Goal: Task Accomplishment & Management: Complete application form

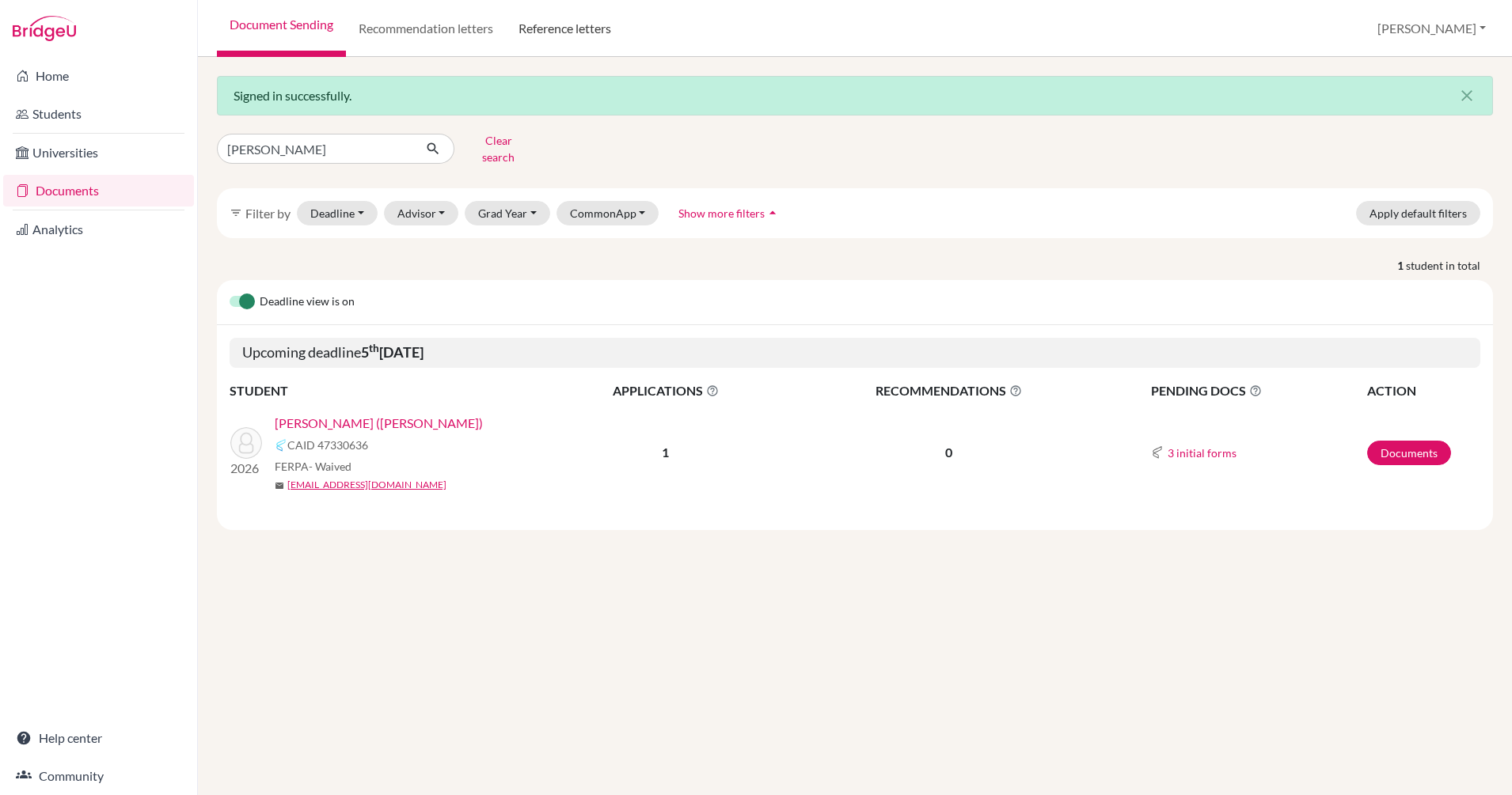
click at [558, 26] on link "Reference letters" at bounding box center [564, 28] width 118 height 57
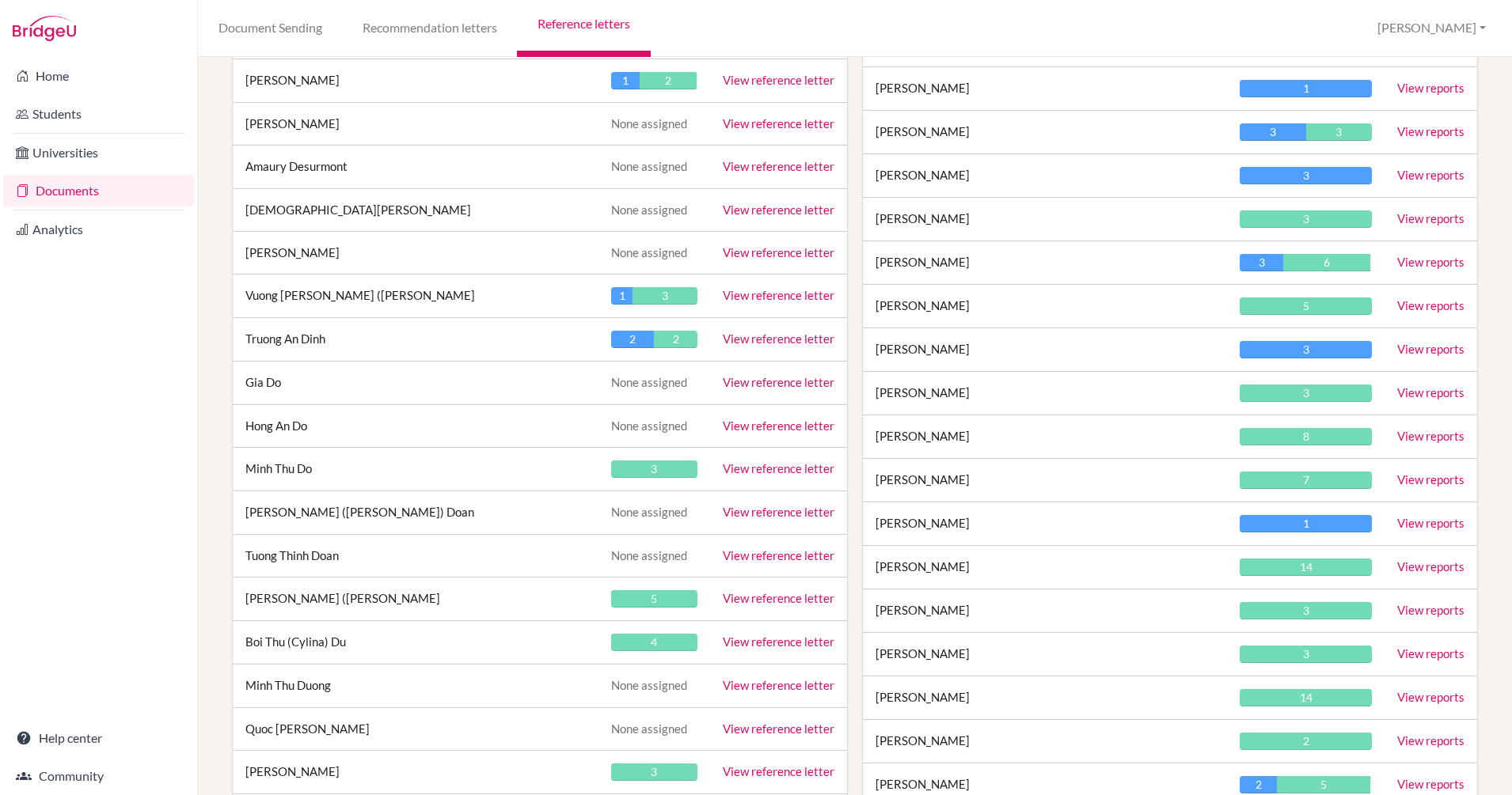
scroll to position [4084, 0]
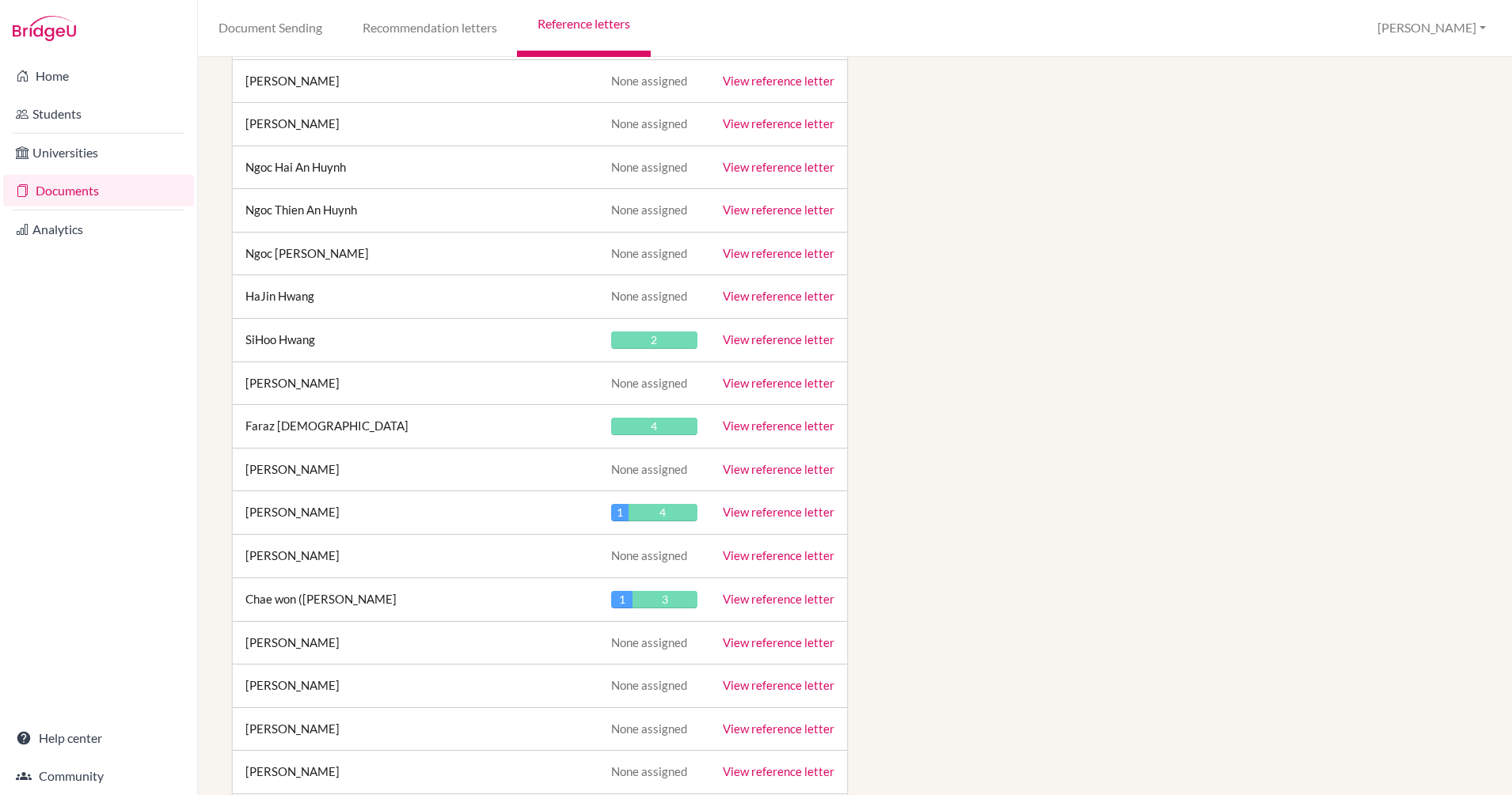
click at [758, 423] on link "View reference letter" at bounding box center [779, 426] width 112 height 14
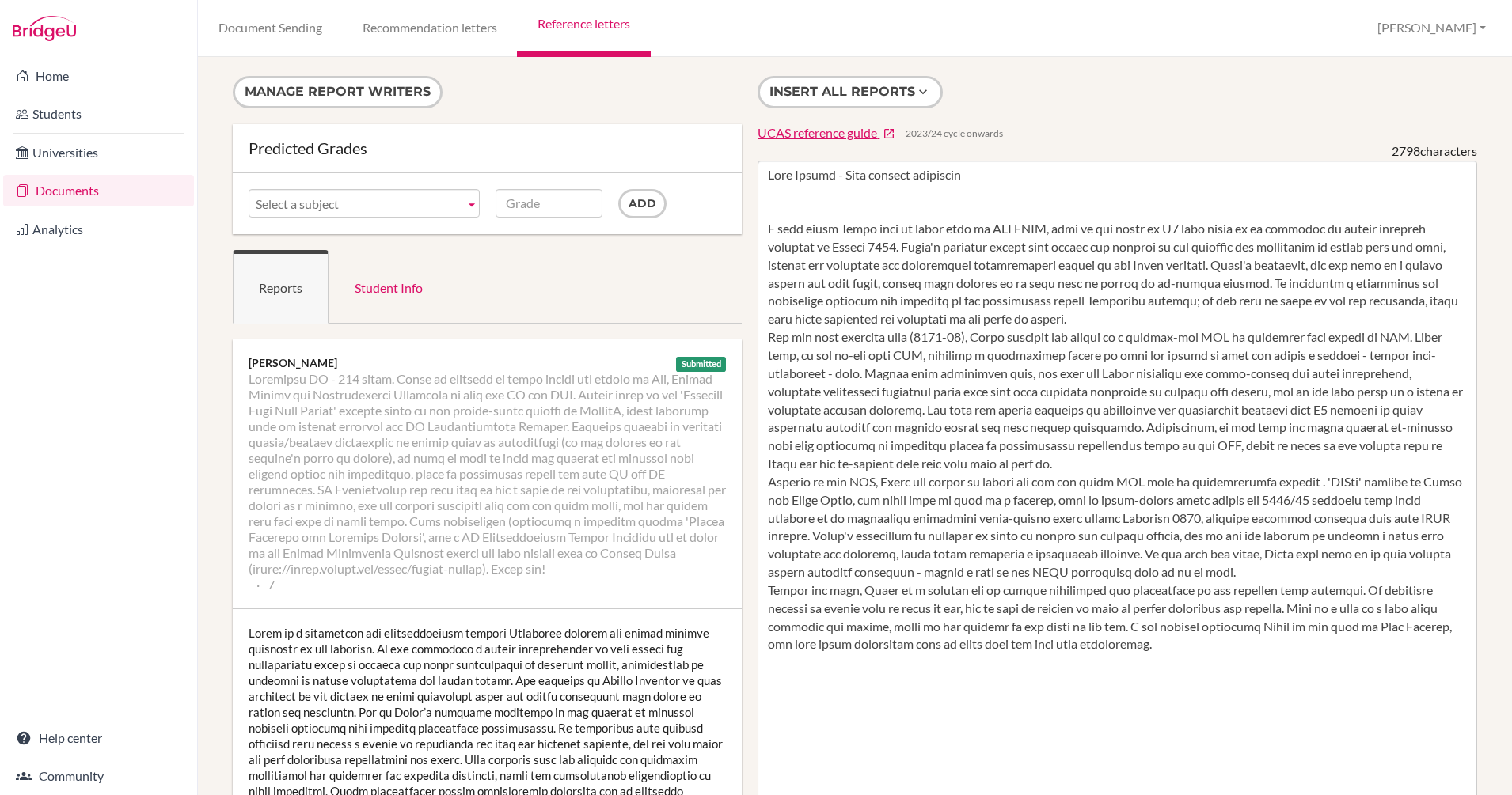
scroll to position [1, 0]
drag, startPoint x: 1168, startPoint y: 641, endPoint x: 674, endPoint y: 148, distance: 697.9
click at [935, 229] on textarea at bounding box center [1117, 617] width 719 height 915
click at [803, 92] on button "Insert all reports" at bounding box center [849, 91] width 185 height 33
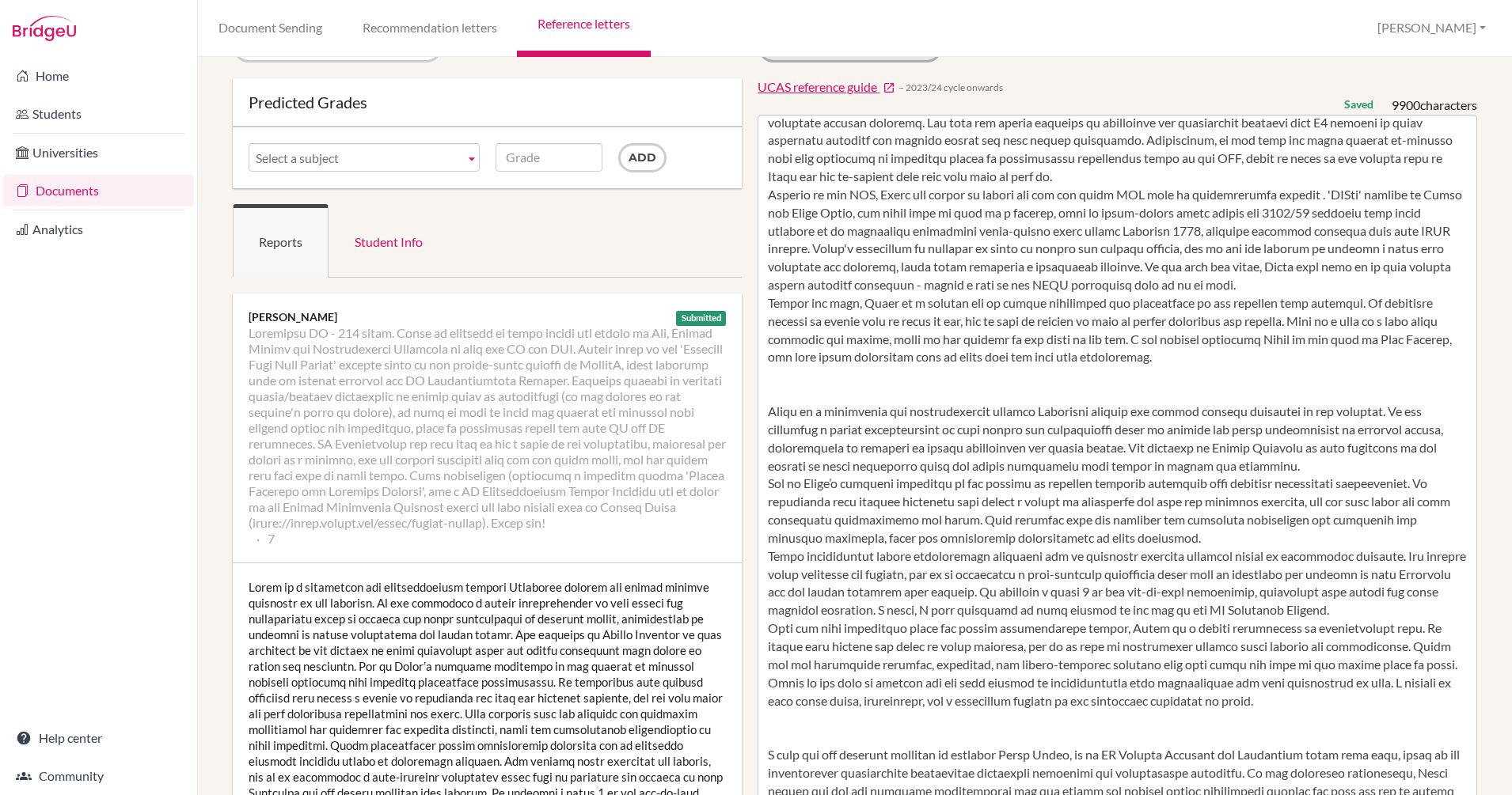
scroll to position [44, 0]
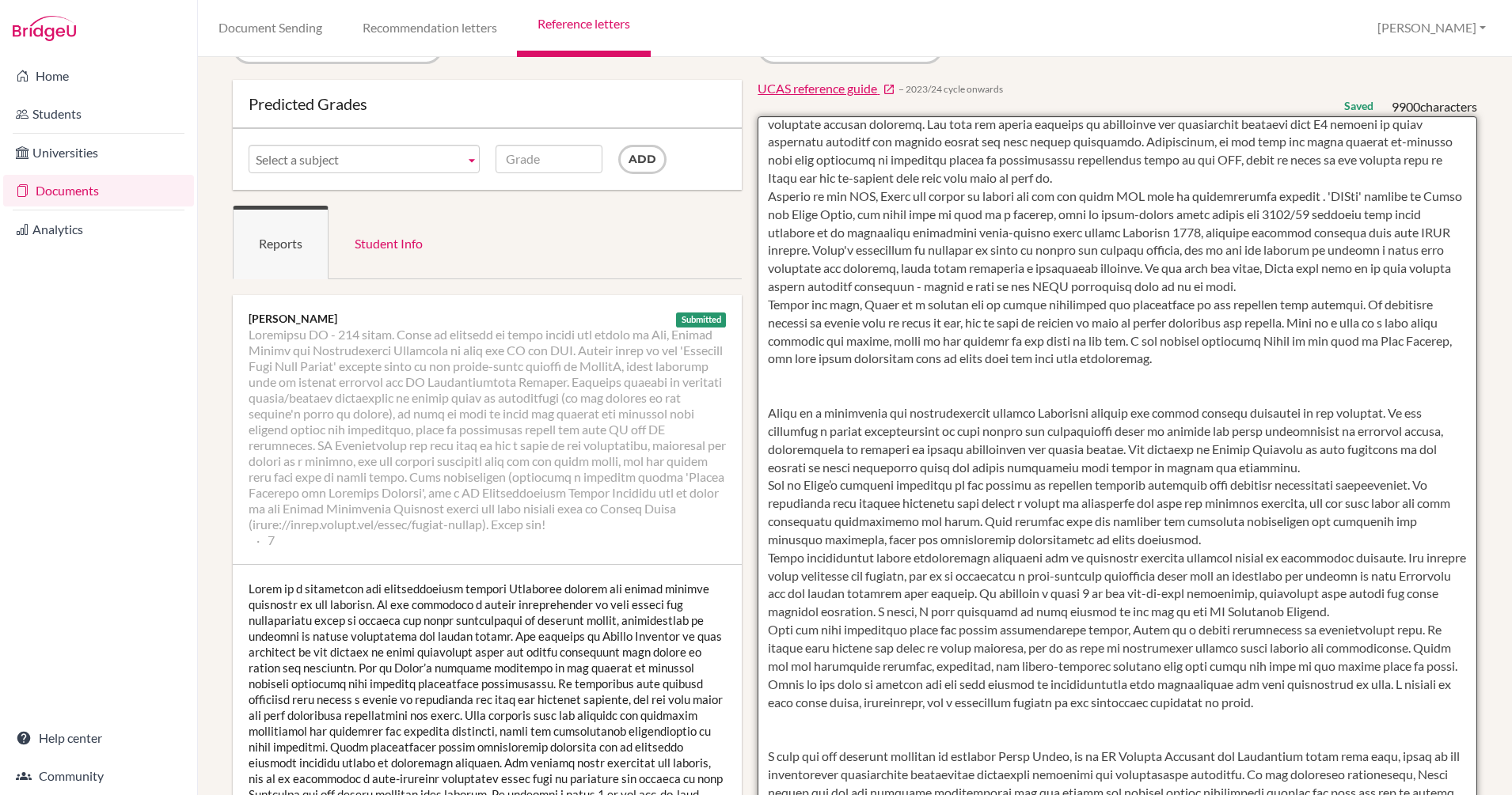
click at [807, 402] on textarea at bounding box center [1117, 573] width 719 height 915
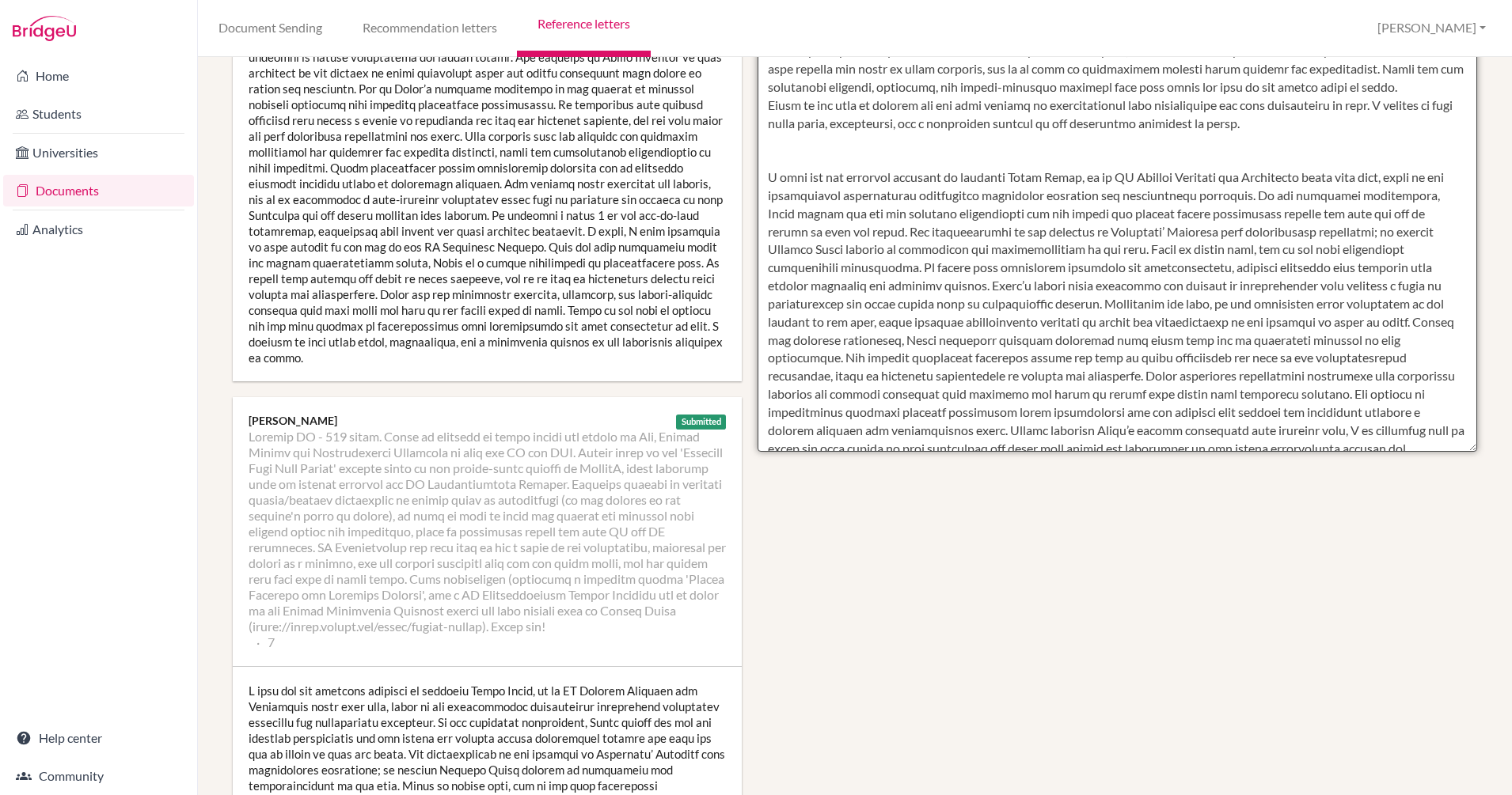
scroll to position [522, 0]
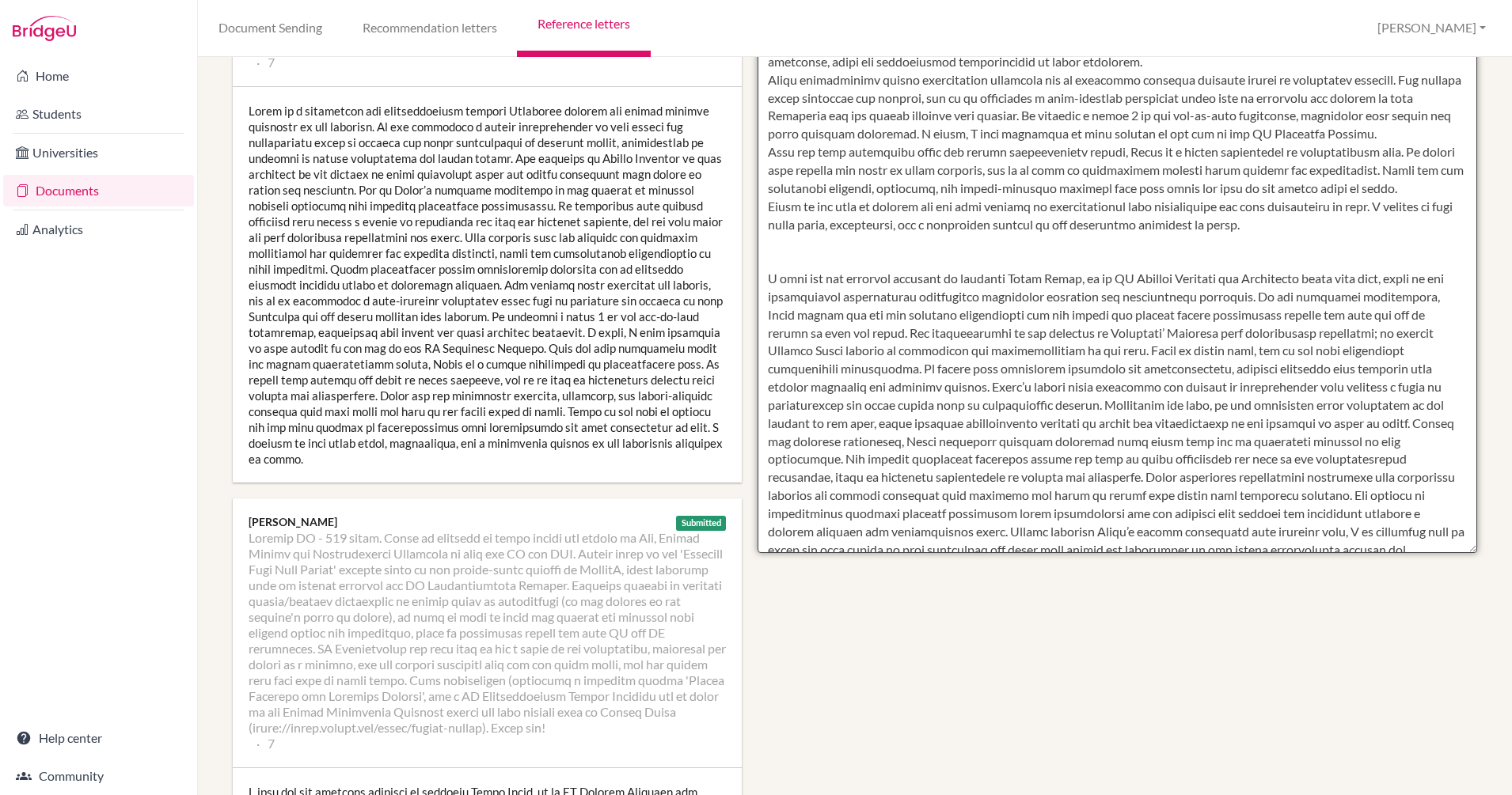
click at [780, 265] on textarea at bounding box center [1117, 96] width 719 height 915
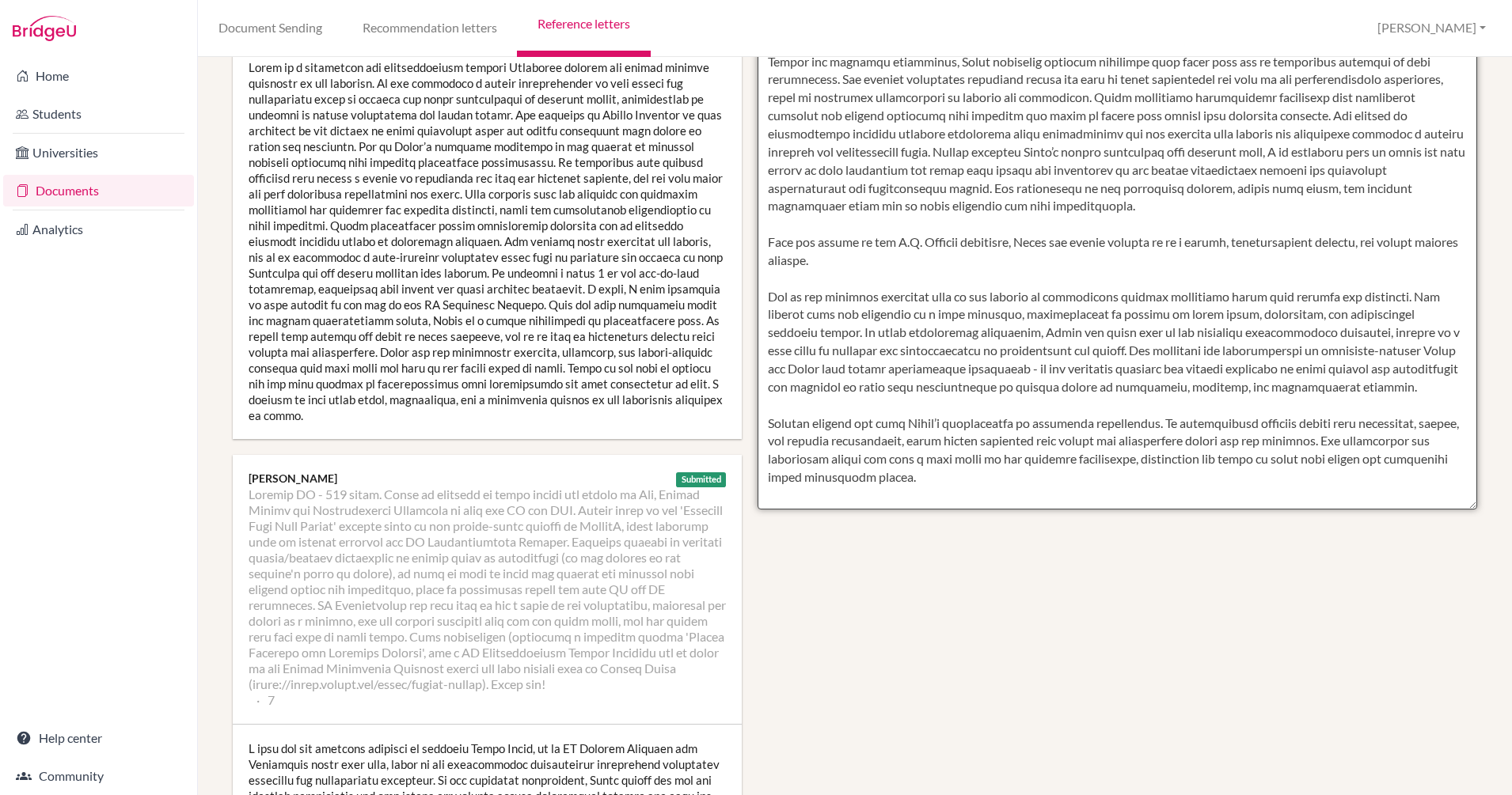
scroll to position [608, 0]
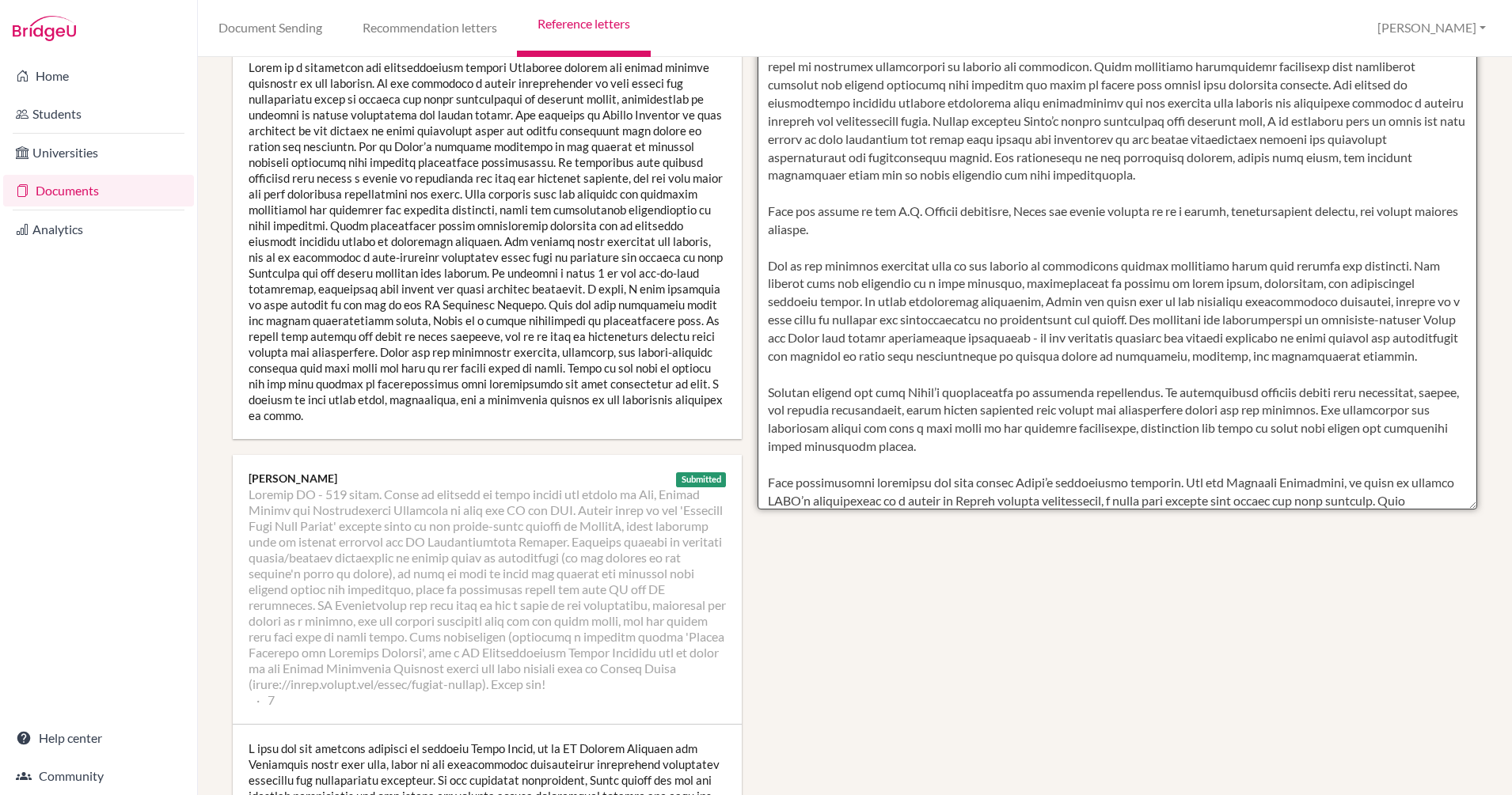
click at [803, 199] on textarea at bounding box center [1117, 51] width 719 height 915
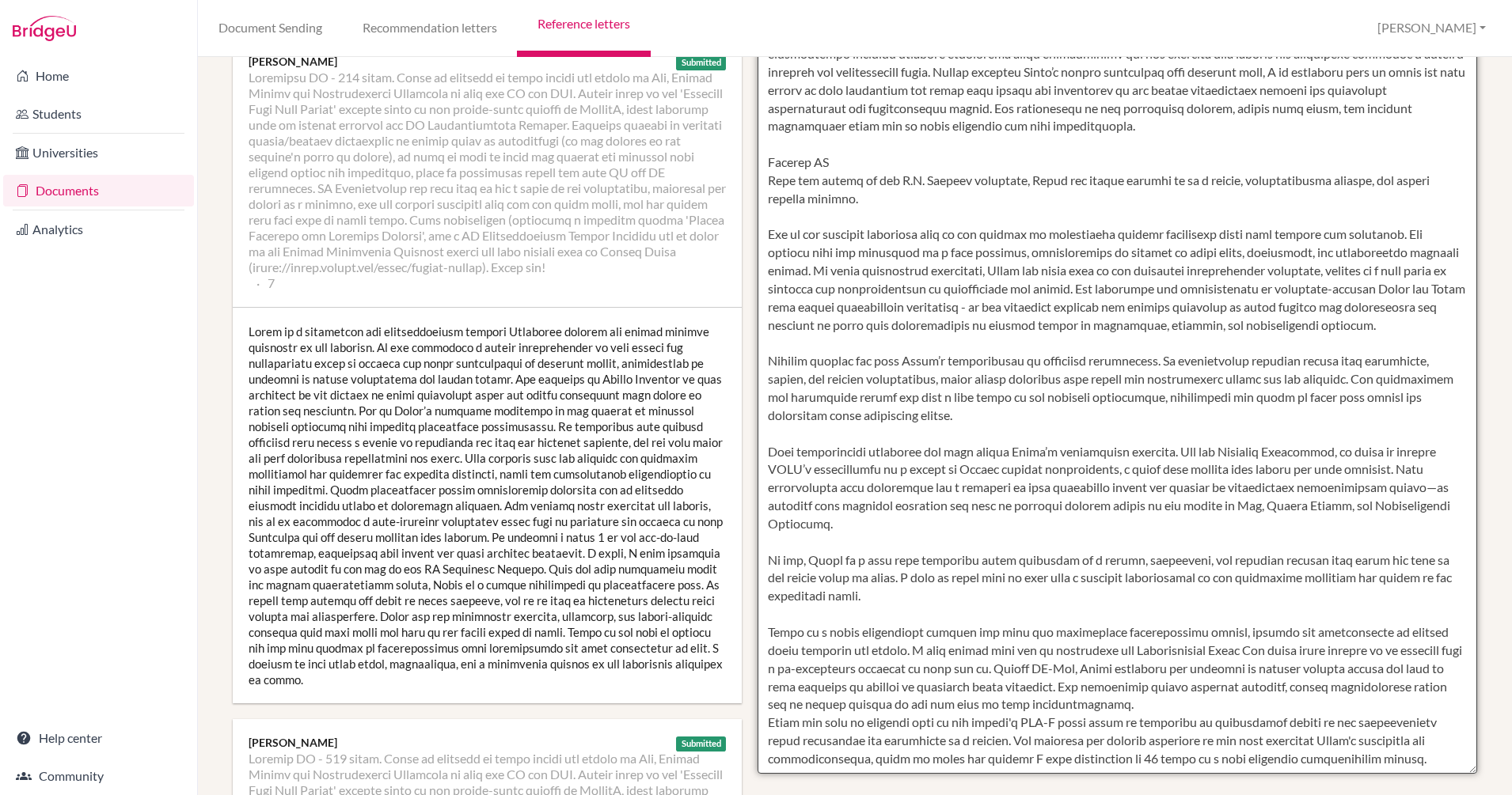
scroll to position [301, 0]
drag, startPoint x: 881, startPoint y: 180, endPoint x: 716, endPoint y: 147, distance: 168.3
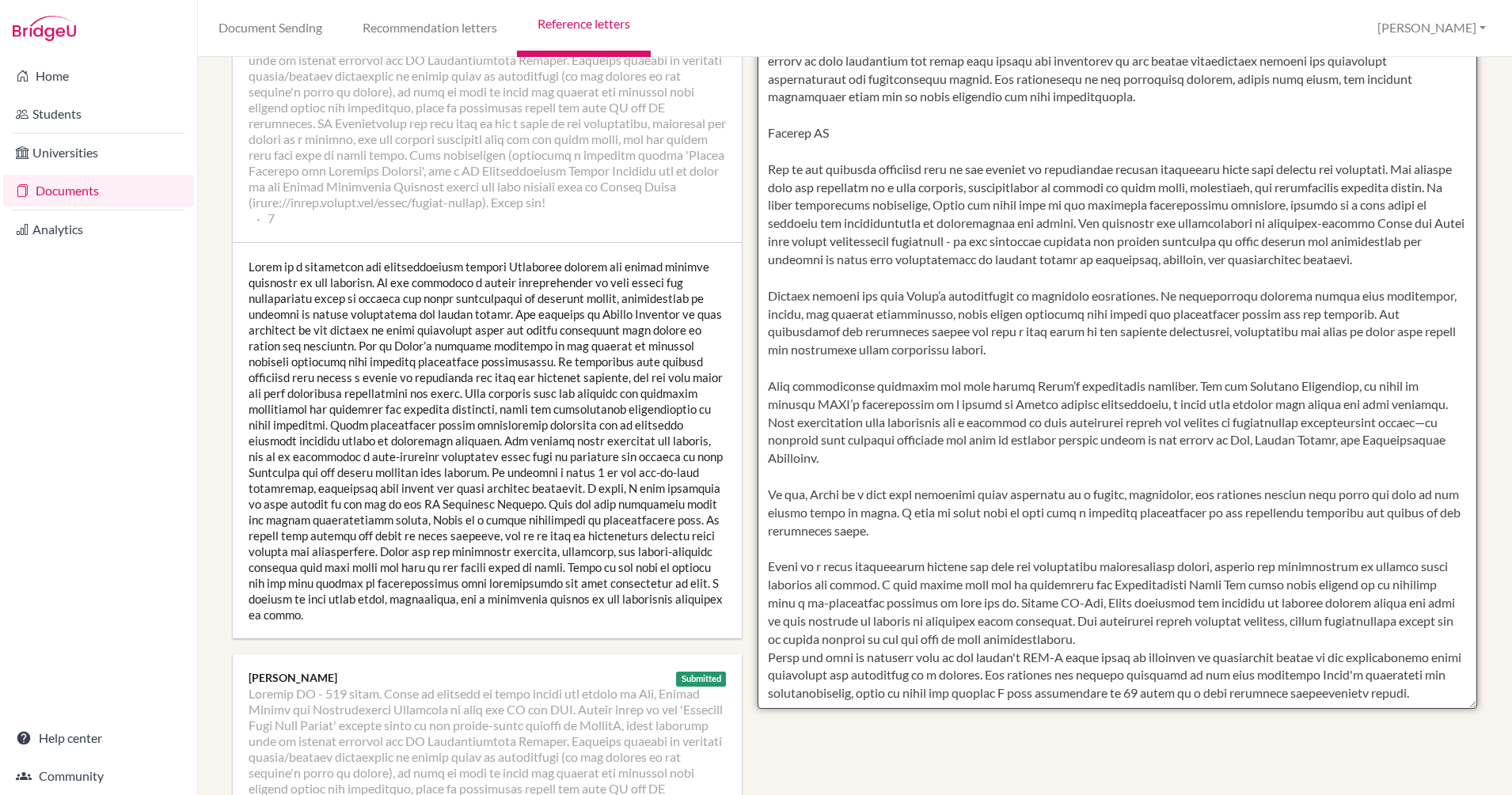
scroll to position [367, 0]
drag, startPoint x: 896, startPoint y: 508, endPoint x: 726, endPoint y: 455, distance: 178.1
drag, startPoint x: 726, startPoint y: 455, endPoint x: 856, endPoint y: 510, distance: 141.2
click at [856, 510] on textarea at bounding box center [1117, 251] width 719 height 915
drag, startPoint x: 874, startPoint y: 513, endPoint x: 738, endPoint y: 473, distance: 141.8
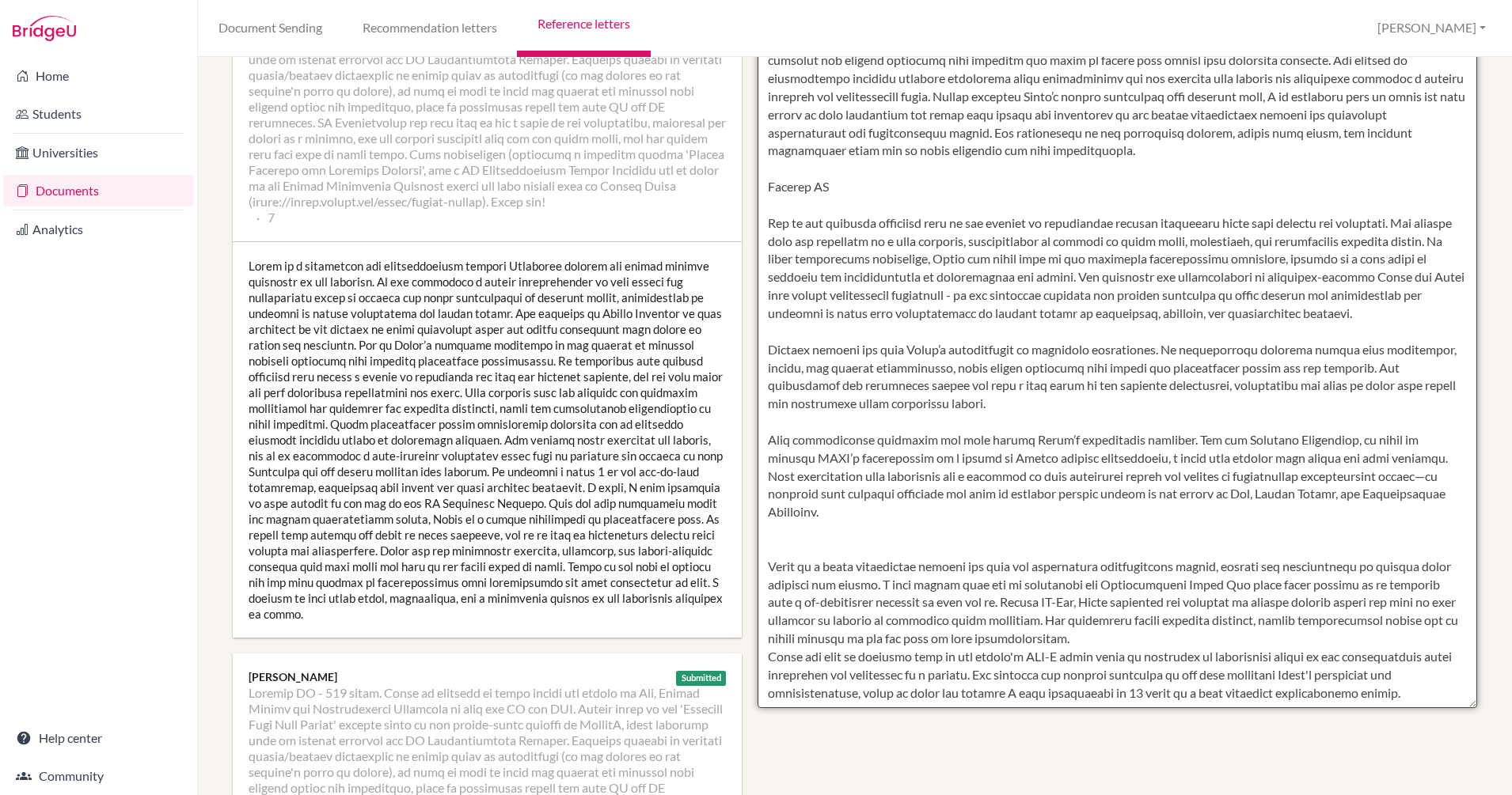
scroll to position [867, 0]
click at [909, 698] on textarea at bounding box center [1117, 251] width 719 height 915
drag, startPoint x: 758, startPoint y: 639, endPoint x: 749, endPoint y: 544, distance: 95.4
click at [749, 544] on div "Insert all reports UCAS reference guide − 2023/24 cycle onwards Saved 9550 char…" at bounding box center [1117, 208] width 735 height 1000
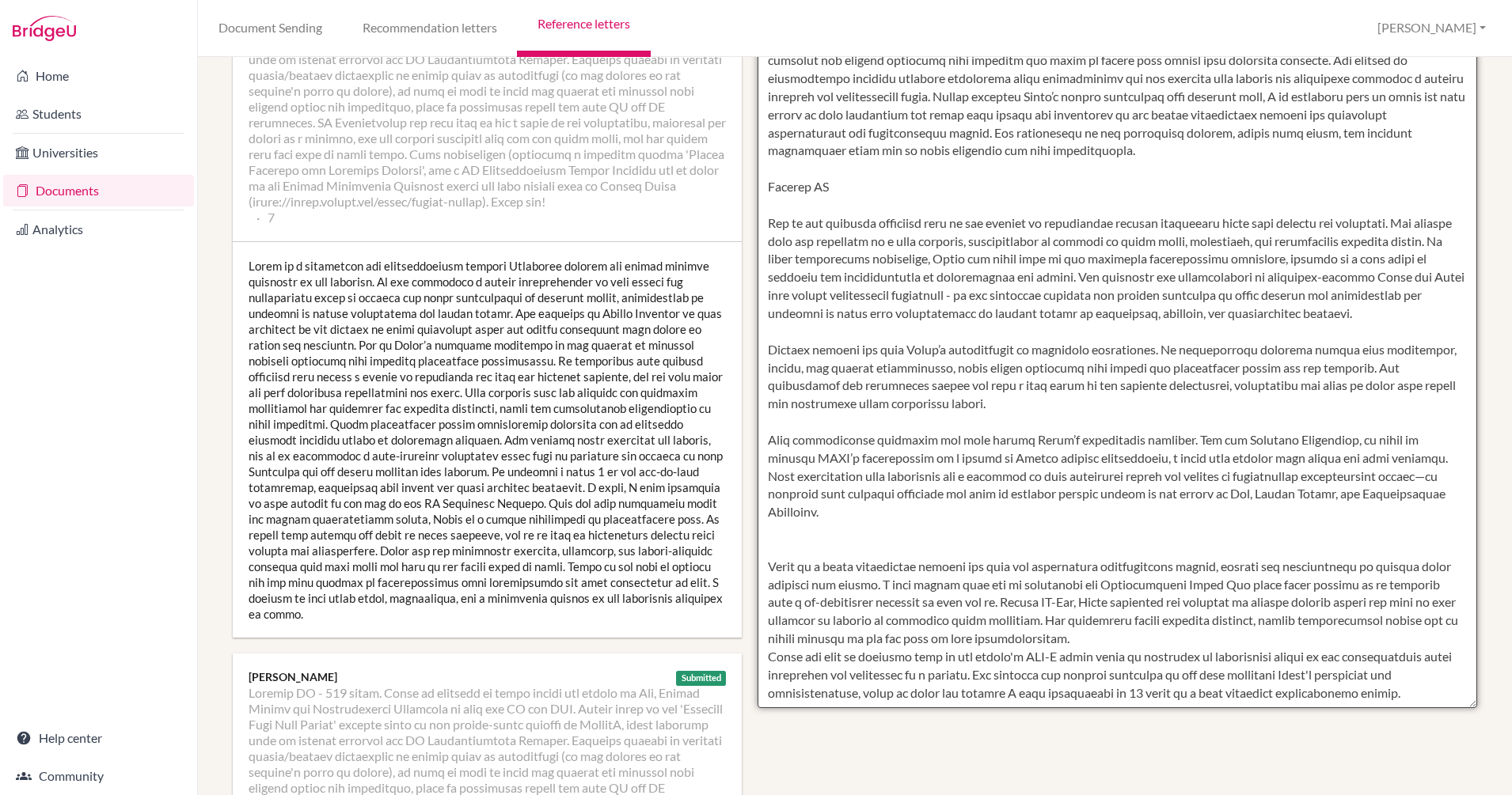
click at [878, 561] on textarea at bounding box center [1117, 251] width 719 height 915
click at [846, 532] on textarea at bounding box center [1117, 251] width 719 height 915
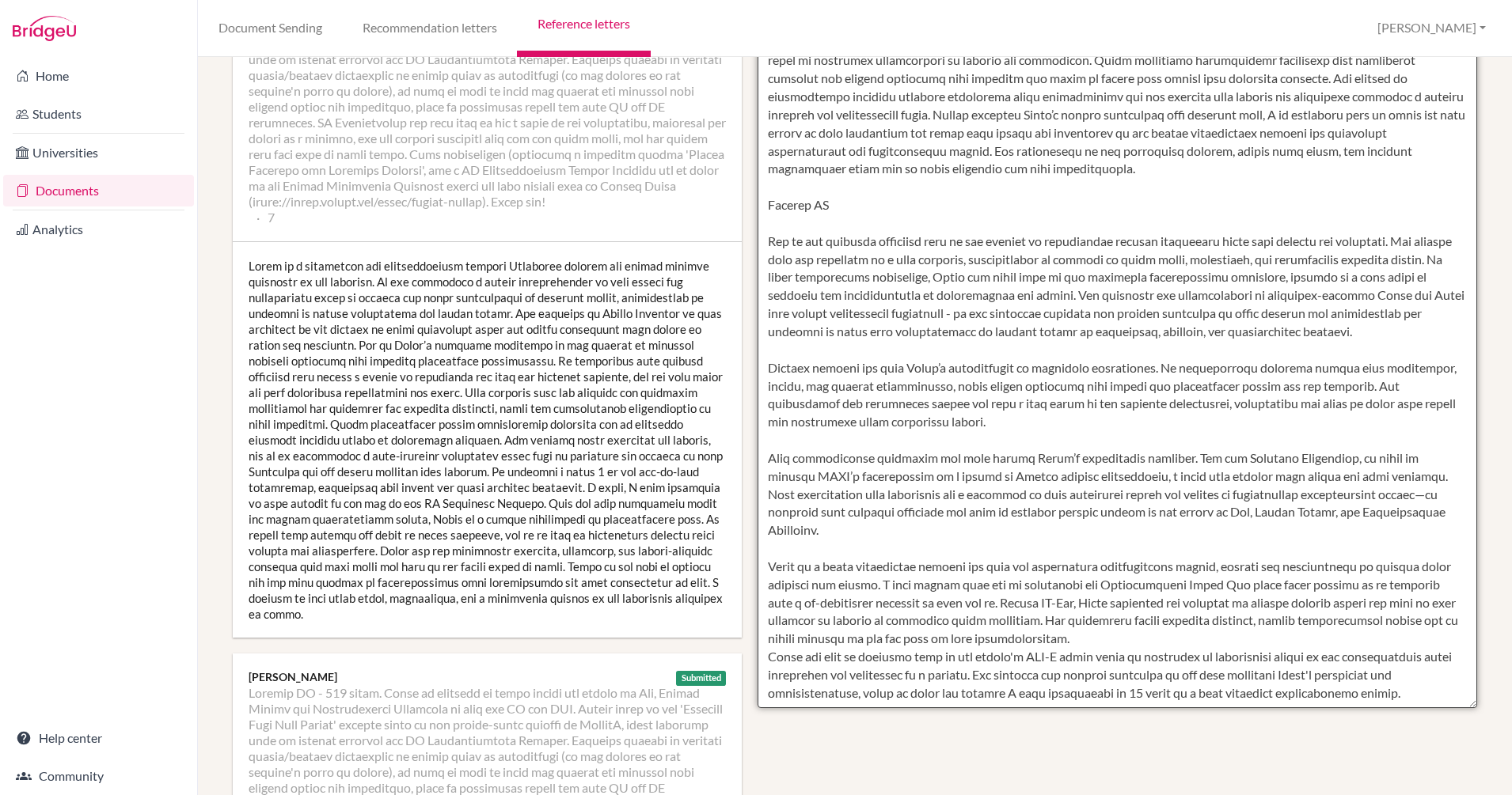
scroll to position [542, 0]
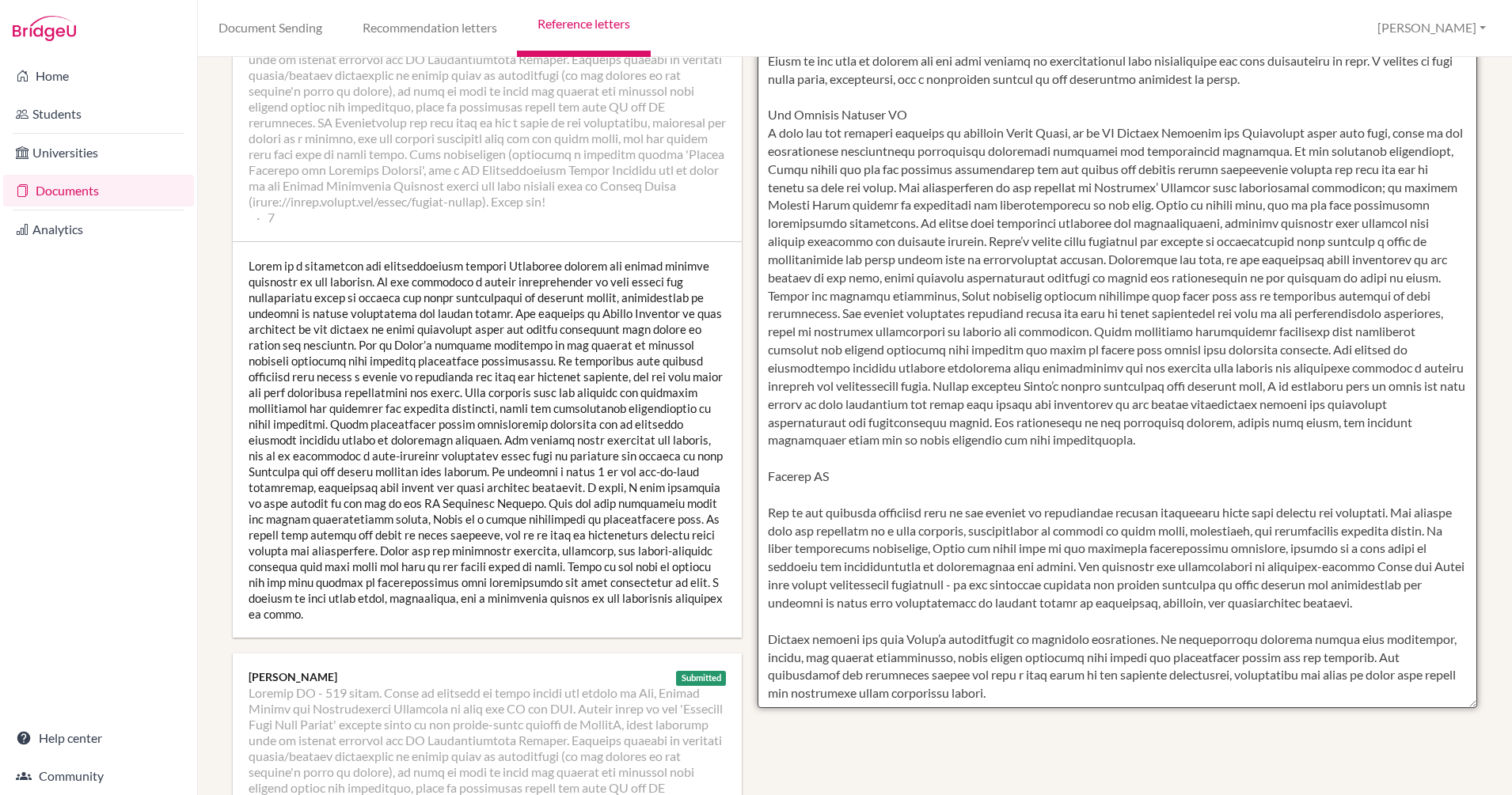
drag, startPoint x: 1241, startPoint y: 152, endPoint x: 710, endPoint y: 141, distance: 531.1
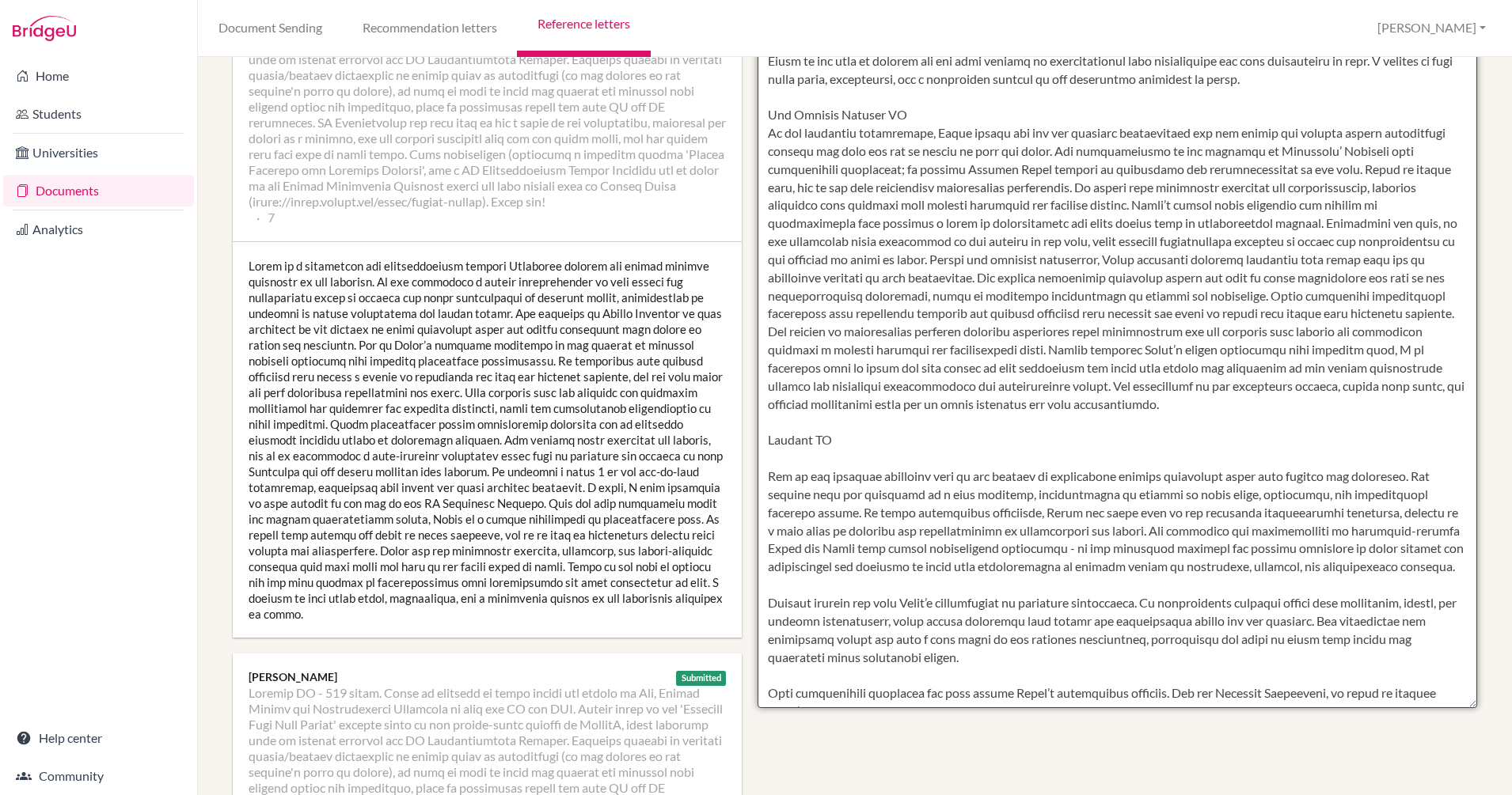
drag, startPoint x: 1058, startPoint y: 189, endPoint x: 1323, endPoint y: 177, distance: 265.3
click at [1323, 177] on textarea at bounding box center [1117, 251] width 719 height 915
click at [1174, 237] on textarea at bounding box center [1117, 251] width 719 height 915
drag, startPoint x: 1315, startPoint y: 224, endPoint x: 1365, endPoint y: 301, distance: 91.8
click at [1365, 301] on textarea at bounding box center [1117, 251] width 719 height 915
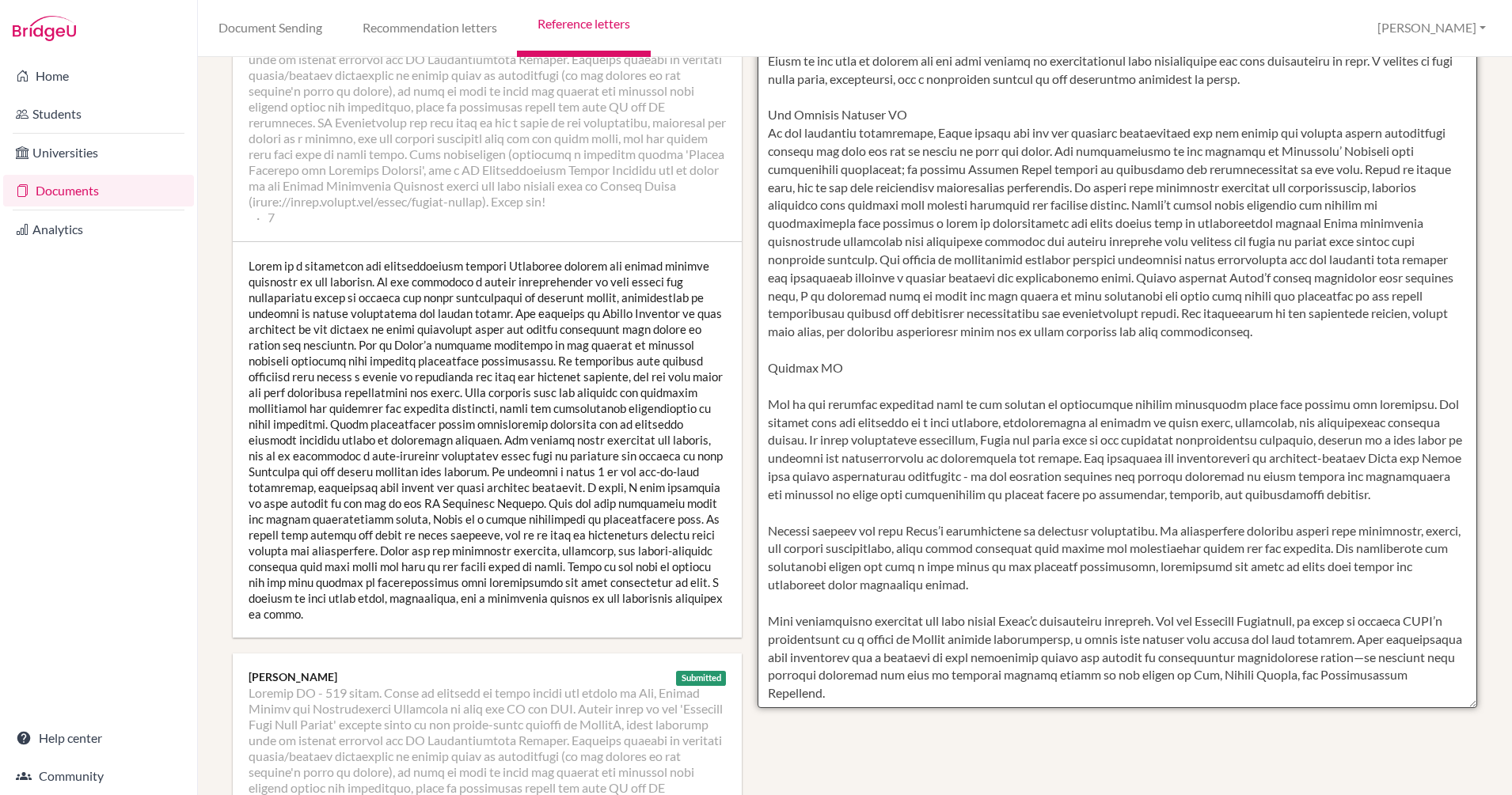
drag, startPoint x: 1136, startPoint y: 280, endPoint x: 1344, endPoint y: 346, distance: 218.2
click at [1344, 346] on textarea at bounding box center [1117, 251] width 719 height 915
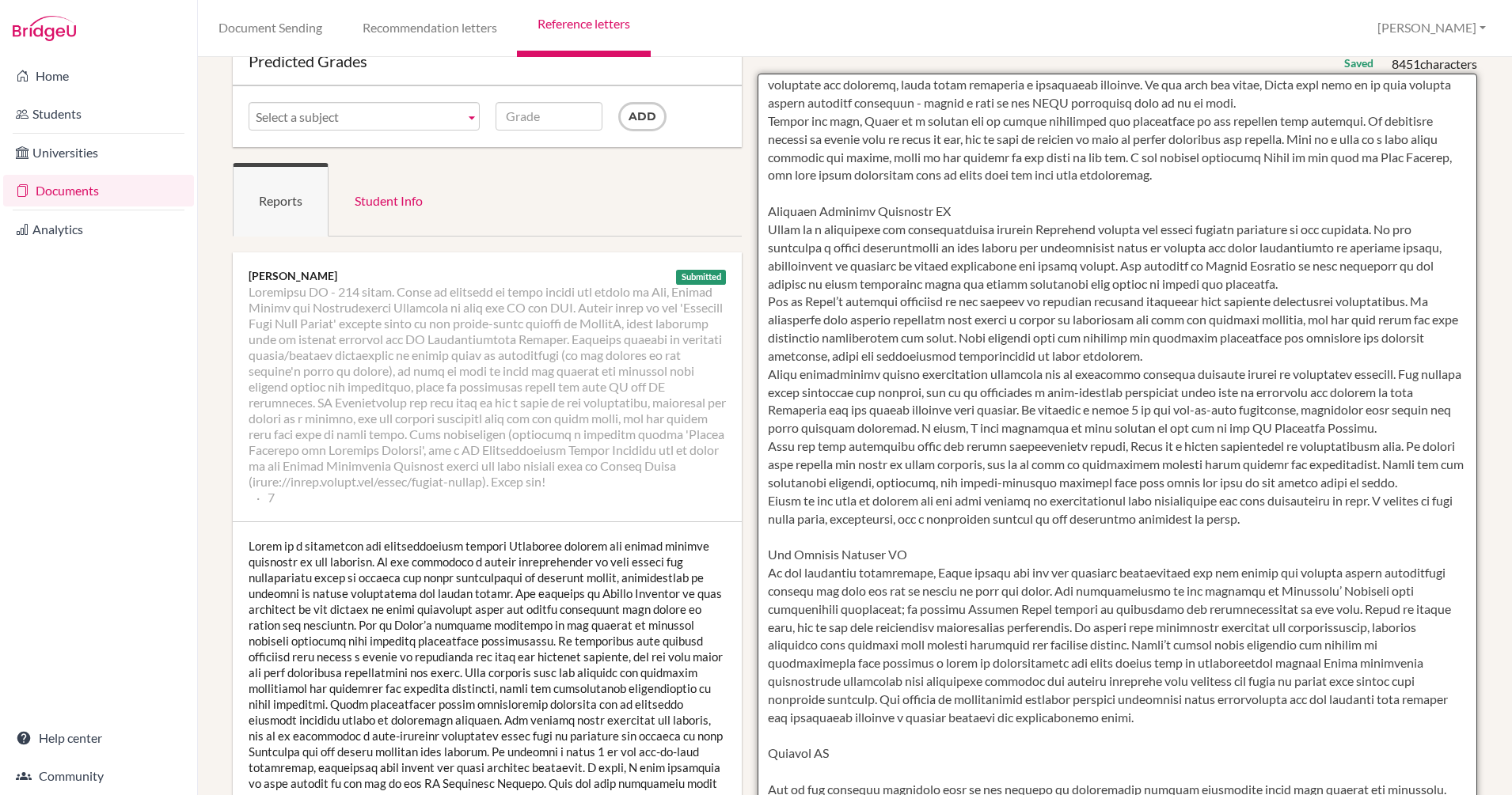
scroll to position [386, 0]
drag, startPoint x: 1373, startPoint y: 227, endPoint x: 656, endPoint y: 225, distance: 717.0
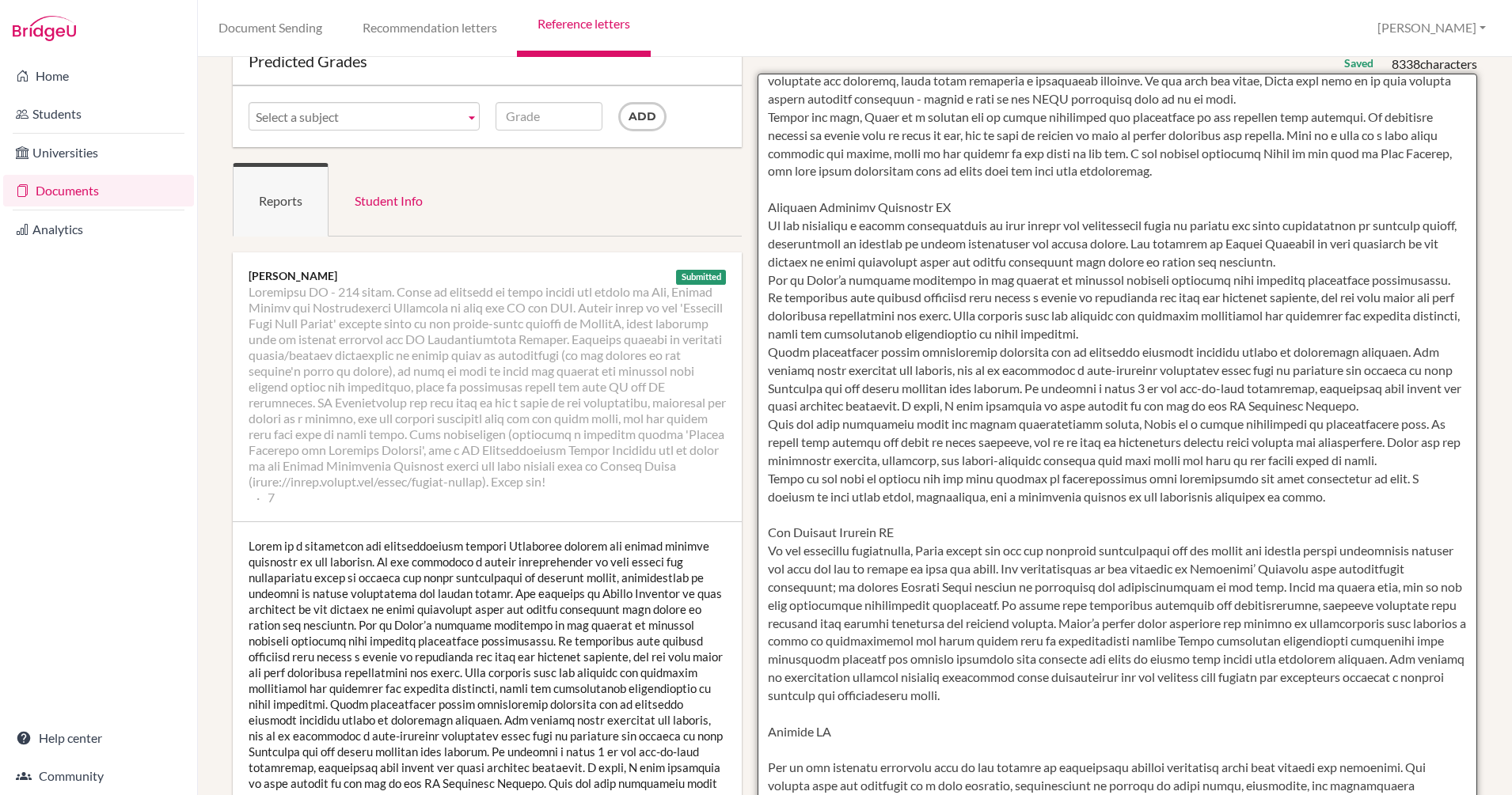
drag, startPoint x: 1351, startPoint y: 262, endPoint x: 1217, endPoint y: 252, distance: 134.4
click at [1217, 252] on textarea at bounding box center [1117, 530] width 719 height 915
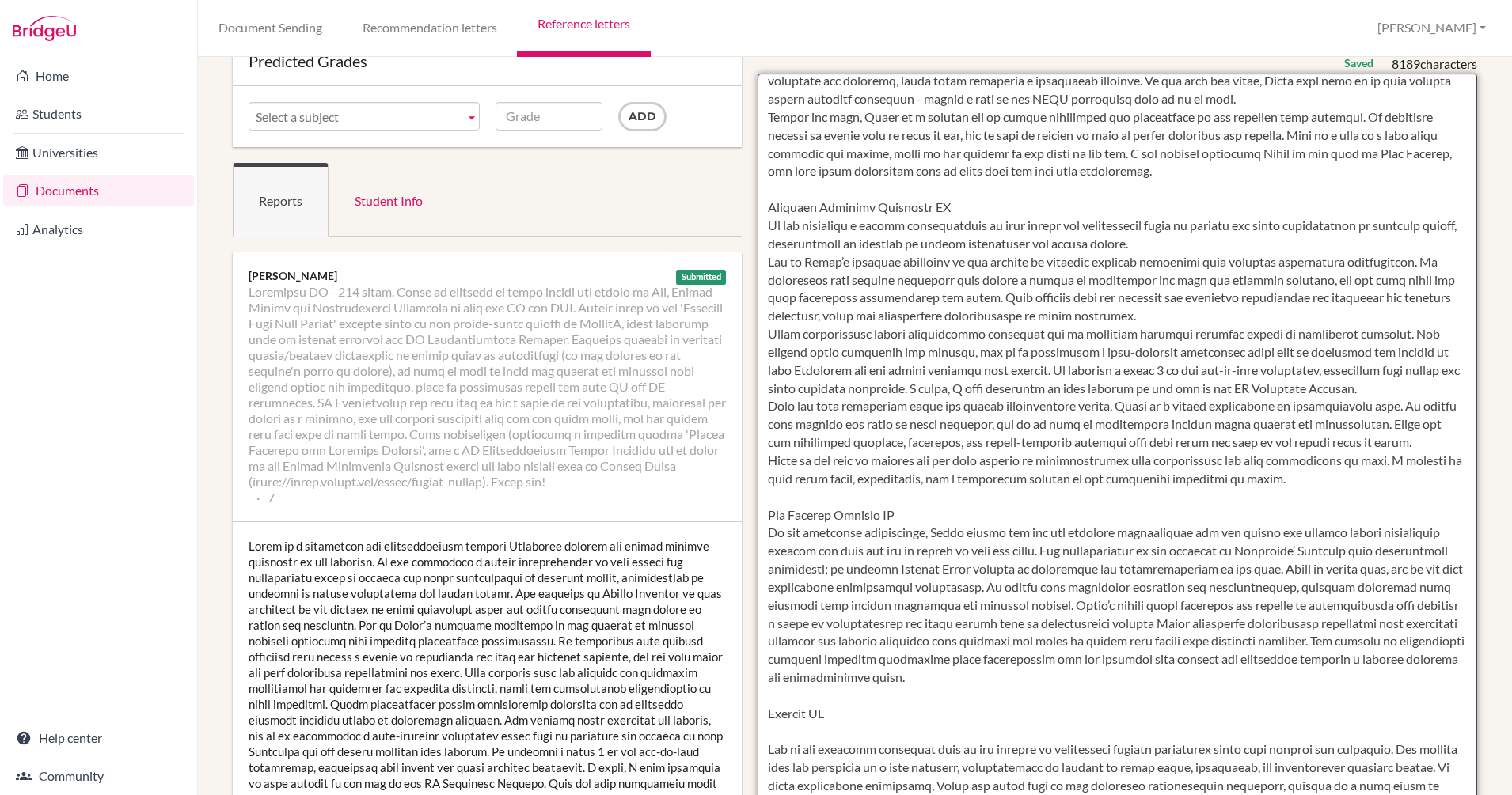
drag, startPoint x: 759, startPoint y: 336, endPoint x: 1058, endPoint y: 365, distance: 300.4
click at [1058, 365] on textarea at bounding box center [1117, 530] width 719 height 915
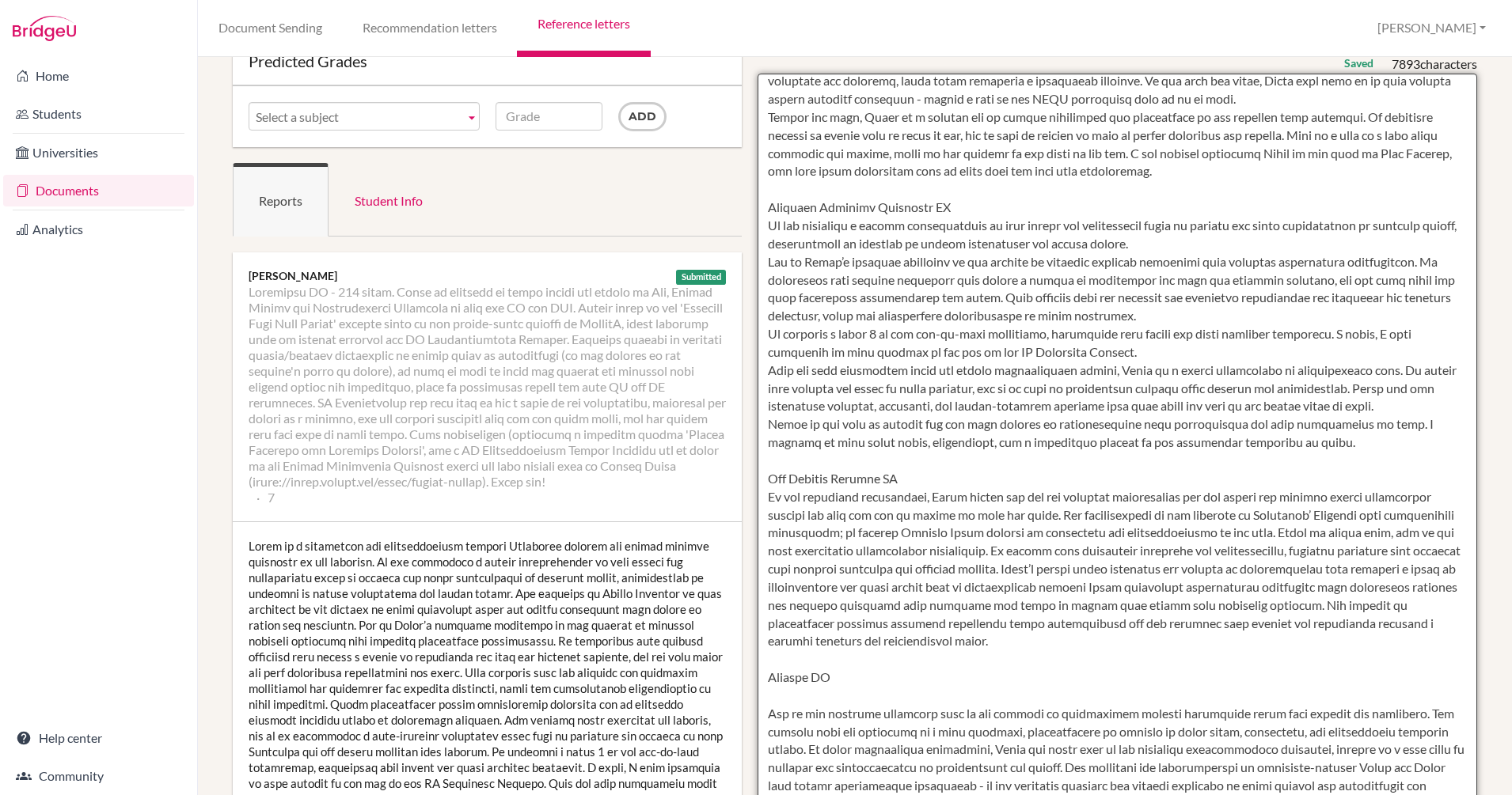
drag, startPoint x: 762, startPoint y: 425, endPoint x: 735, endPoint y: 349, distance: 80.7
click at [779, 403] on textarea at bounding box center [1117, 530] width 719 height 915
drag, startPoint x: 762, startPoint y: 428, endPoint x: 757, endPoint y: 370, distance: 58.2
click at [757, 370] on textarea at bounding box center [1117, 530] width 719 height 915
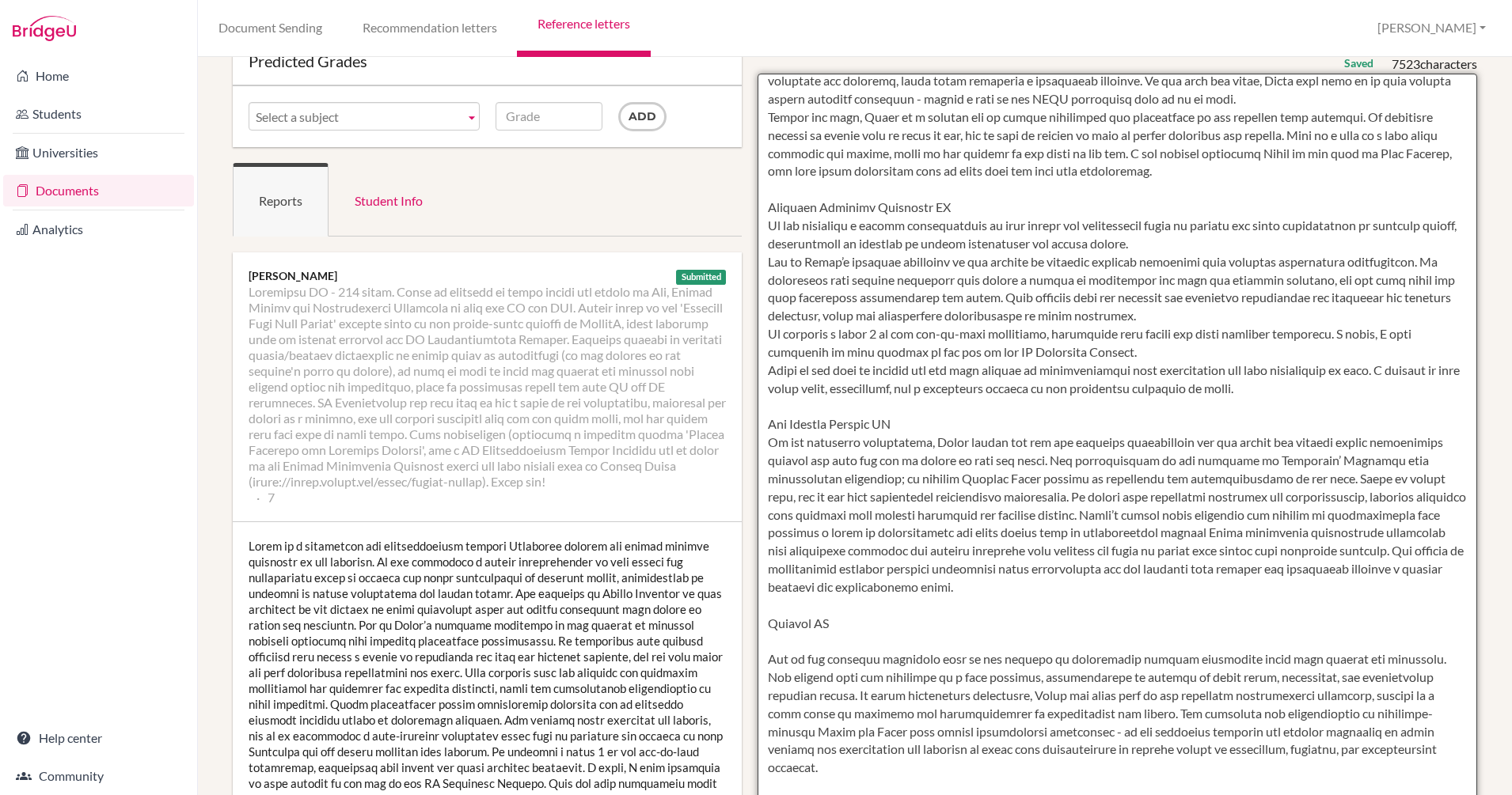
drag, startPoint x: 1314, startPoint y: 390, endPoint x: 1378, endPoint y: 374, distance: 66.0
click at [1378, 374] on textarea at bounding box center [1117, 530] width 719 height 915
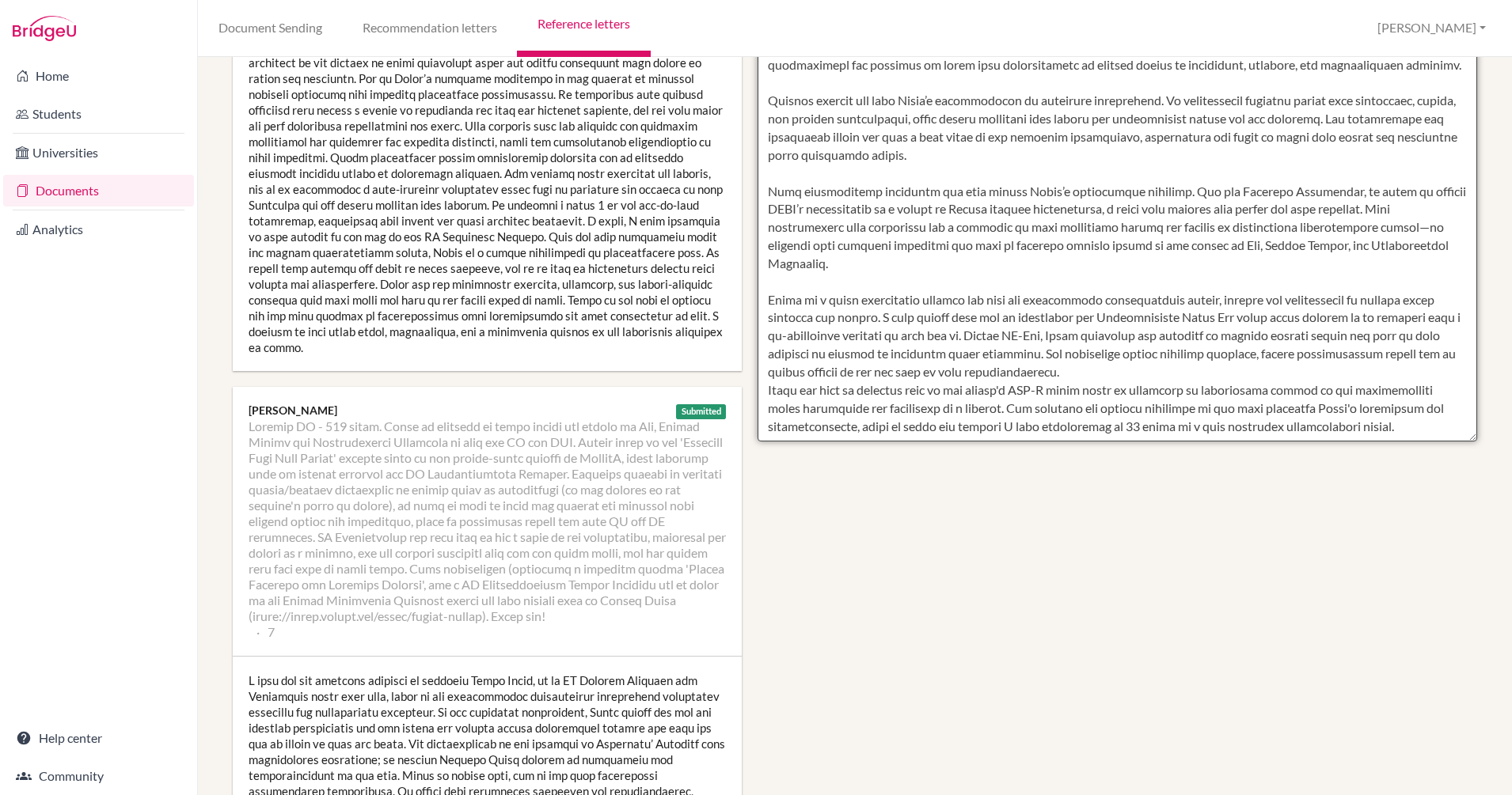
scroll to position [455, 0]
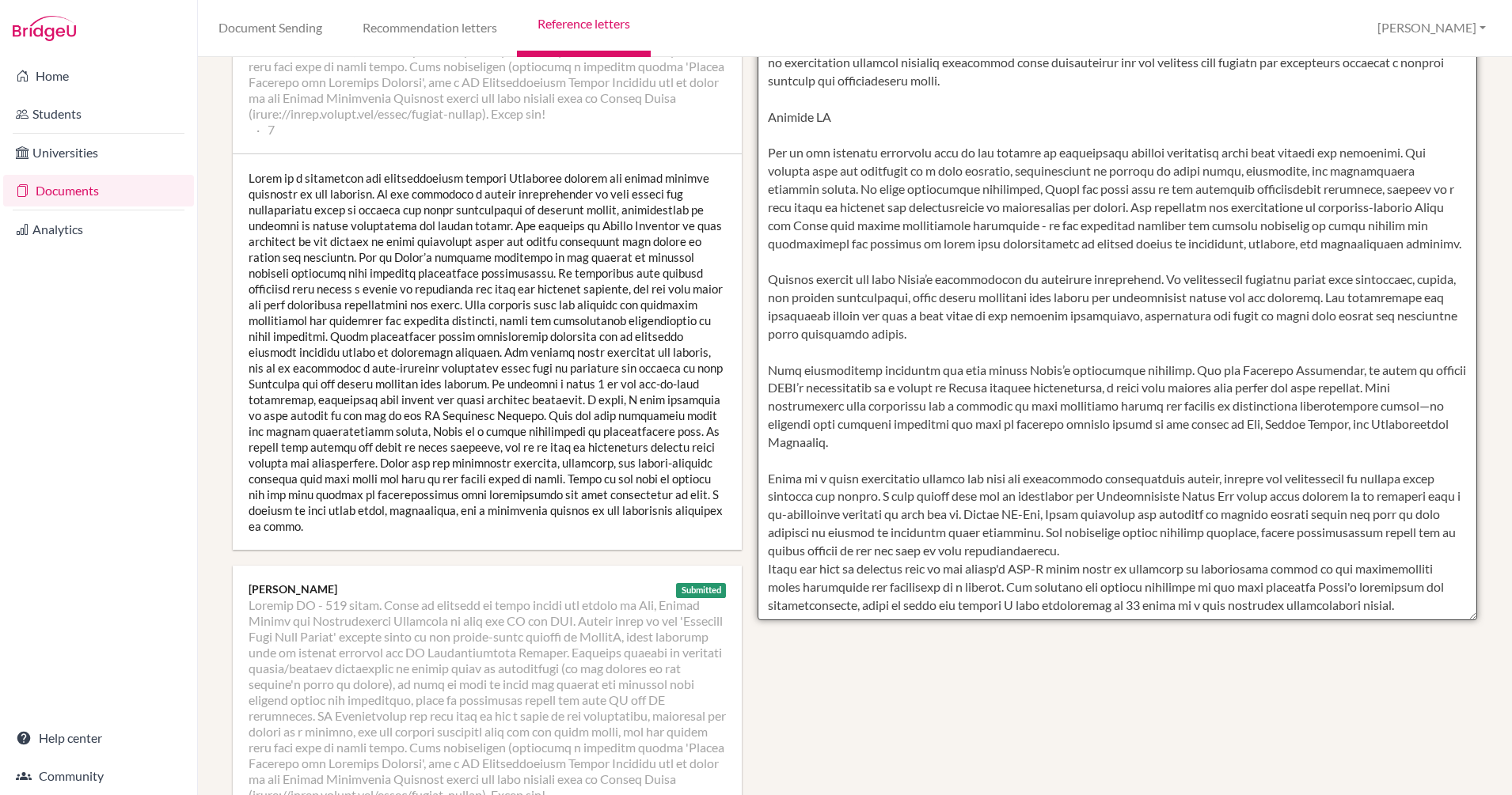
drag, startPoint x: 759, startPoint y: 261, endPoint x: 1037, endPoint y: 525, distance: 383.4
click at [1037, 525] on textarea at bounding box center [1117, 163] width 719 height 915
drag, startPoint x: 872, startPoint y: 481, endPoint x: 702, endPoint y: 457, distance: 171.7
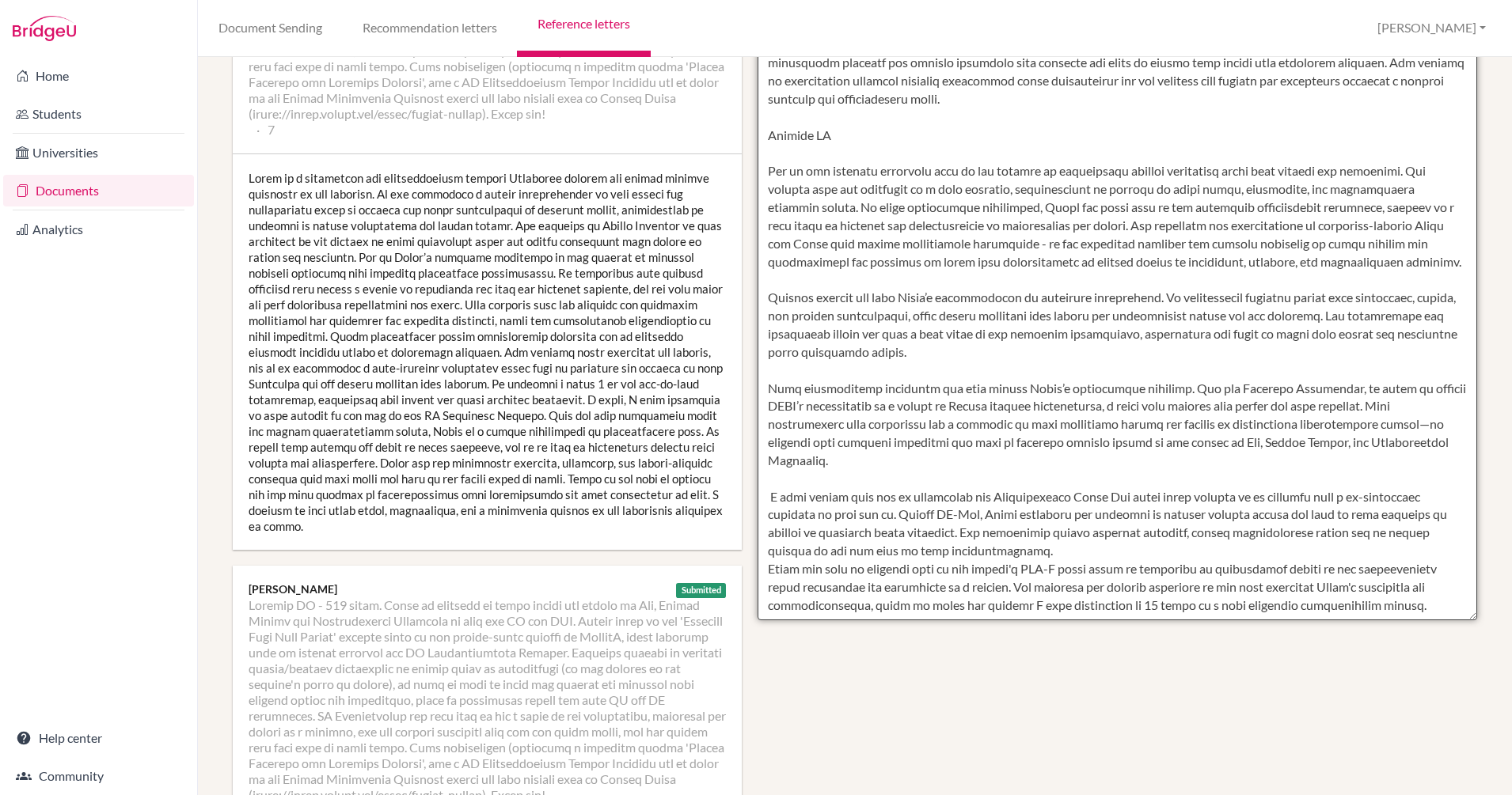
scroll to position [524, 0]
drag, startPoint x: 1069, startPoint y: 533, endPoint x: 979, endPoint y: 517, distance: 91.4
click at [979, 517] on textarea at bounding box center [1117, 163] width 719 height 915
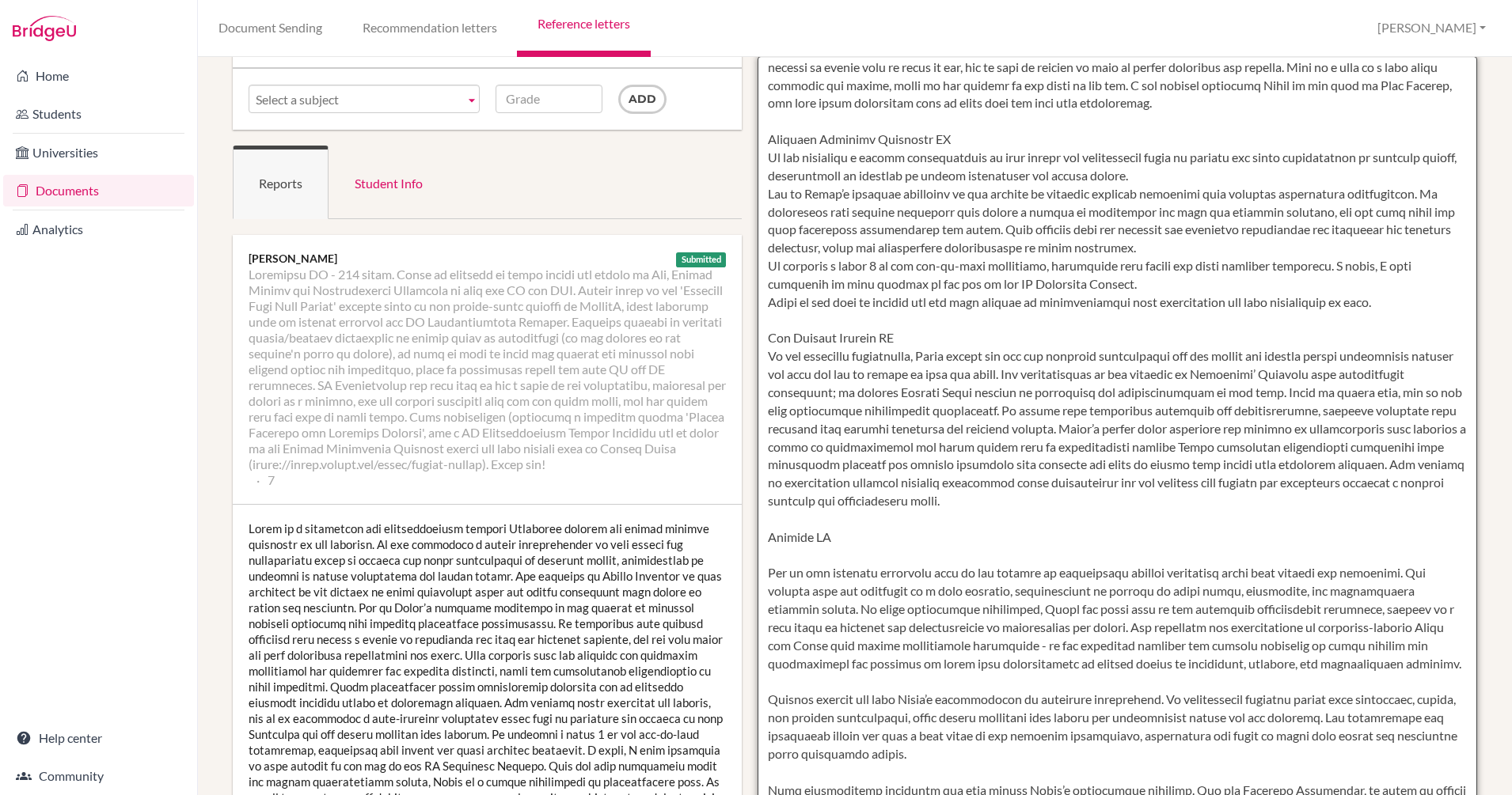
scroll to position [422, 0]
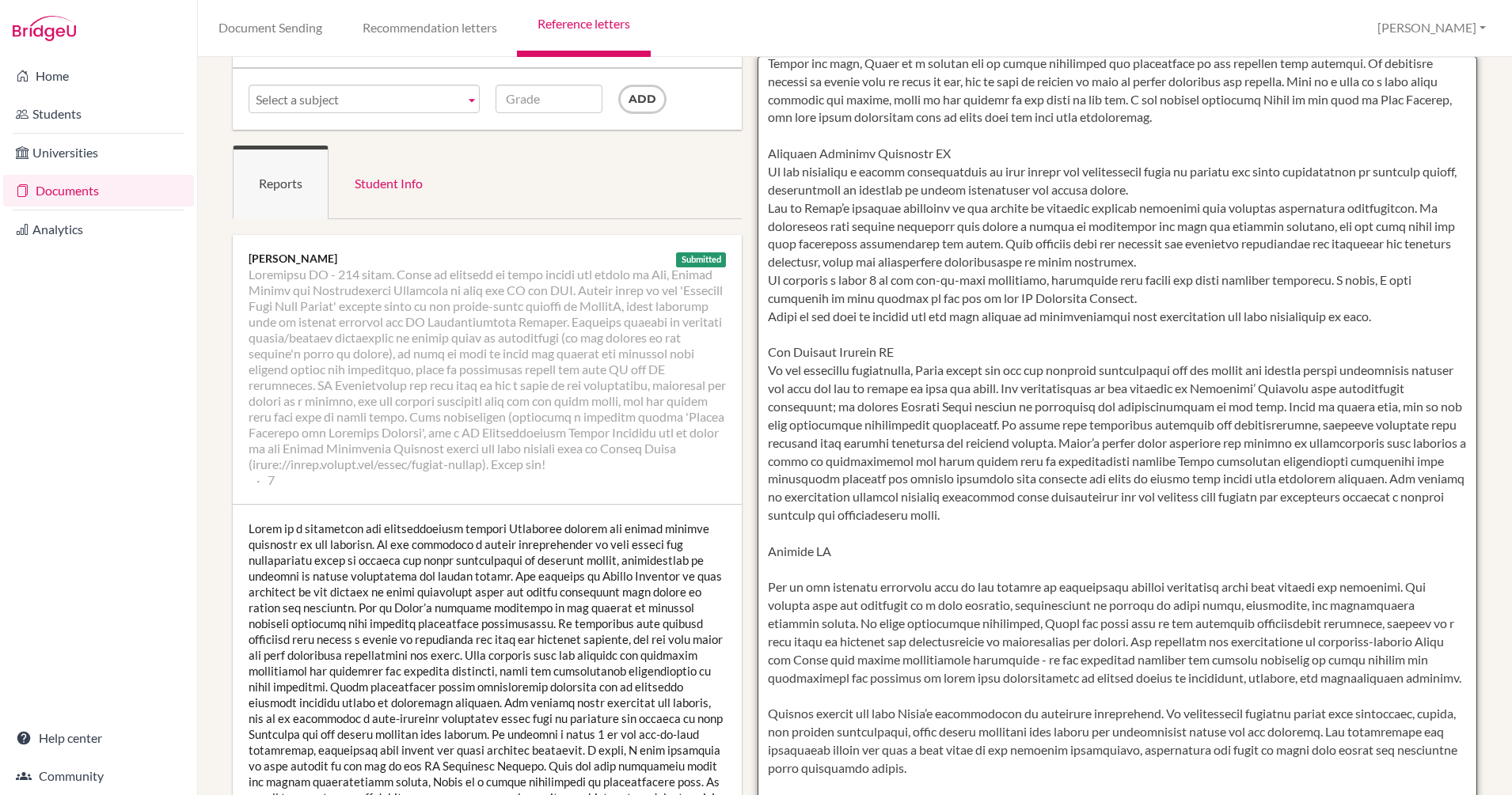
drag, startPoint x: 897, startPoint y: 606, endPoint x: 759, endPoint y: 155, distance: 471.6
click at [759, 155] on textarea at bounding box center [1117, 513] width 719 height 915
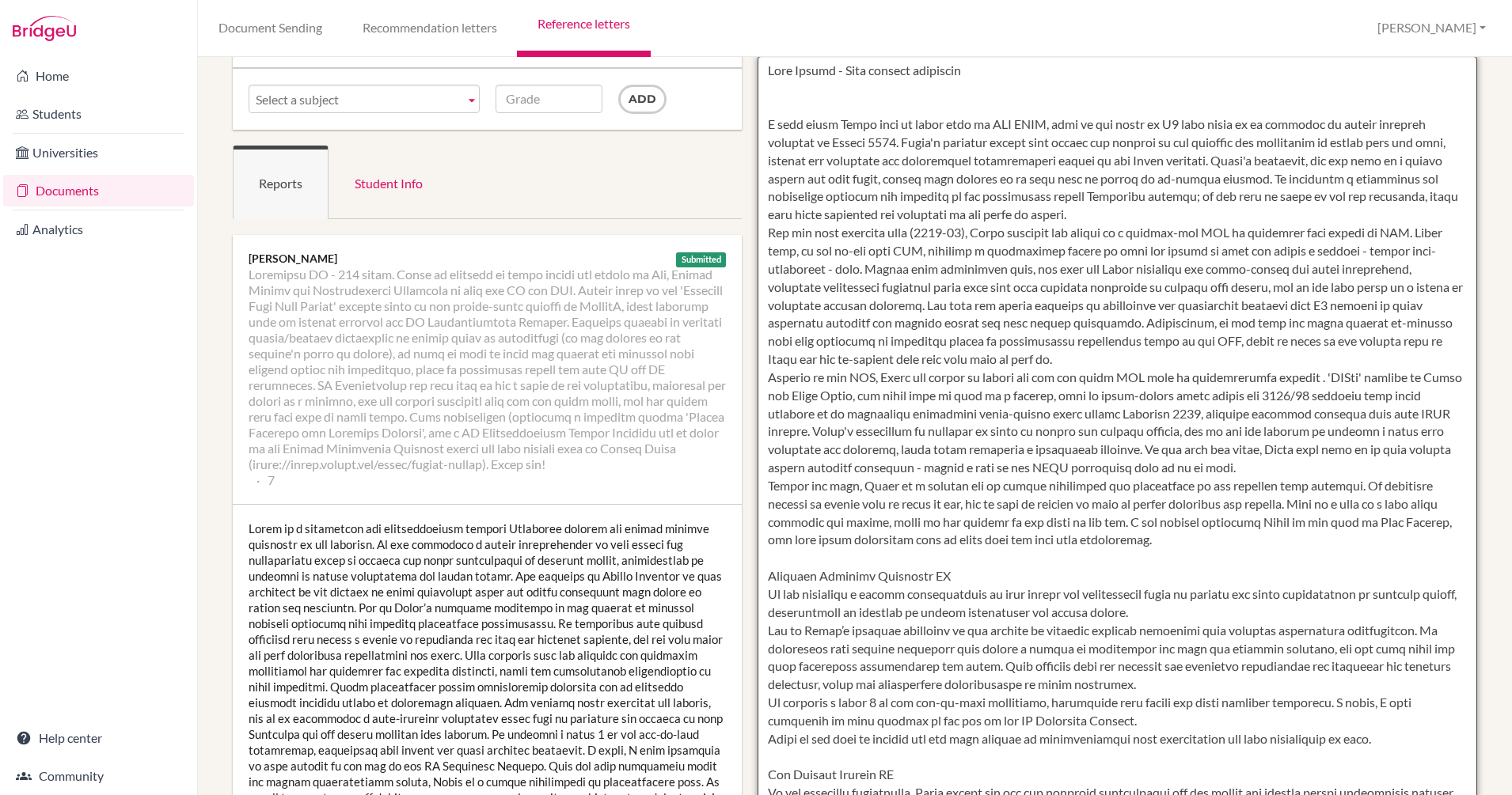
scroll to position [0, 0]
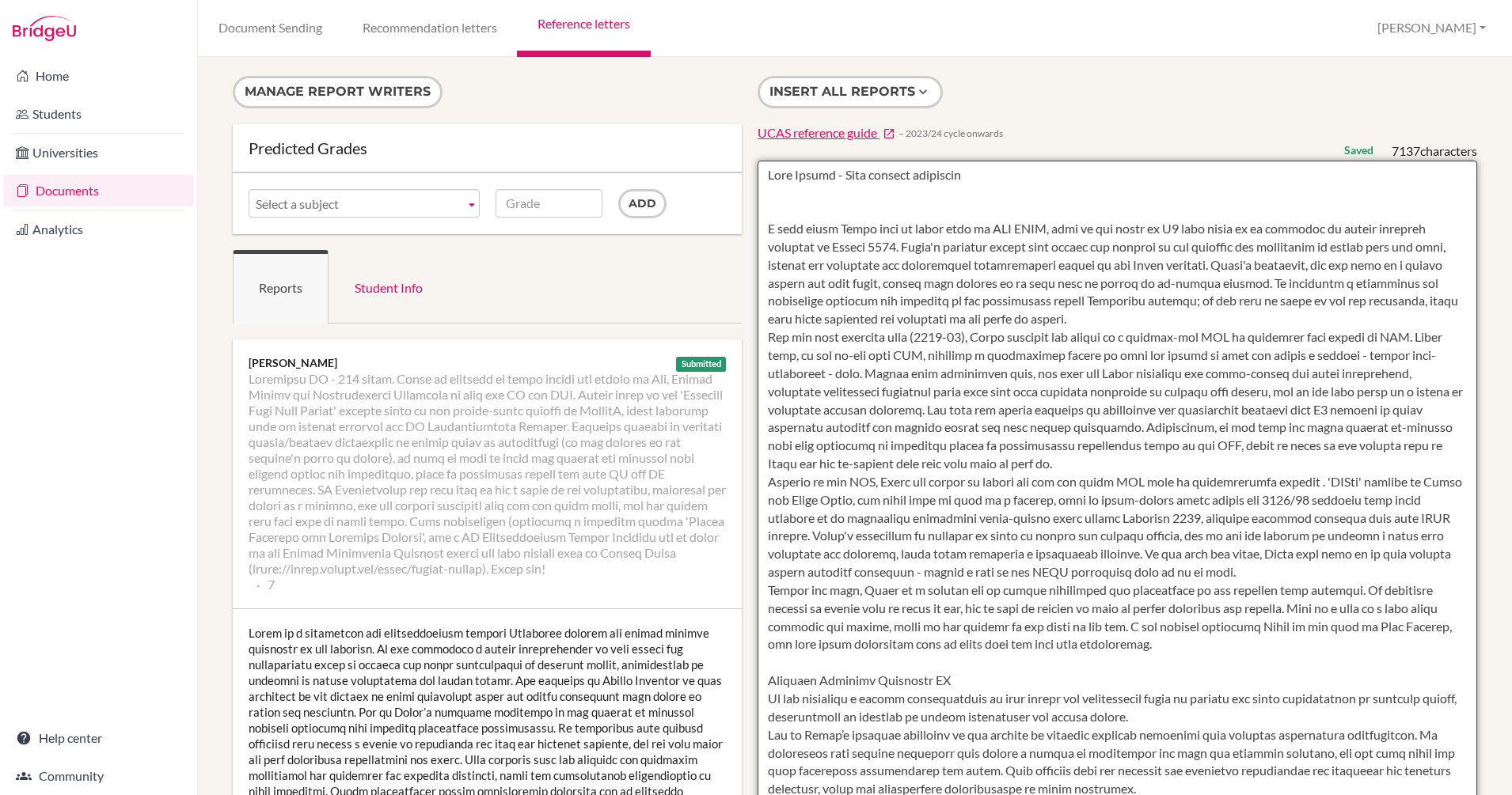
click at [761, 174] on textarea at bounding box center [1117, 617] width 719 height 915
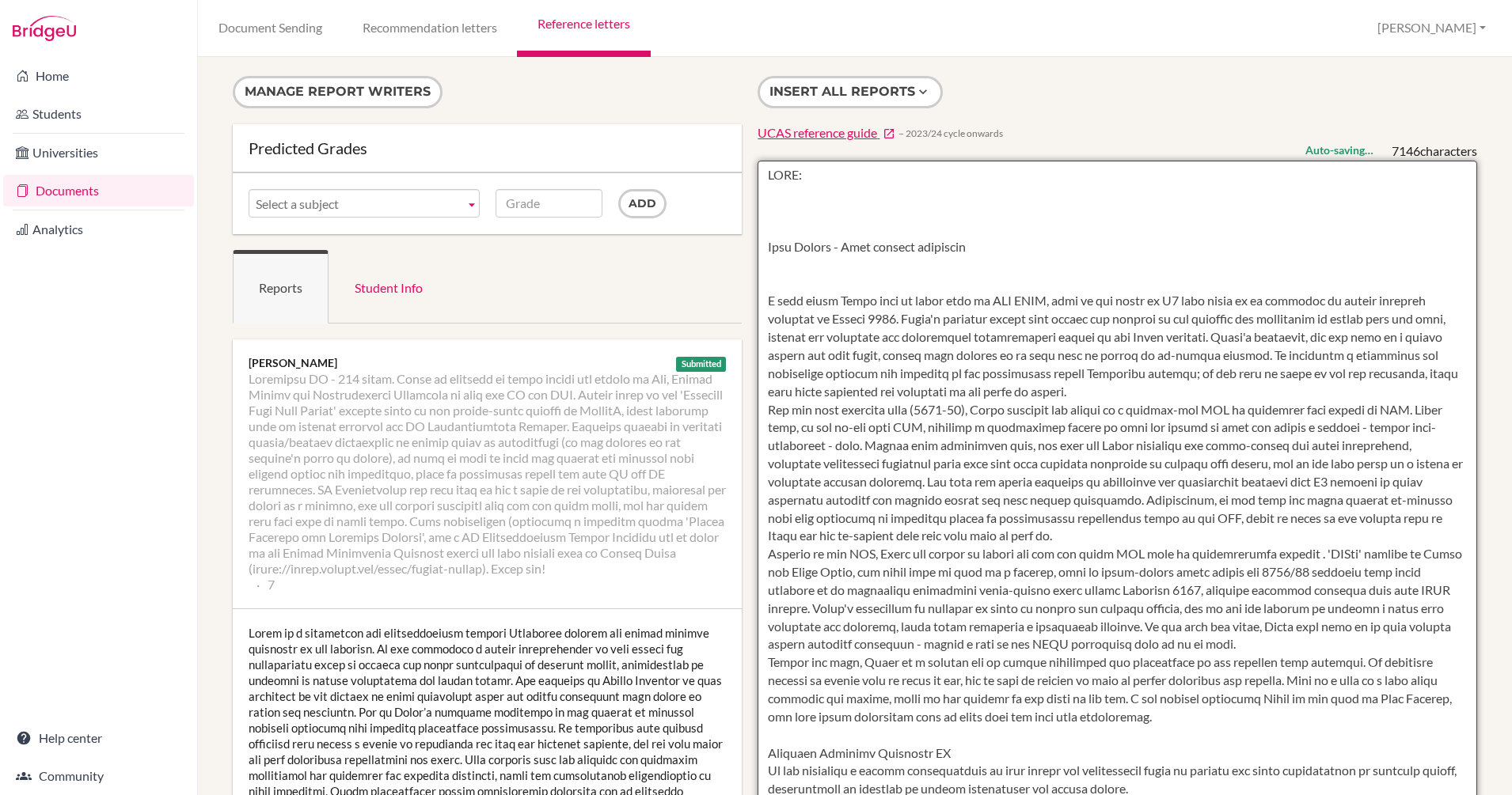
paste textarea "Faraz is perfectly suited to law for his ability to seek and draw upon knowledg…"
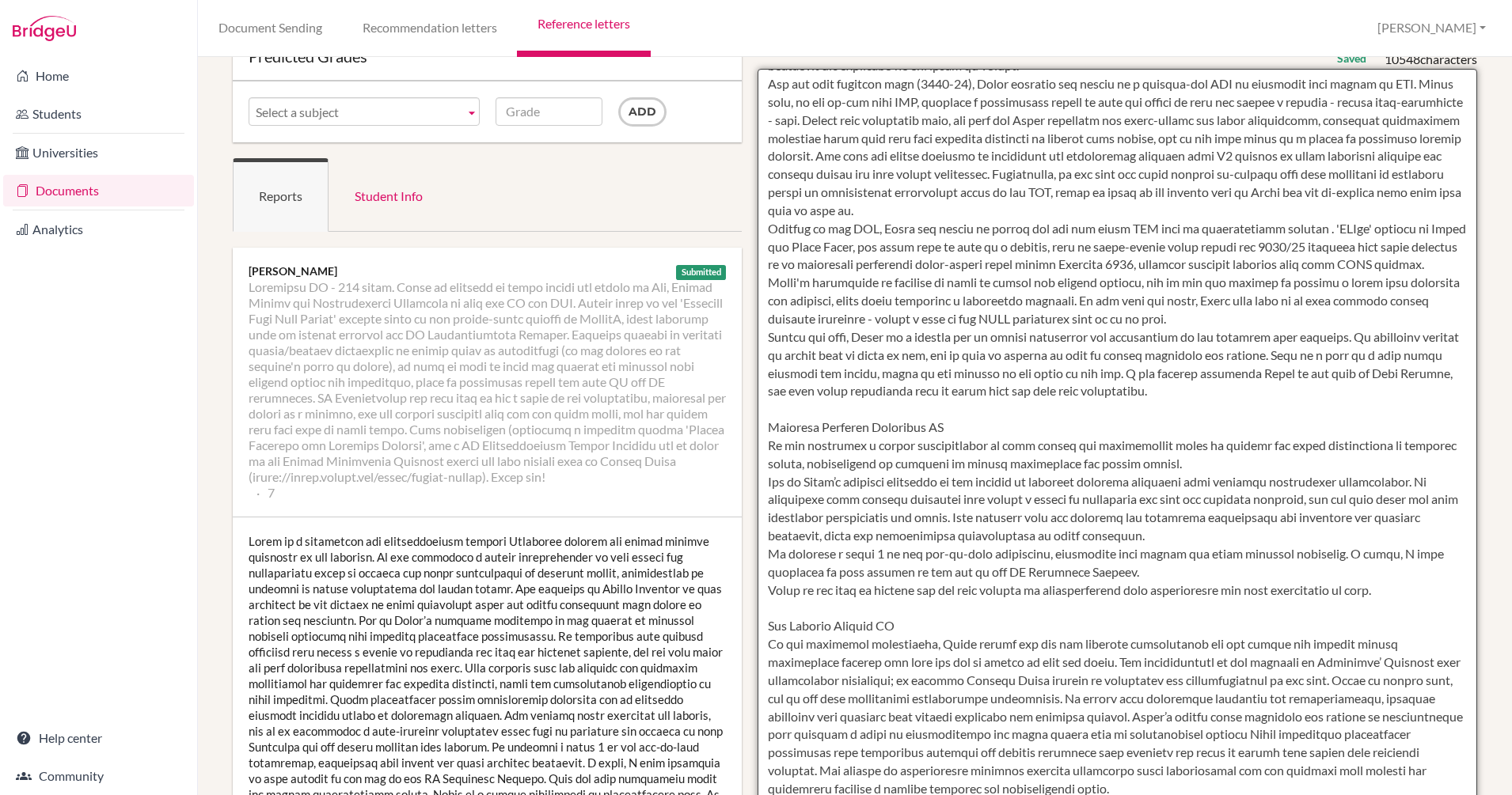
scroll to position [573, 0]
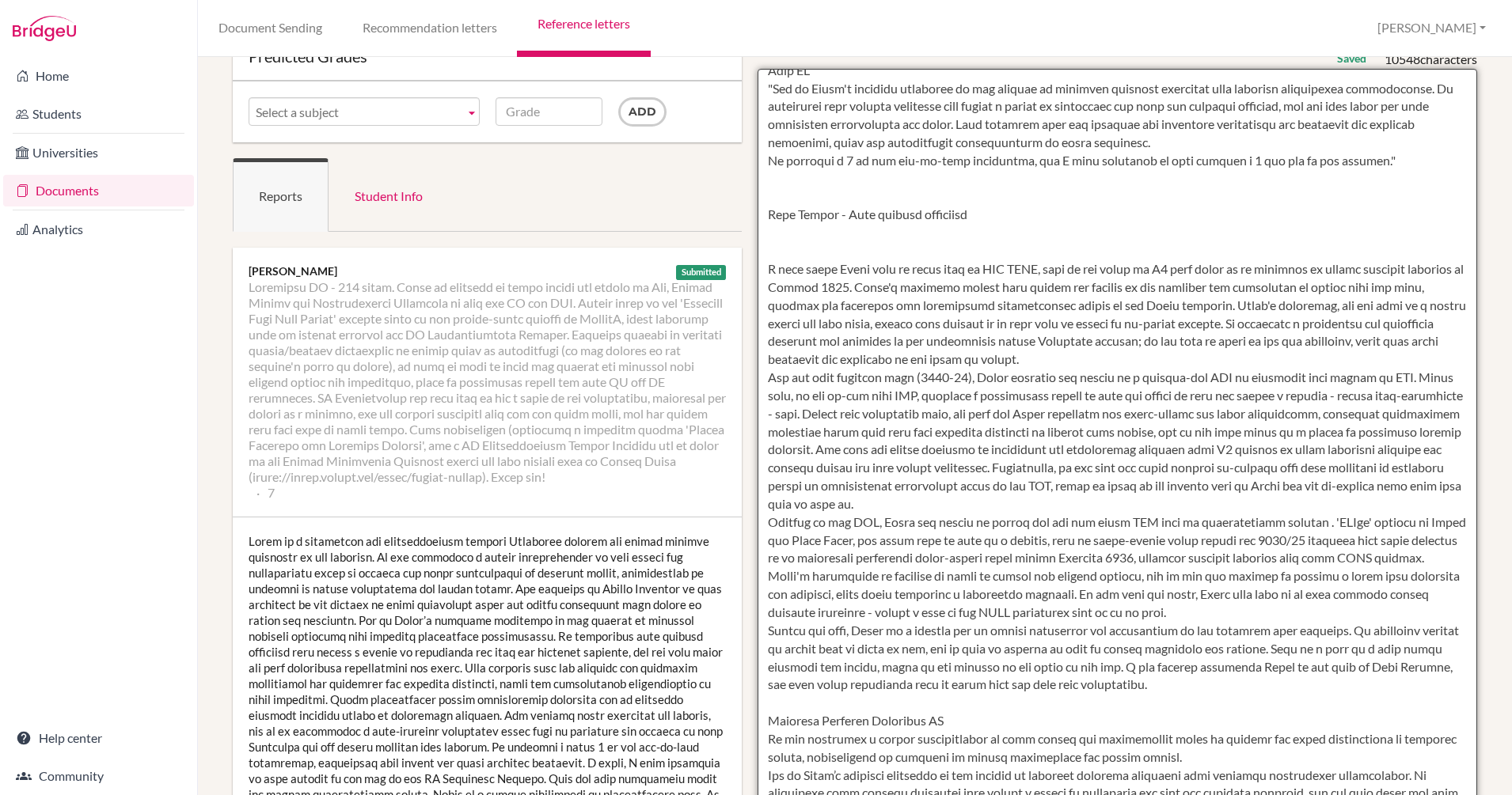
click at [763, 274] on textarea at bounding box center [1117, 526] width 719 height 915
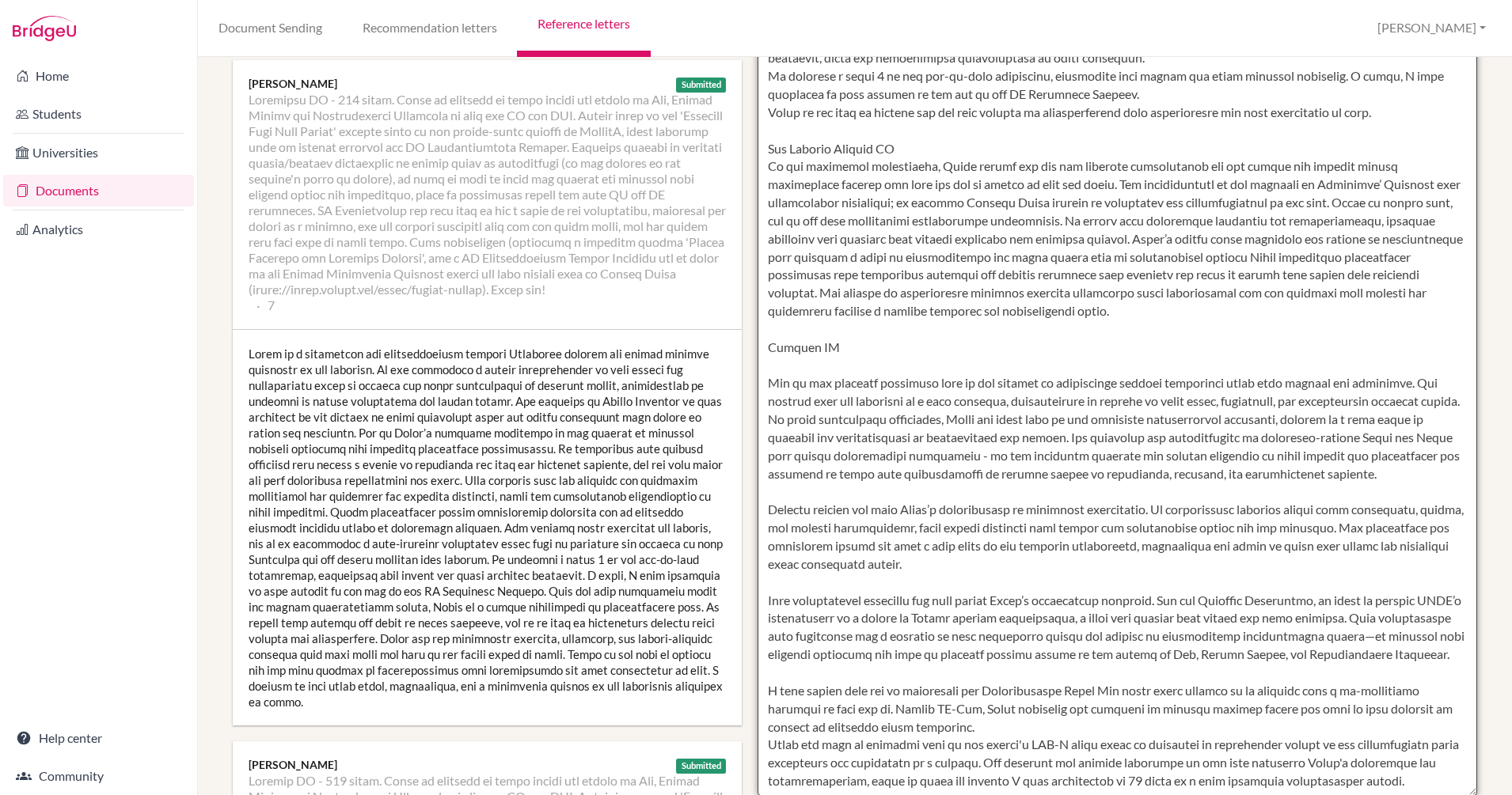
scroll to position [1041, 0]
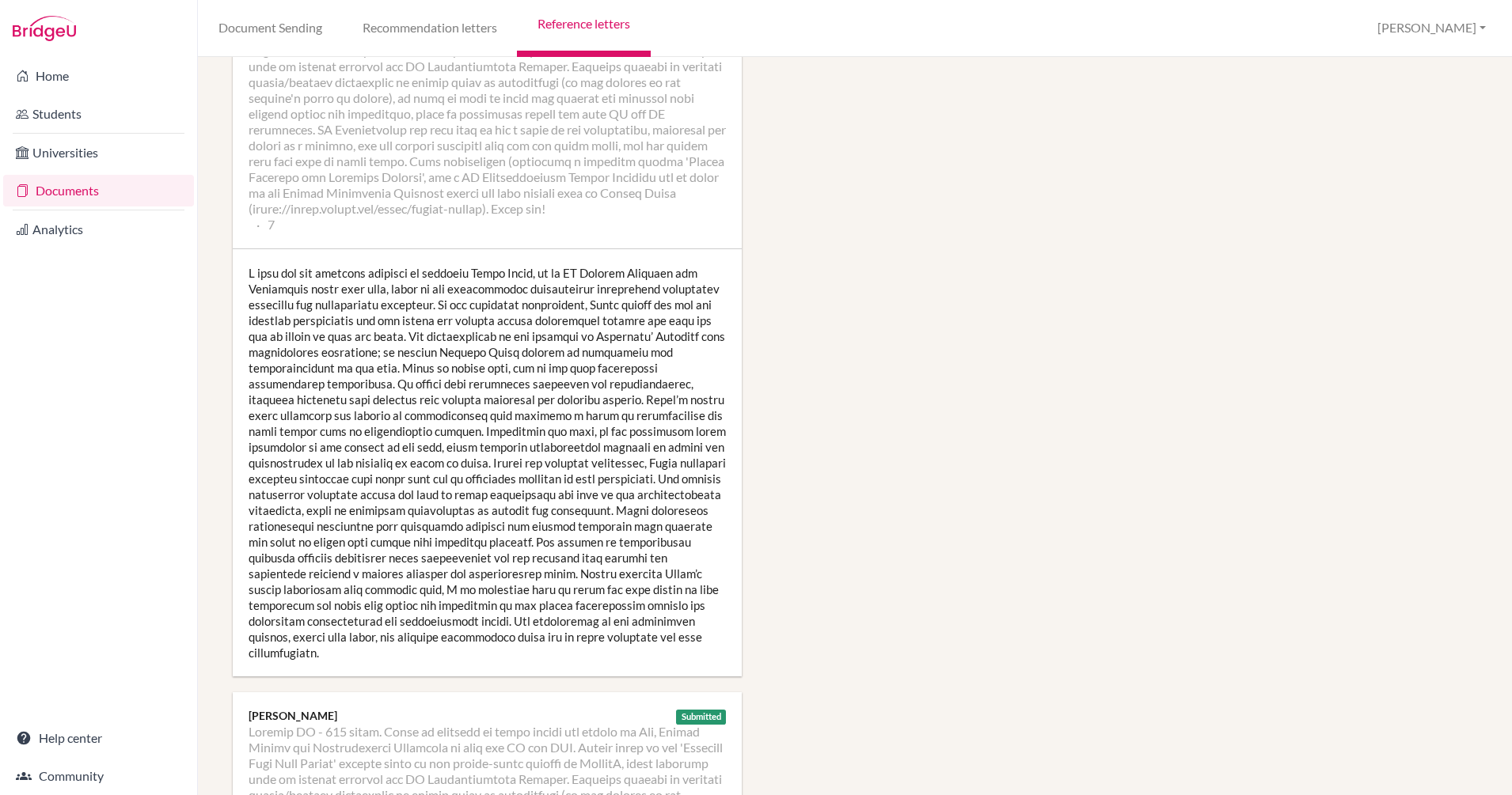
drag, startPoint x: 763, startPoint y: 428, endPoint x: 1344, endPoint y: 430, distance: 581.0
click at [1344, 430] on div "Manage report writers Predicted Grades Subject IY-LAW, Research, Debate, Law & …" at bounding box center [855, 402] width 1260 height 2735
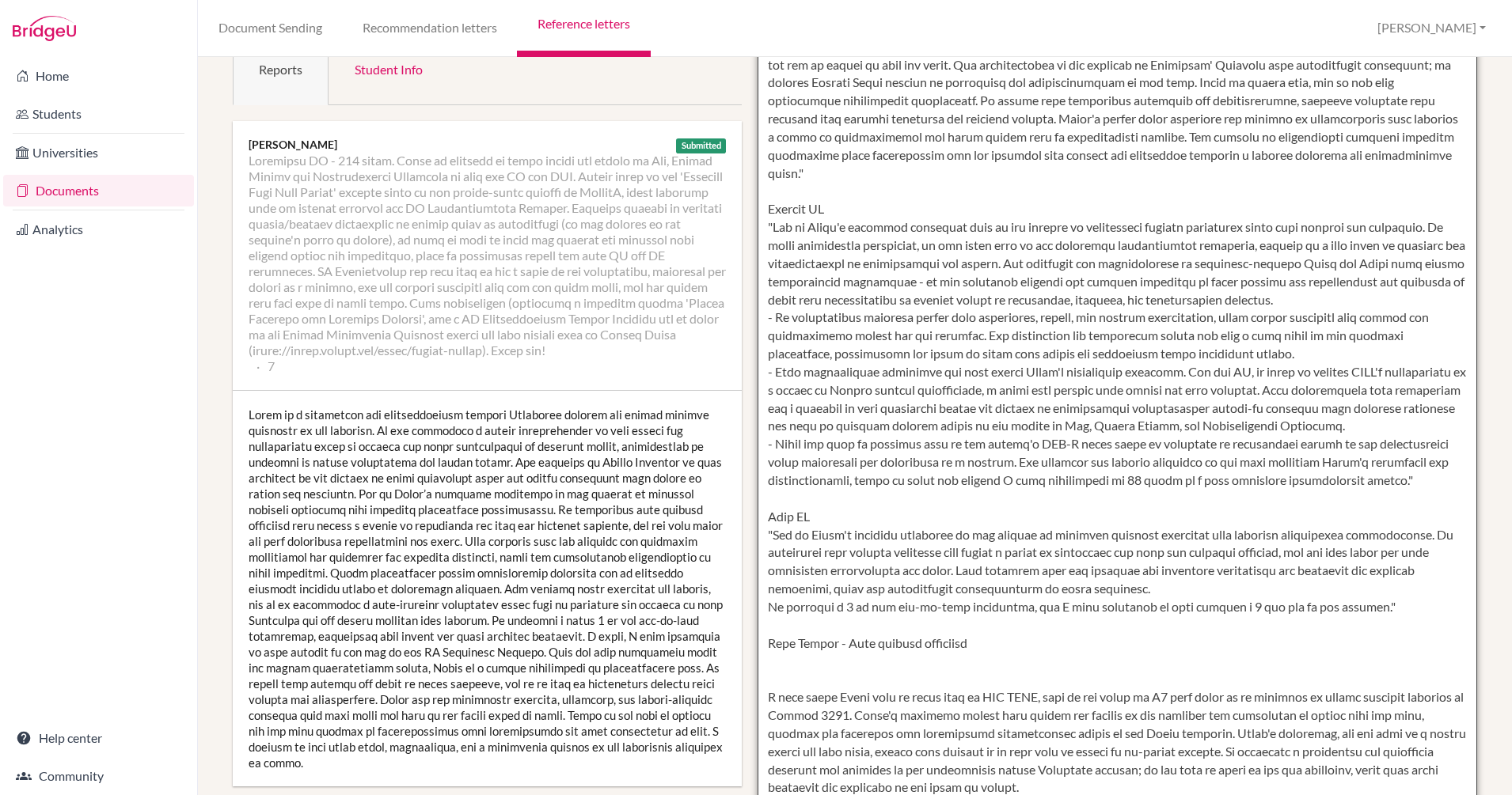
scroll to position [0, 0]
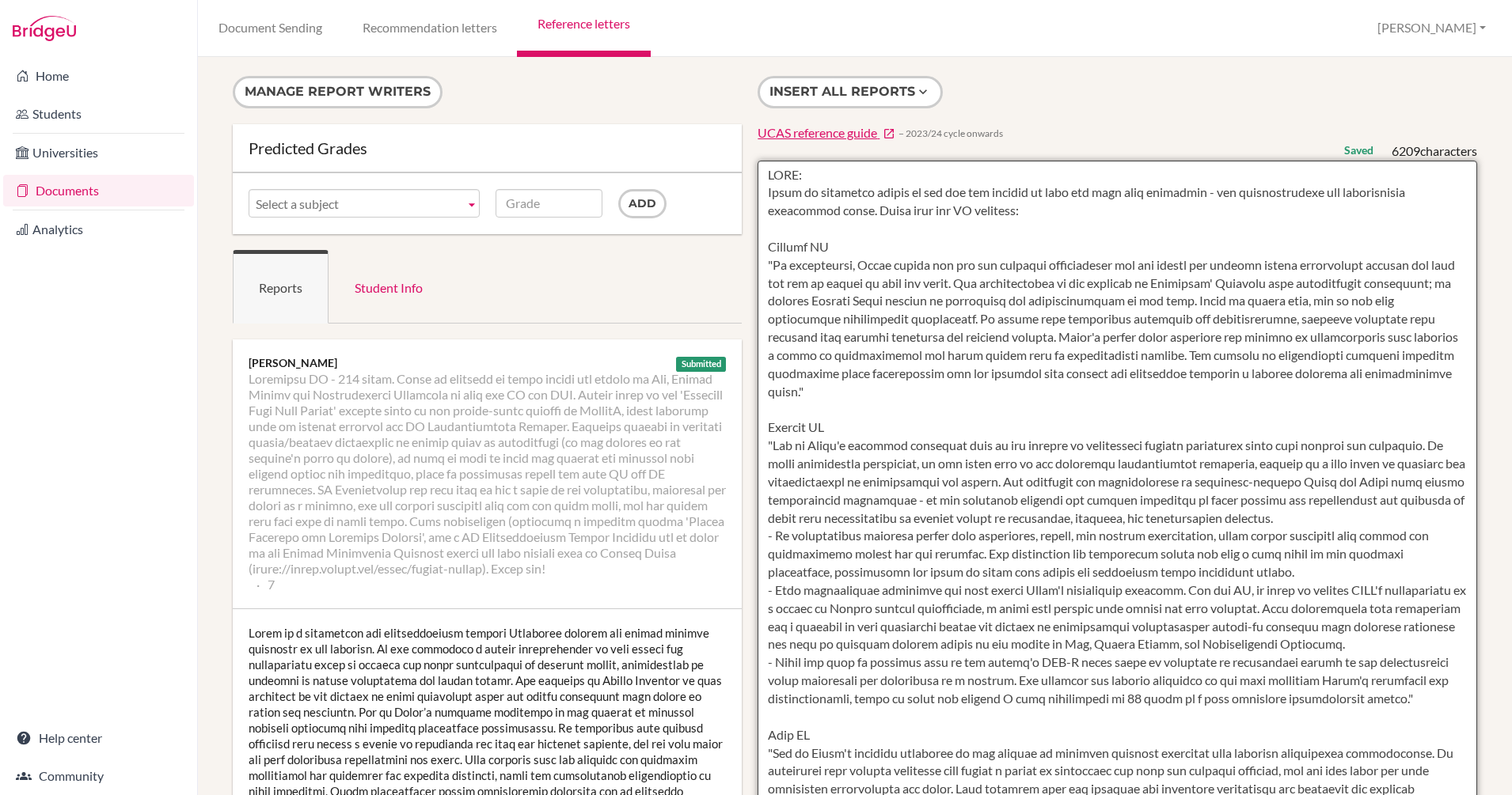
type textarea "UCAS: Faraz is perfectly suited to law for his ability to seek and draw upon kn…"
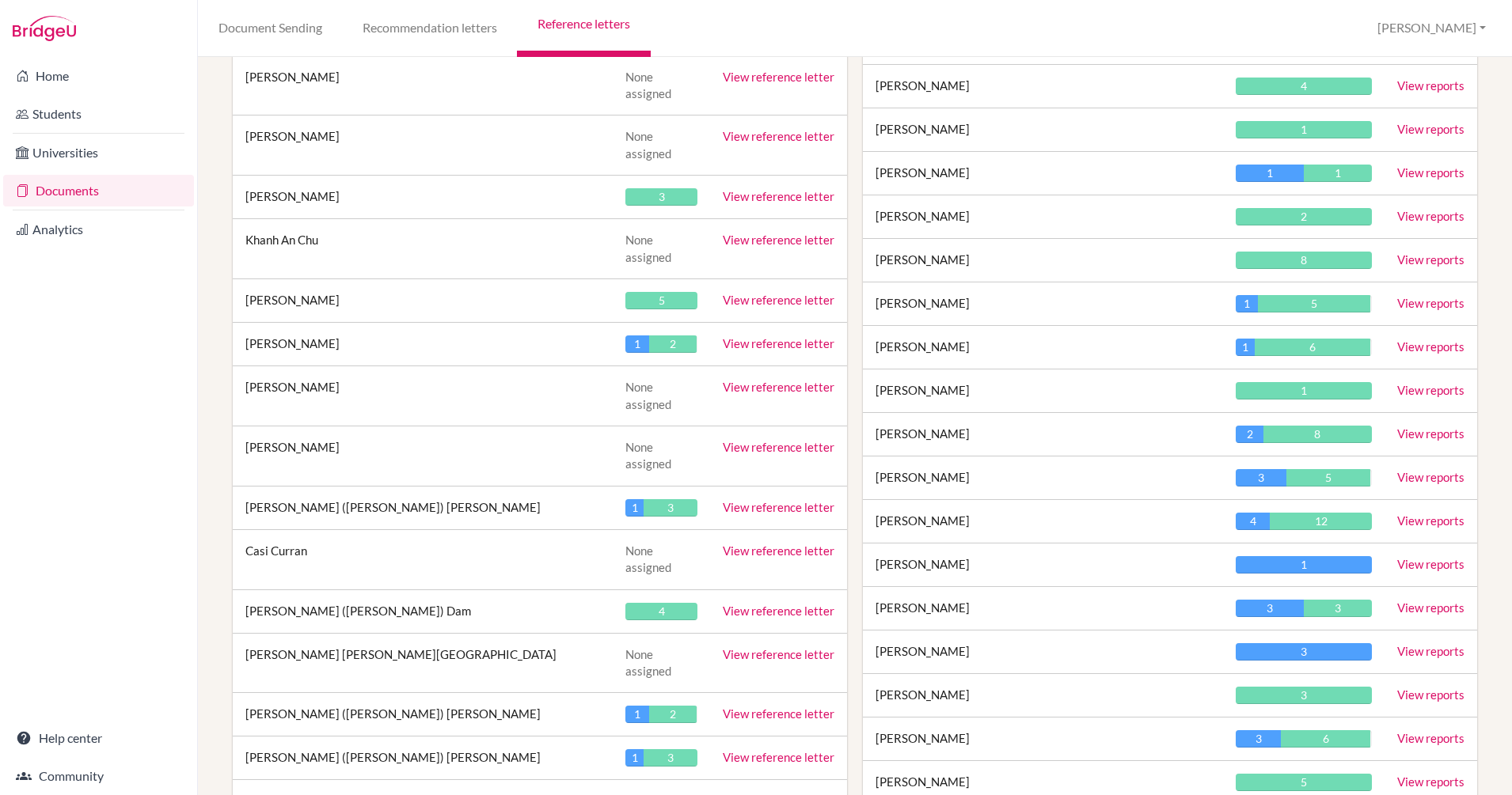
scroll to position [5292, 0]
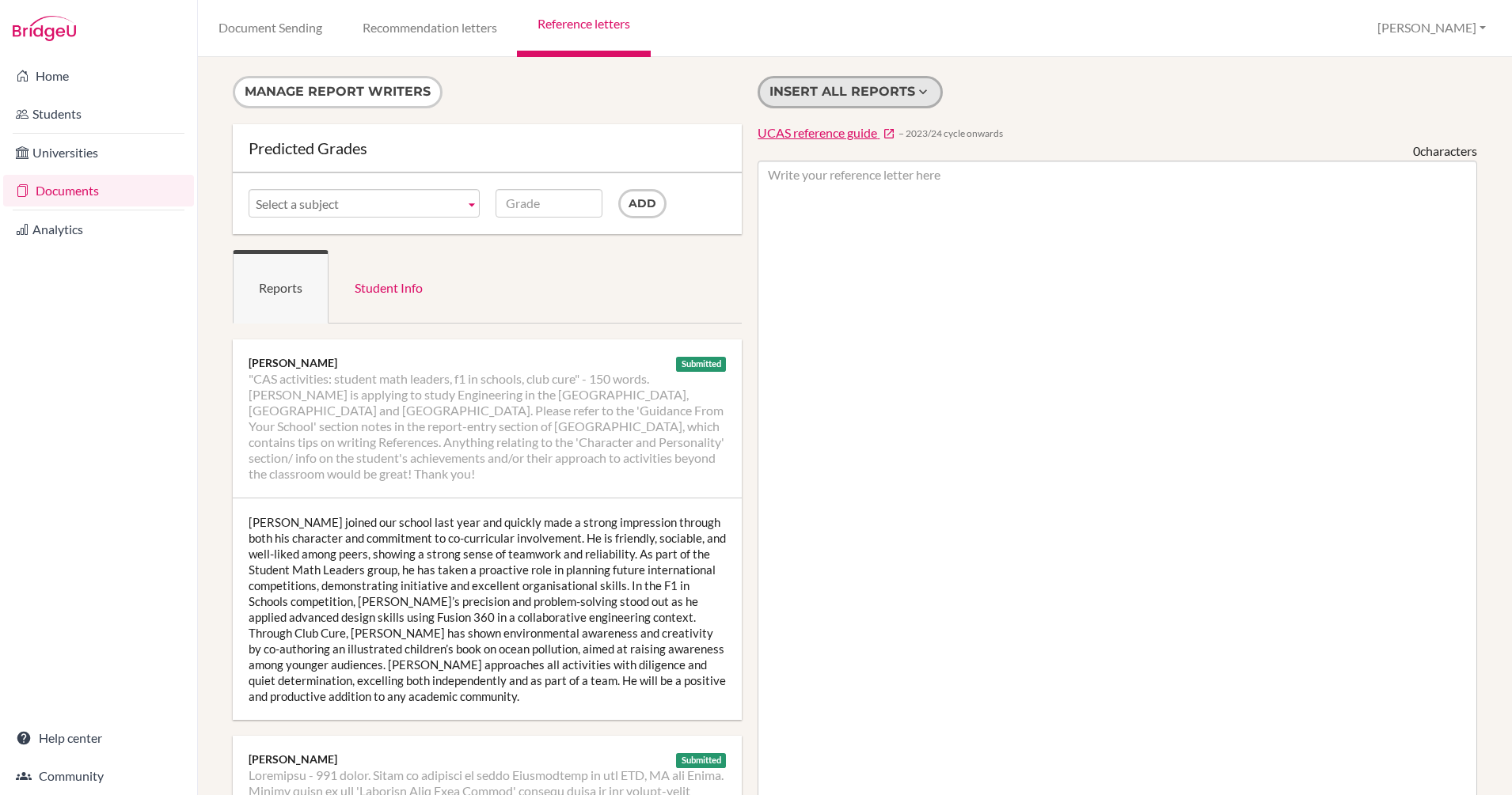
click at [849, 93] on button "Insert all reports" at bounding box center [849, 92] width 185 height 33
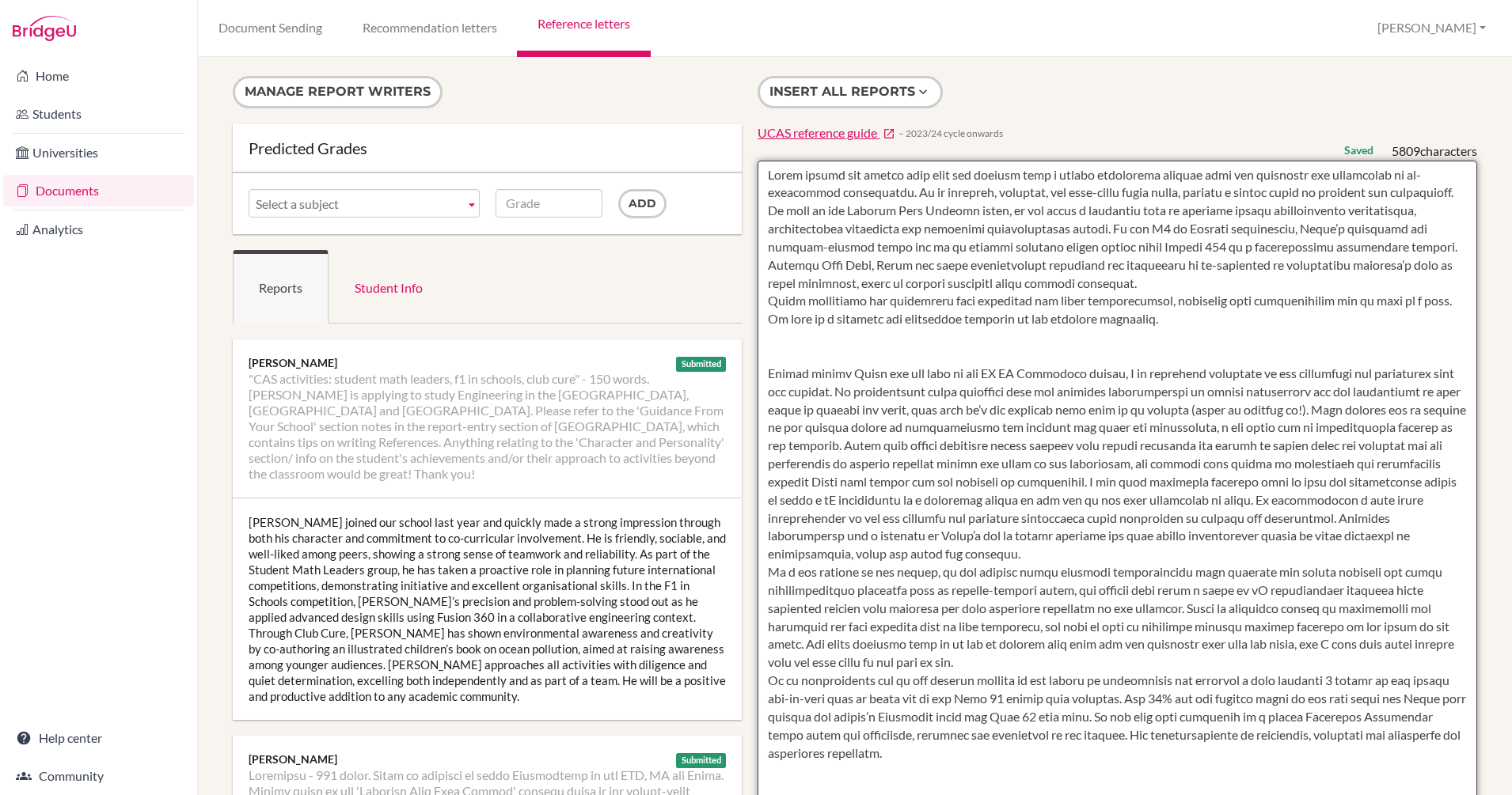
click at [759, 180] on textarea at bounding box center [1117, 617] width 719 height 915
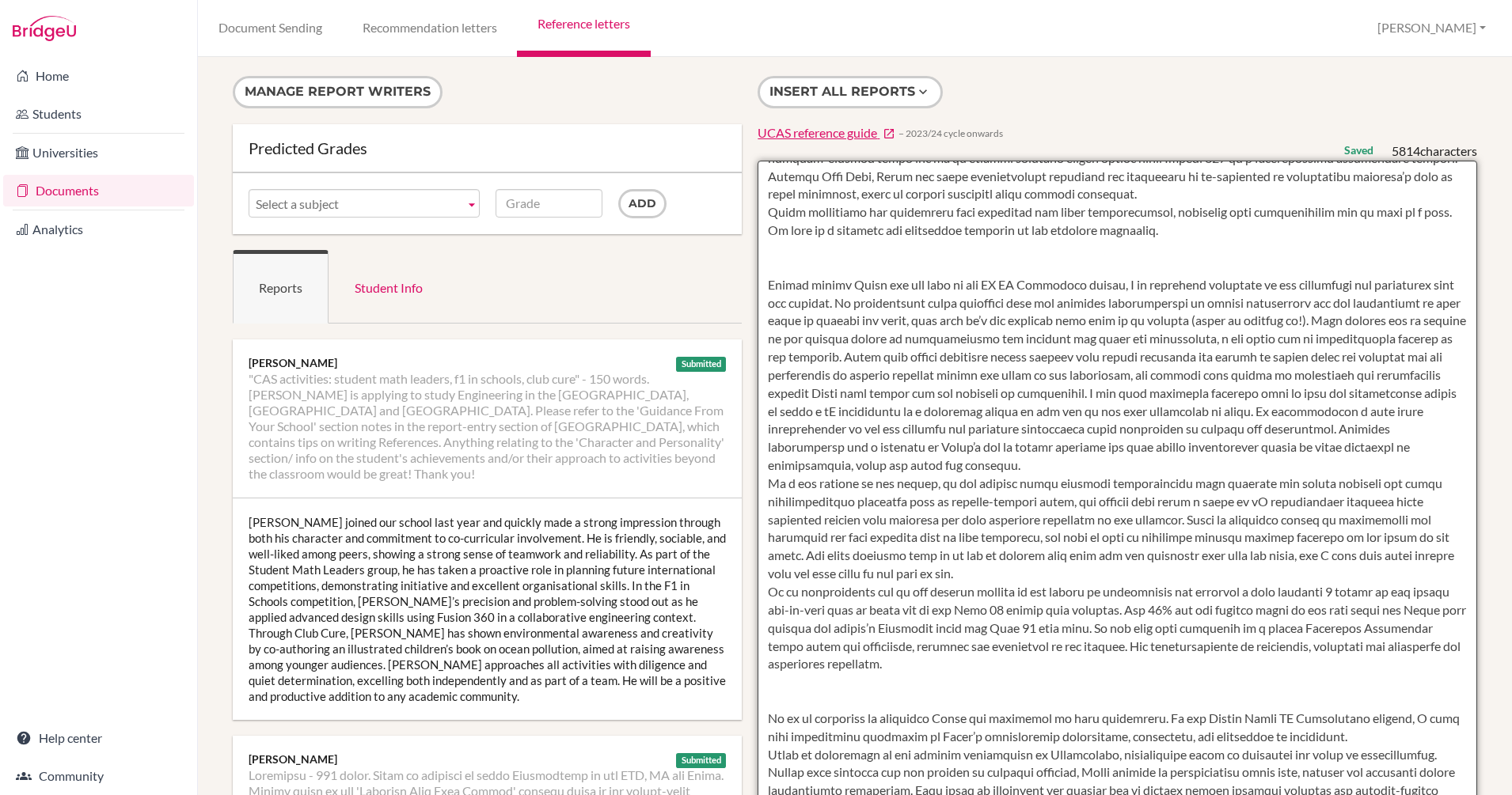
scroll to position [115, 0]
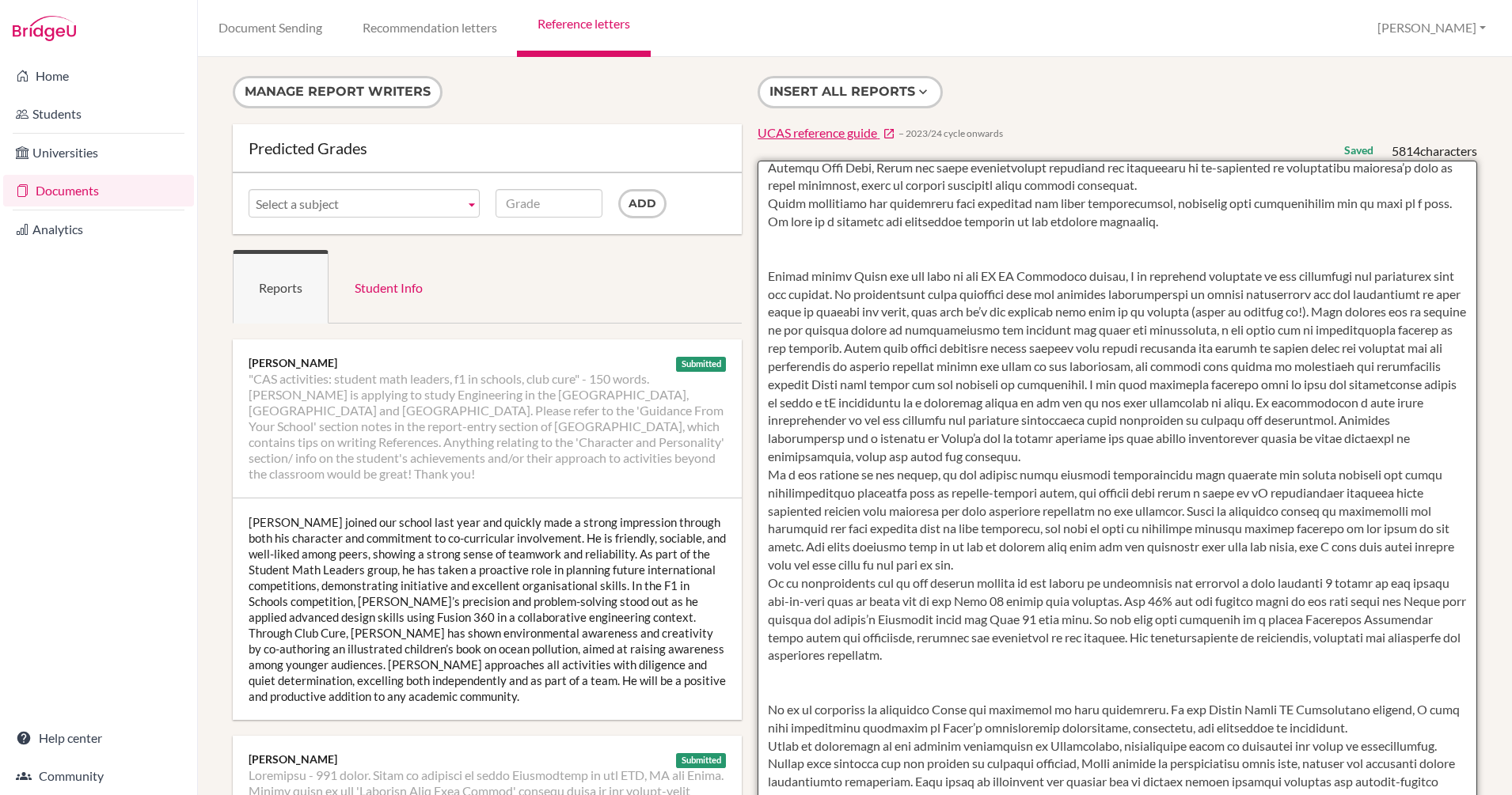
click at [761, 294] on textarea at bounding box center [1117, 617] width 719 height 915
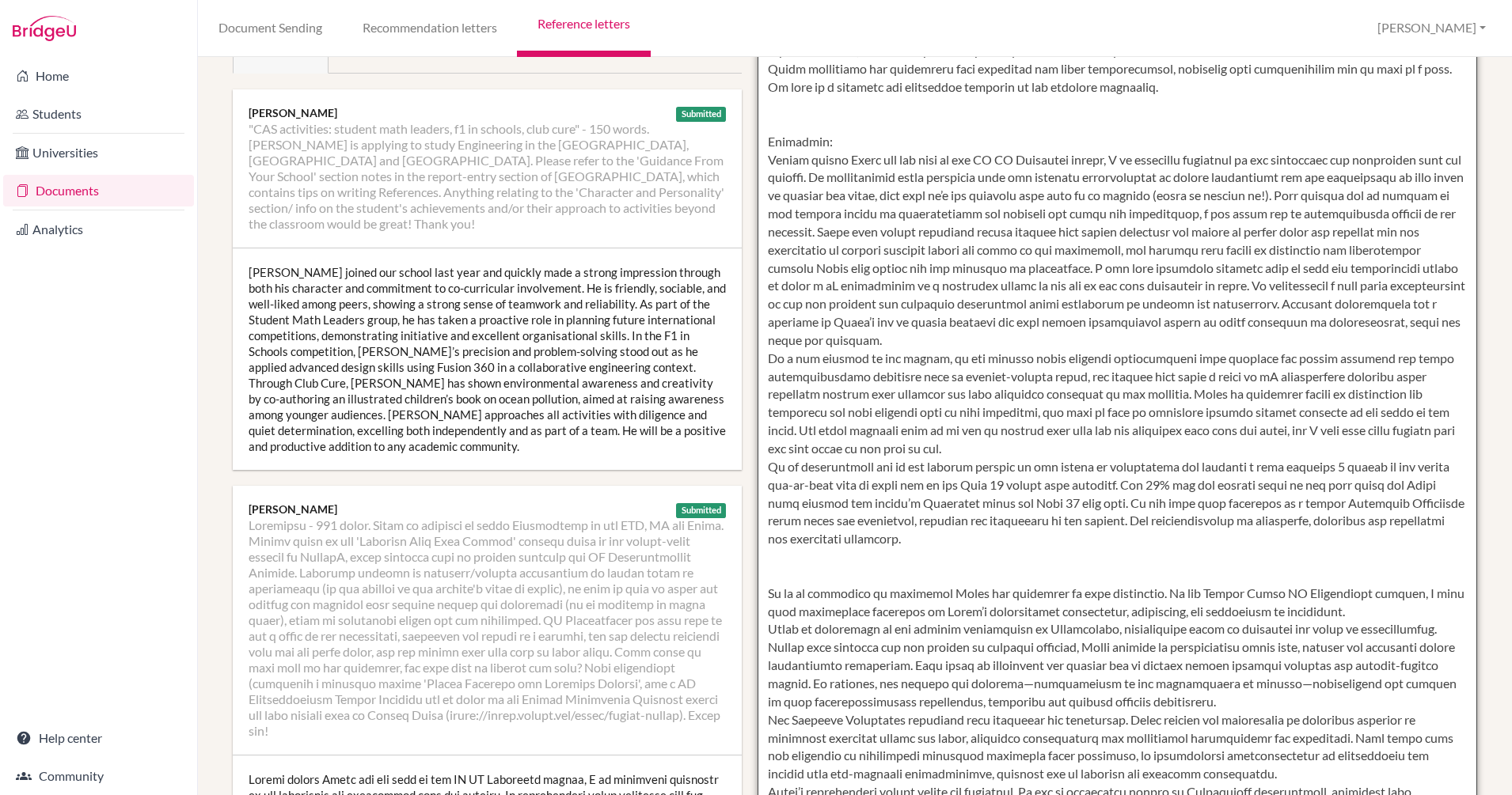
scroll to position [162, 0]
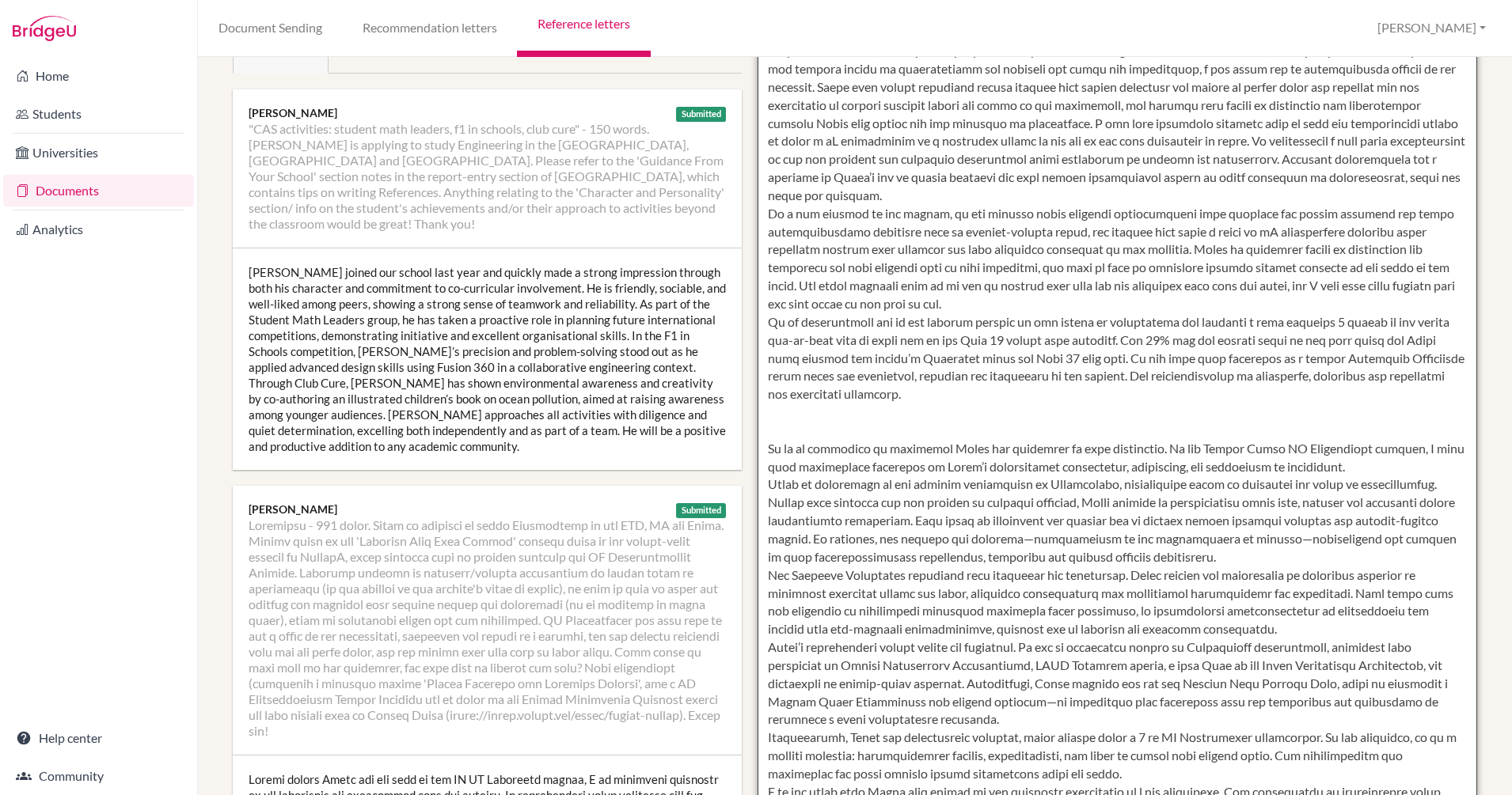
click at [757, 449] on textarea at bounding box center [1117, 367] width 719 height 915
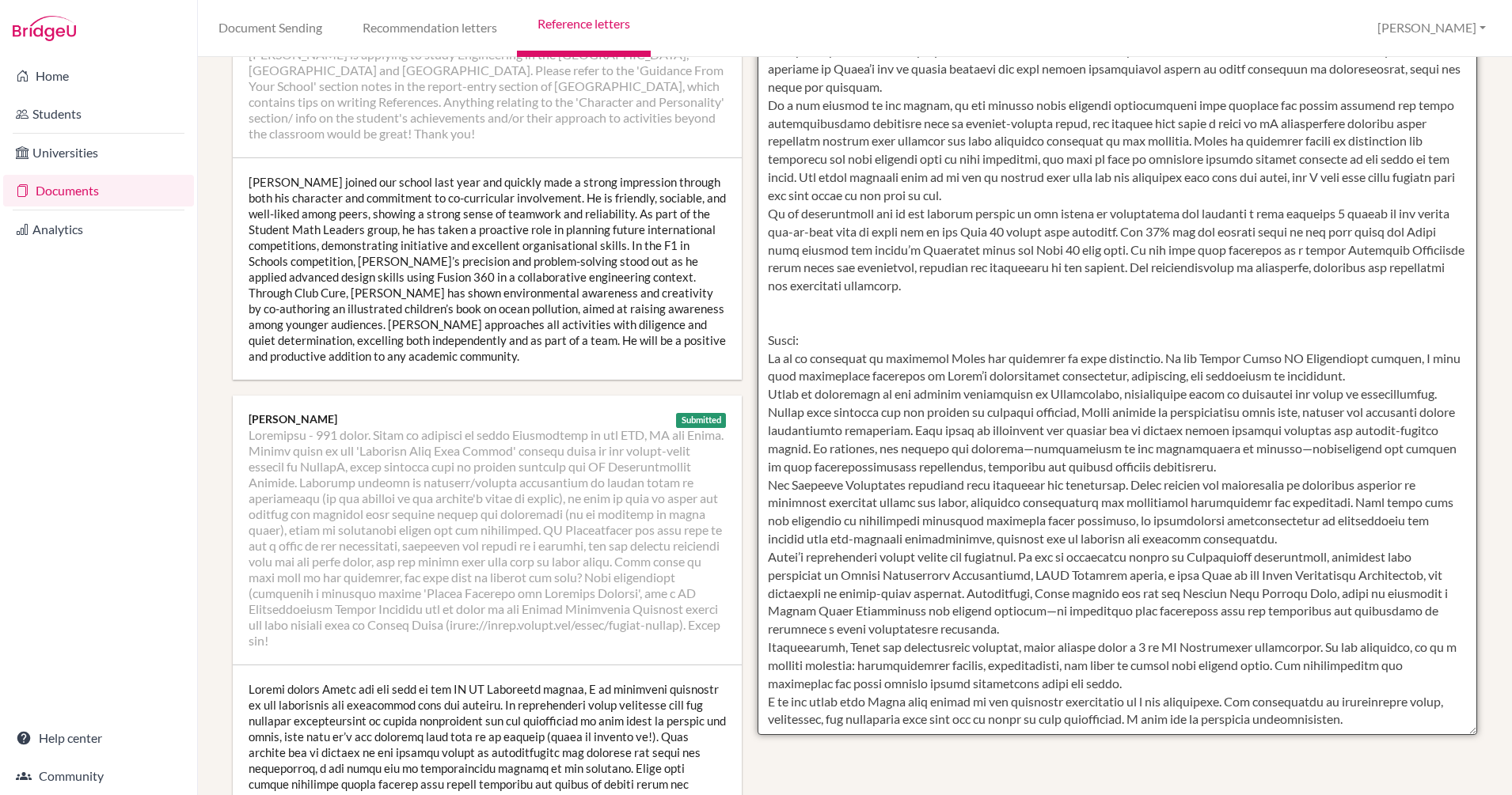
scroll to position [343, 0]
drag, startPoint x: 762, startPoint y: 394, endPoint x: 744, endPoint y: 365, distance: 34.1
click at [749, 365] on div "Insert all reports UCAS reference guide − 2023/24 cycle onwards Saved 5832 char…" at bounding box center [1117, 232] width 735 height 1000
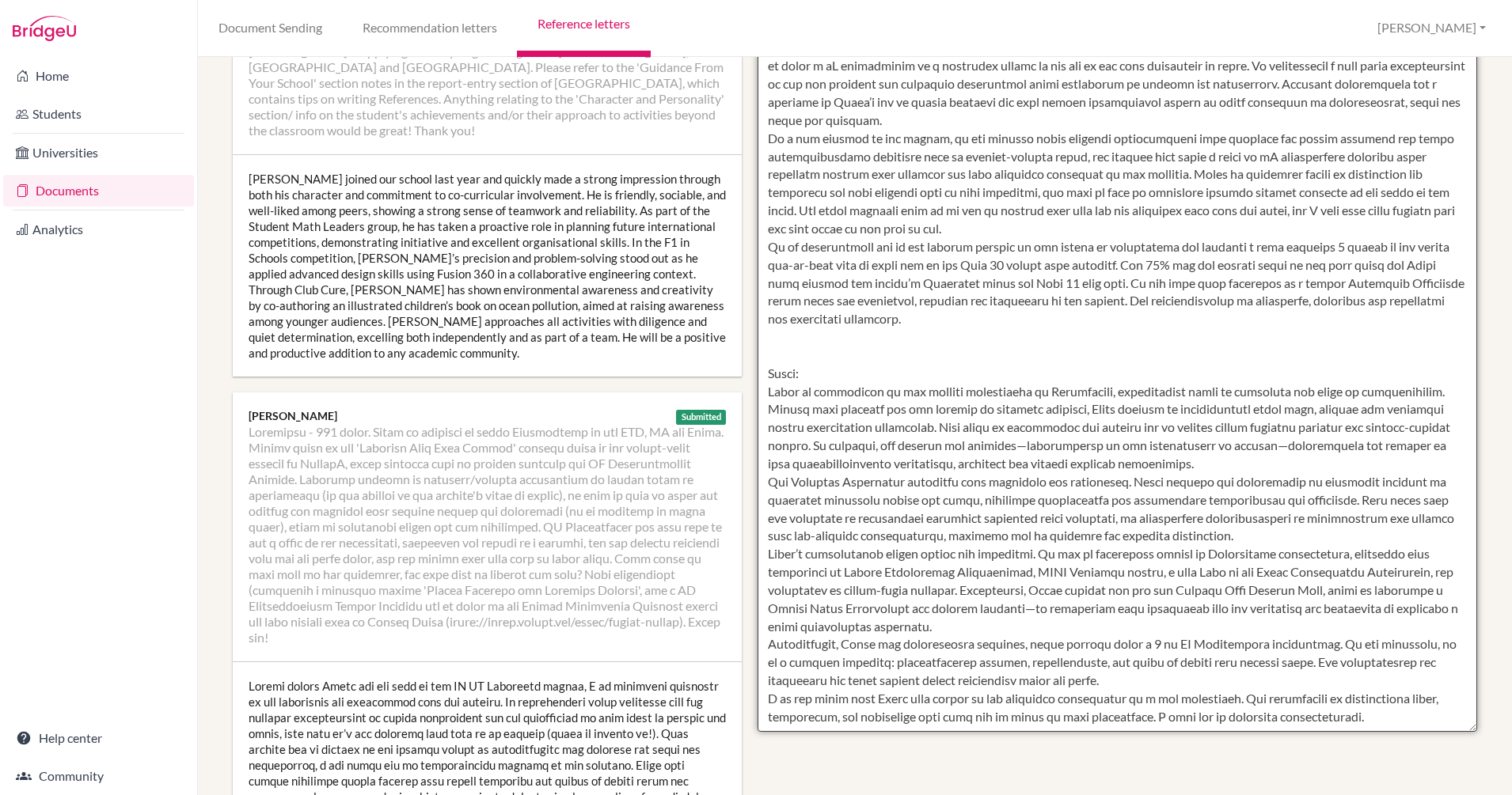
scroll to position [145, 0]
click at [895, 484] on textarea at bounding box center [1117, 274] width 719 height 915
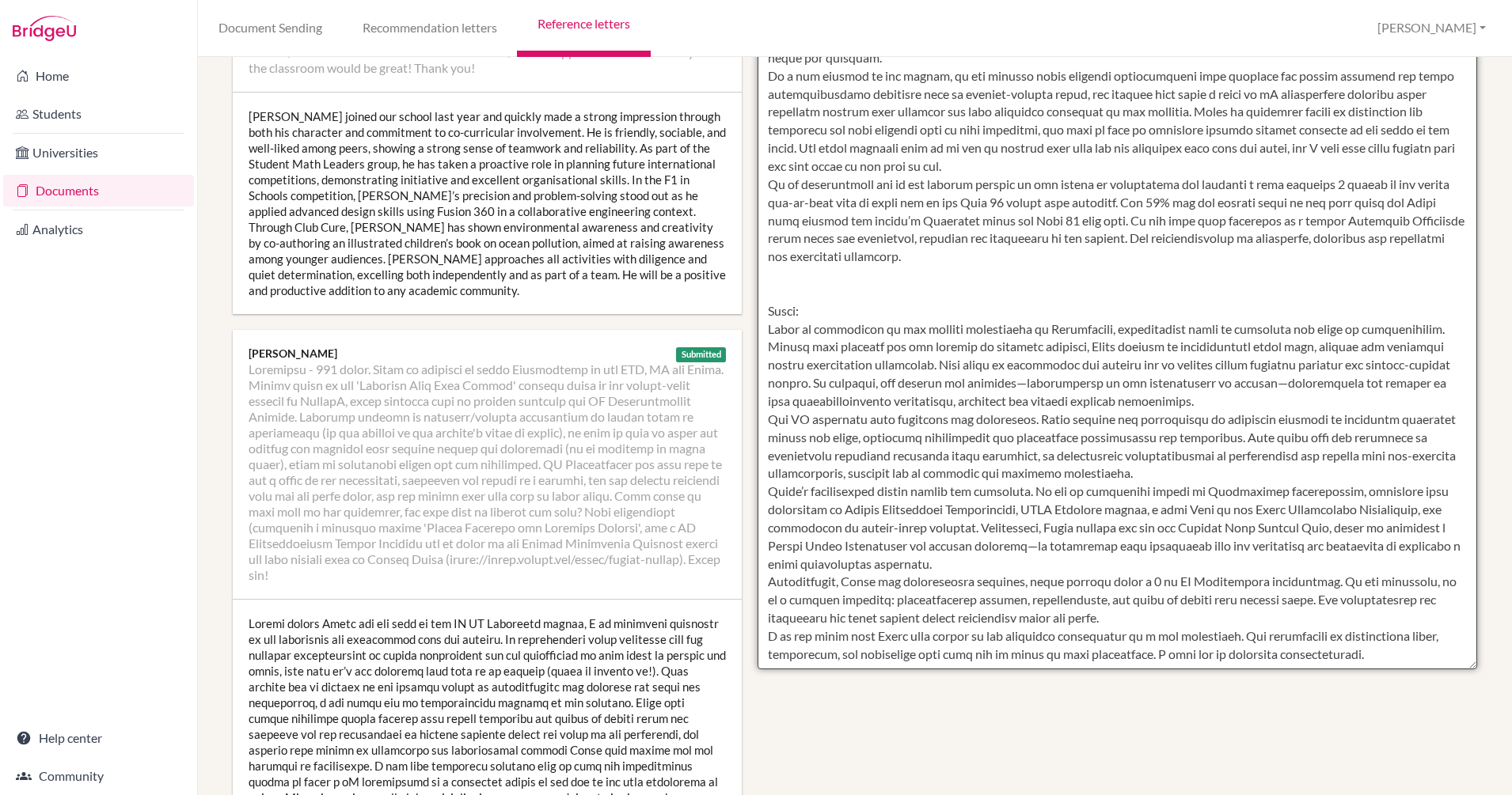
scroll to position [406, 0]
drag, startPoint x: 761, startPoint y: 588, endPoint x: 736, endPoint y: 490, distance: 101.1
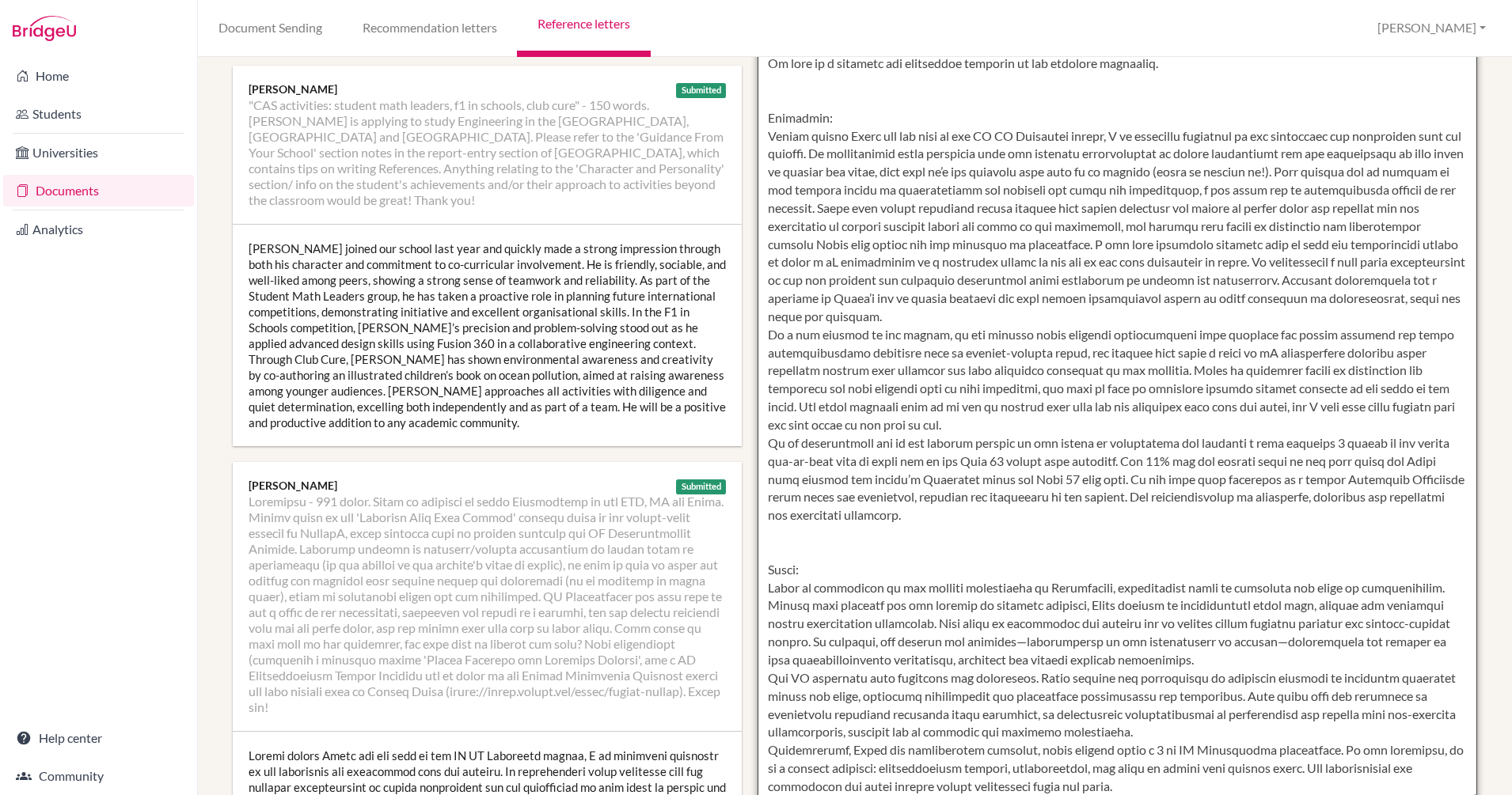
scroll to position [266, 0]
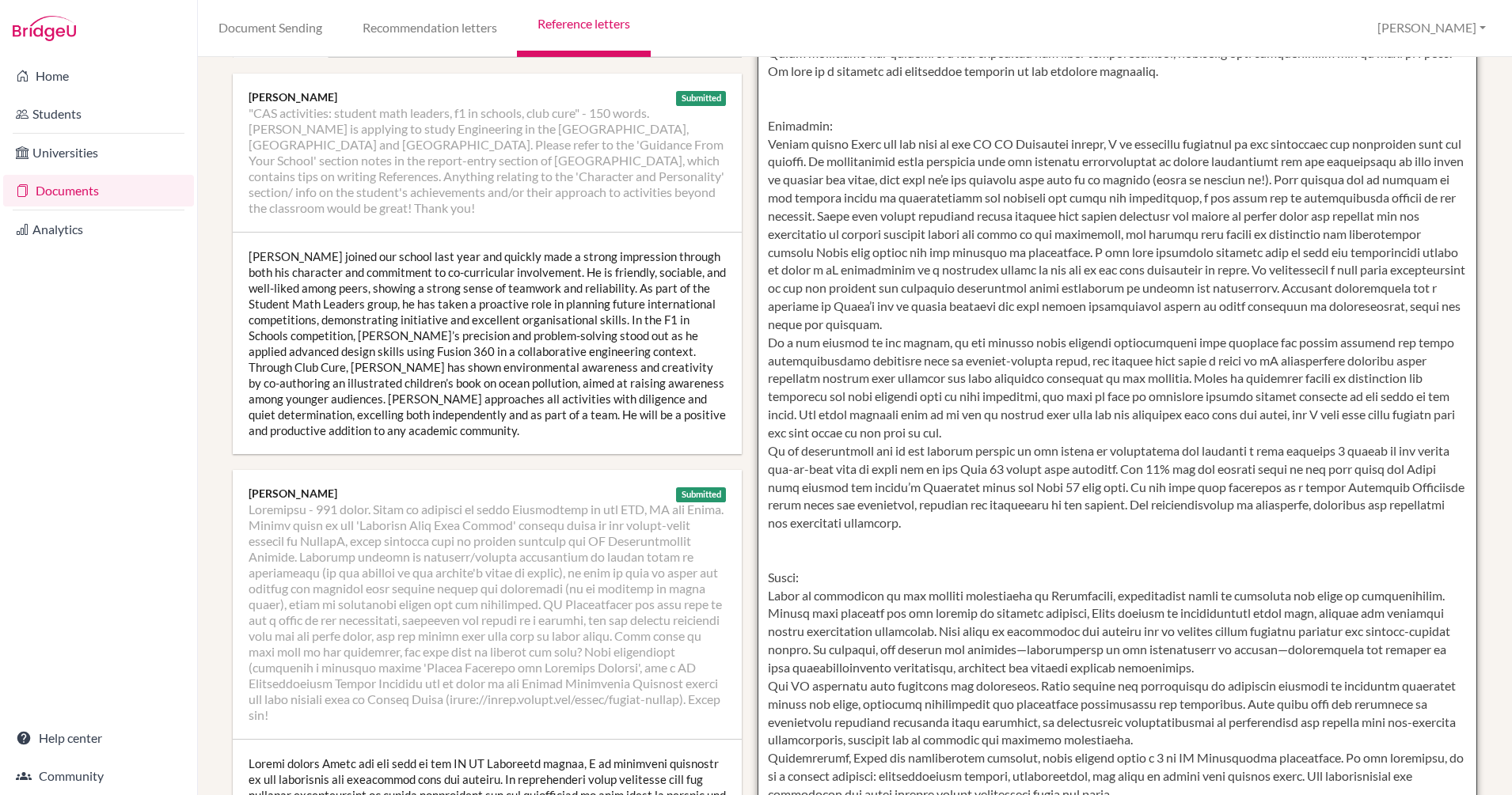
drag, startPoint x: 1115, startPoint y: 164, endPoint x: 655, endPoint y: 174, distance: 460.1
click at [1117, 169] on textarea at bounding box center [1117, 351] width 719 height 915
drag, startPoint x: 1113, startPoint y: 160, endPoint x: 722, endPoint y: 166, distance: 391.0
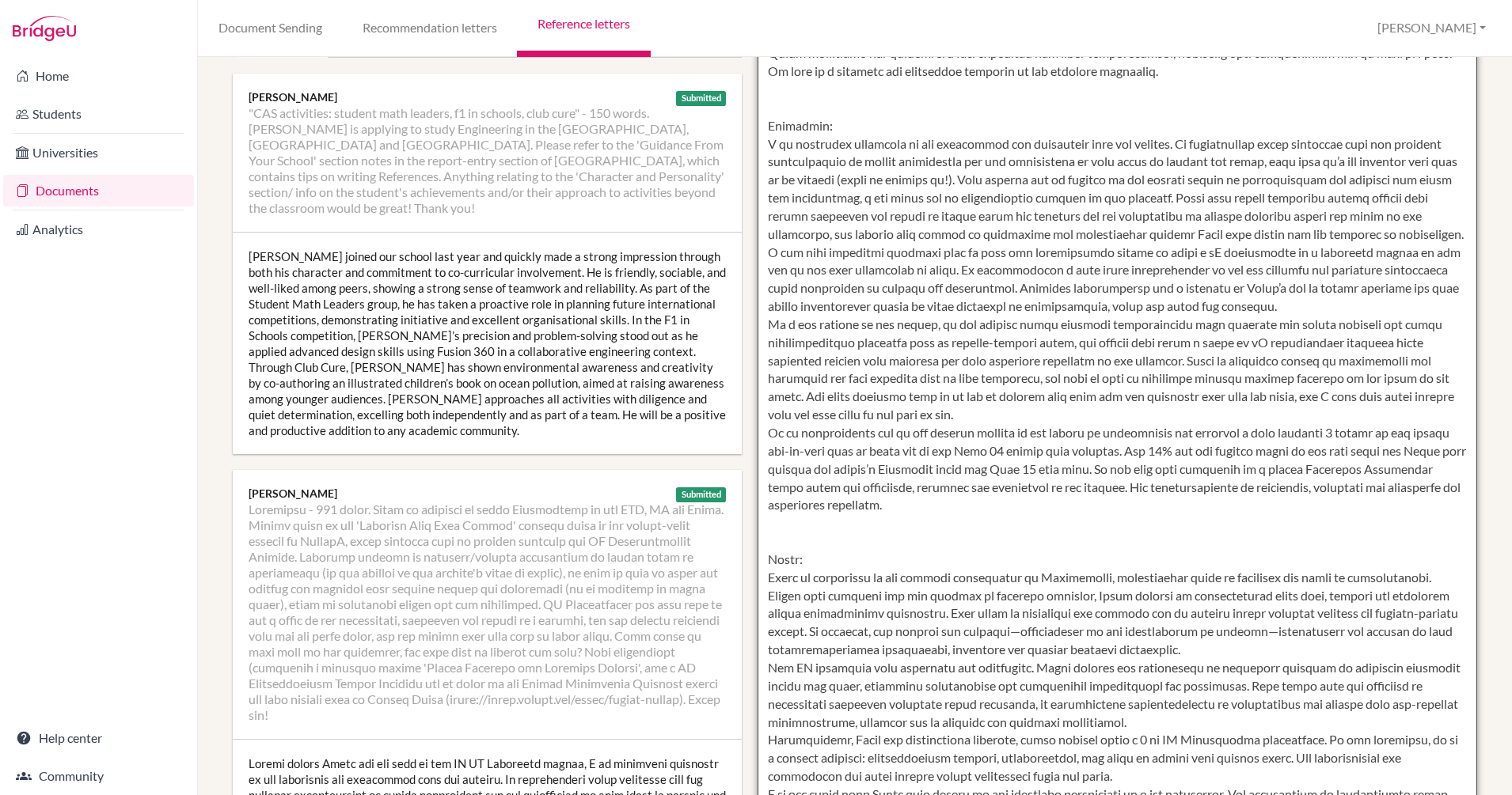
drag, startPoint x: 1206, startPoint y: 310, endPoint x: 1092, endPoint y: 294, distance: 115.1
click at [1092, 294] on textarea at bounding box center [1117, 351] width 719 height 915
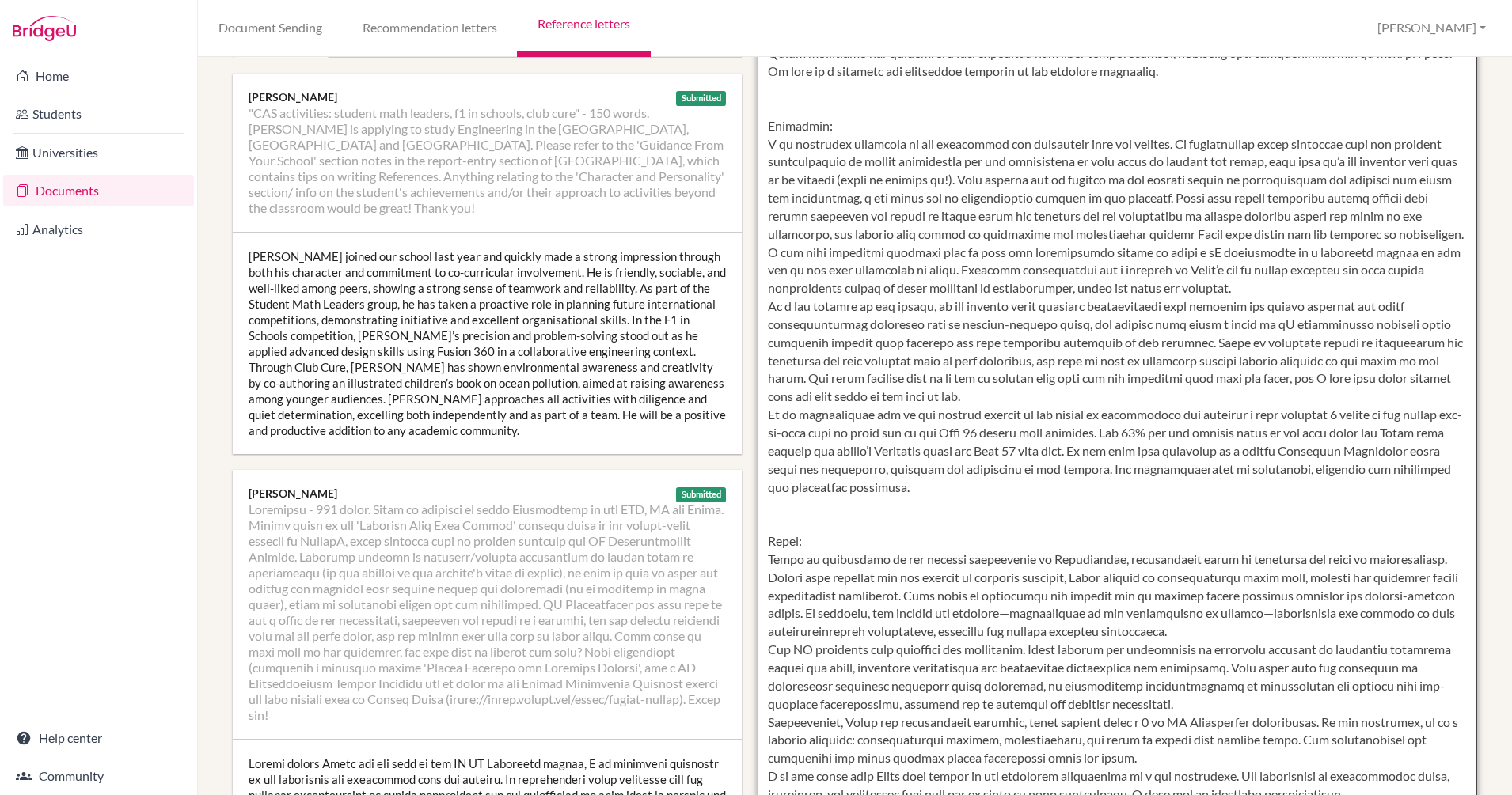
drag, startPoint x: 815, startPoint y: 397, endPoint x: 1189, endPoint y: 365, distance: 375.4
click at [1189, 365] on textarea at bounding box center [1117, 351] width 719 height 915
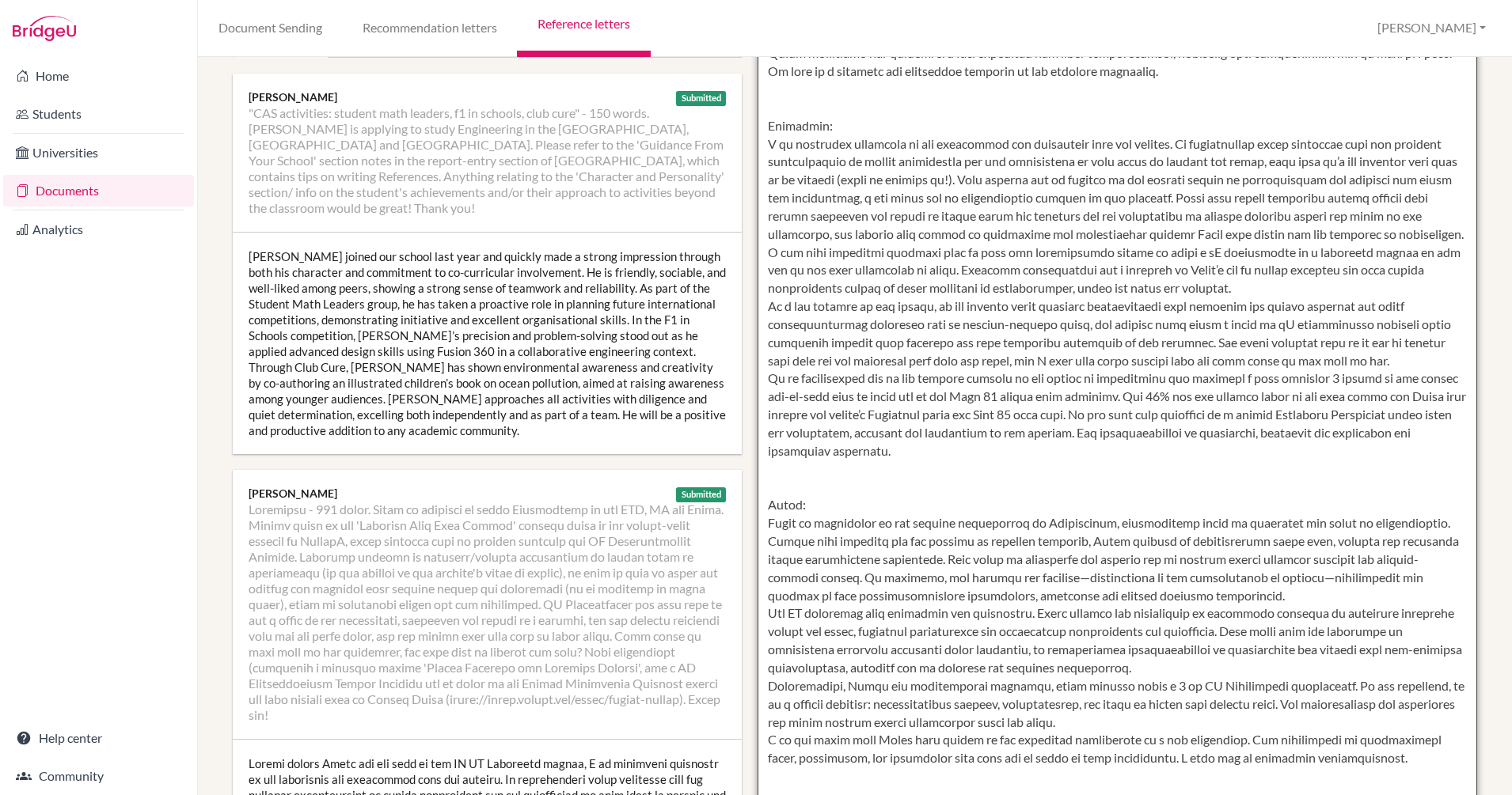
drag, startPoint x: 1143, startPoint y: 454, endPoint x: 1102, endPoint y: 436, distance: 44.8
click at [1102, 436] on textarea at bounding box center [1117, 351] width 719 height 915
type textarea "CAS: Jaden joined our school last year and quickly made a strong impression thr…"
click at [961, 373] on textarea at bounding box center [1117, 351] width 719 height 915
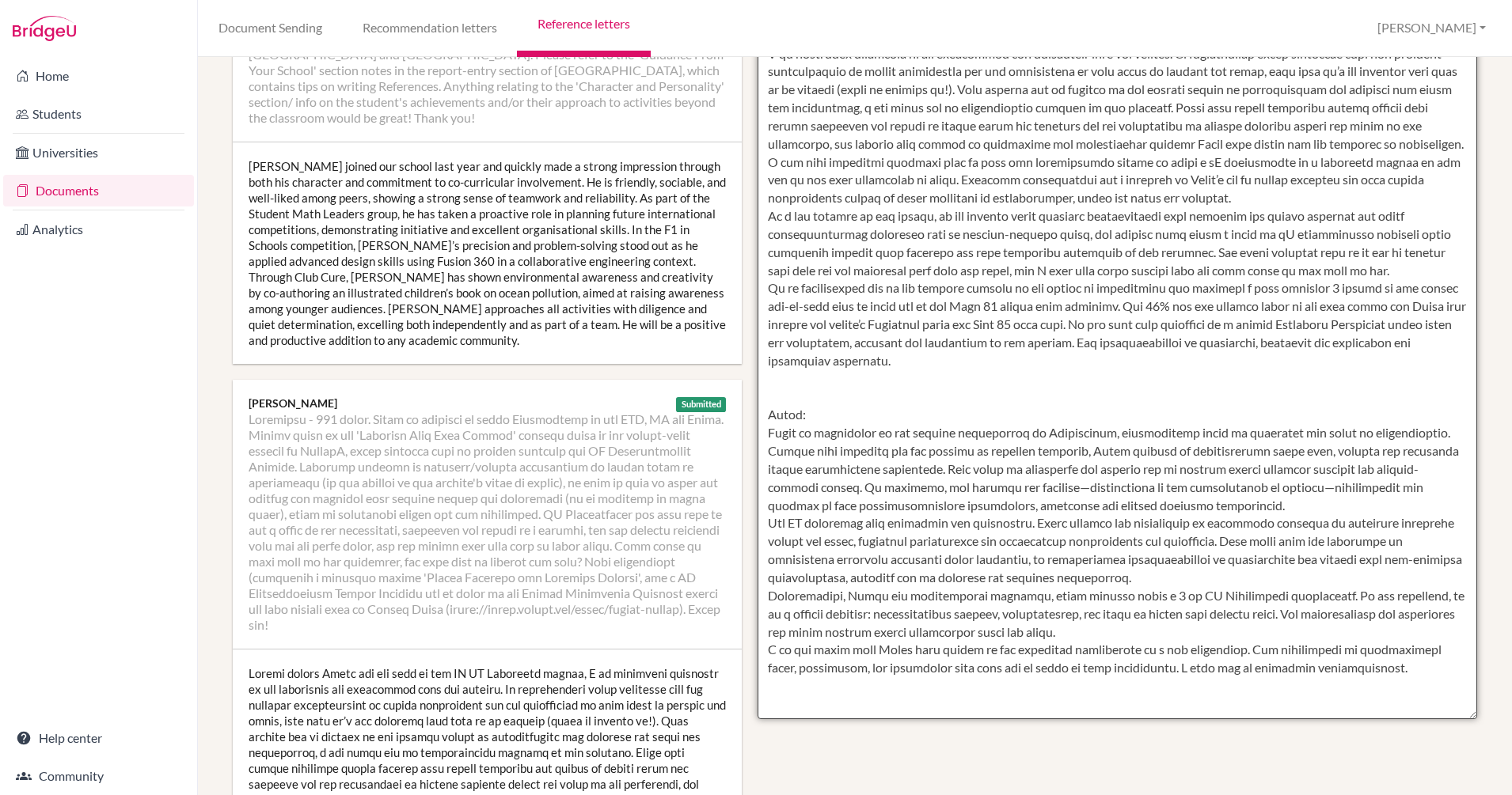
scroll to position [516, 0]
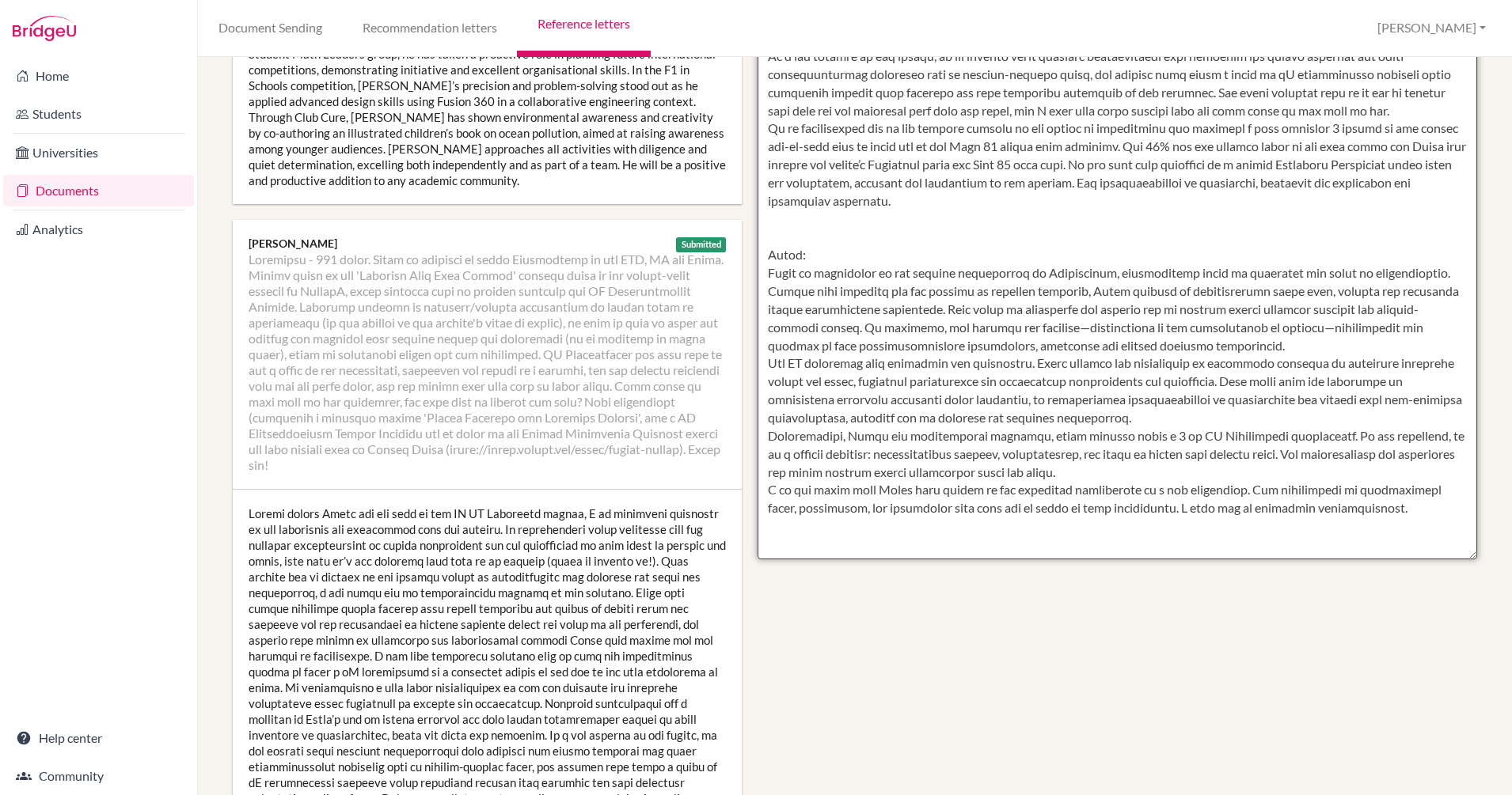
drag, startPoint x: 760, startPoint y: 125, endPoint x: 1424, endPoint y: 541, distance: 783.6
click at [1424, 541] on textarea at bounding box center [1117, 102] width 719 height 915
click at [1080, 252] on textarea at bounding box center [1117, 102] width 719 height 915
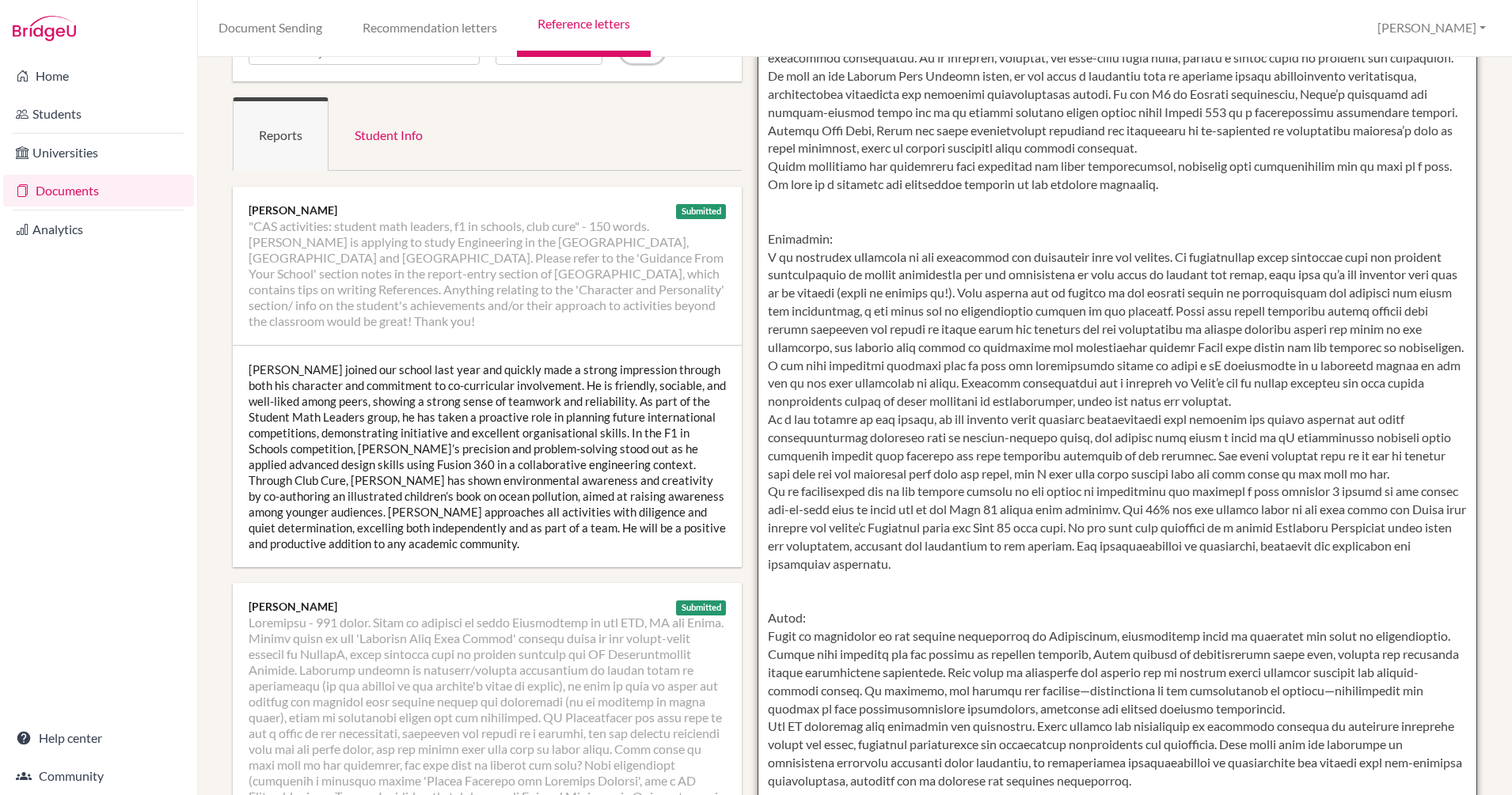
scroll to position [0, 0]
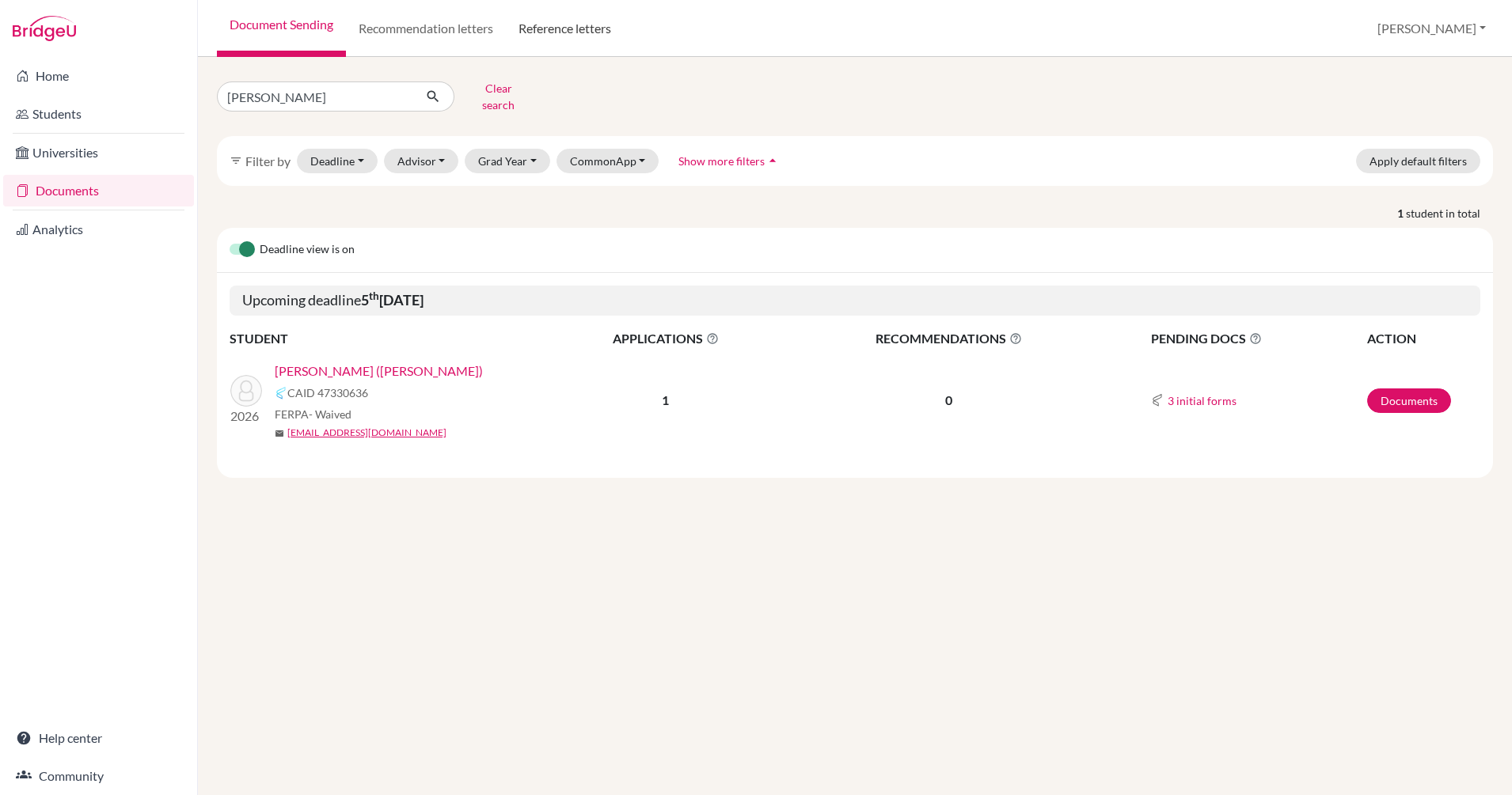
click at [539, 26] on link "Reference letters" at bounding box center [564, 28] width 118 height 57
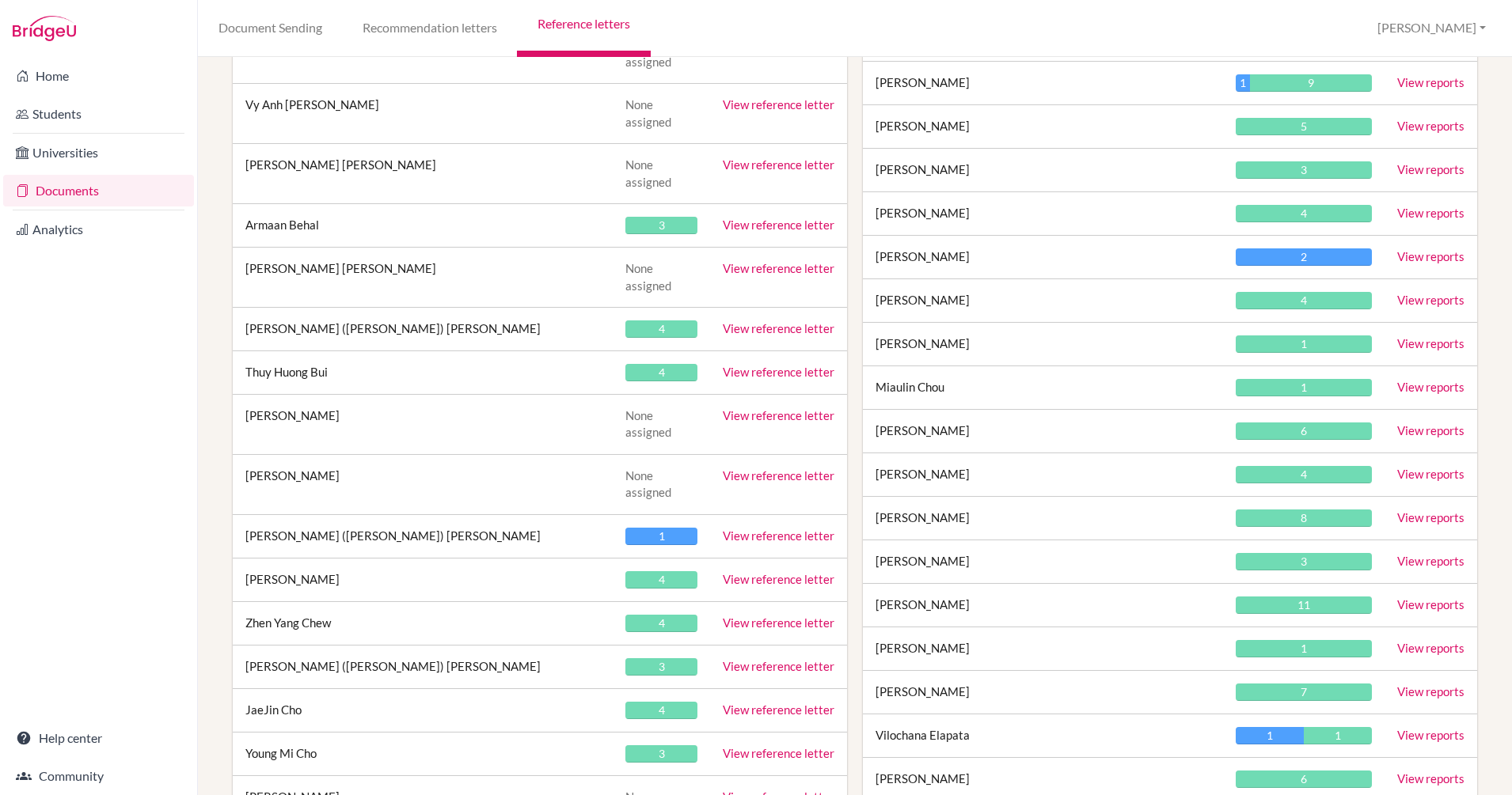
scroll to position [839, 0]
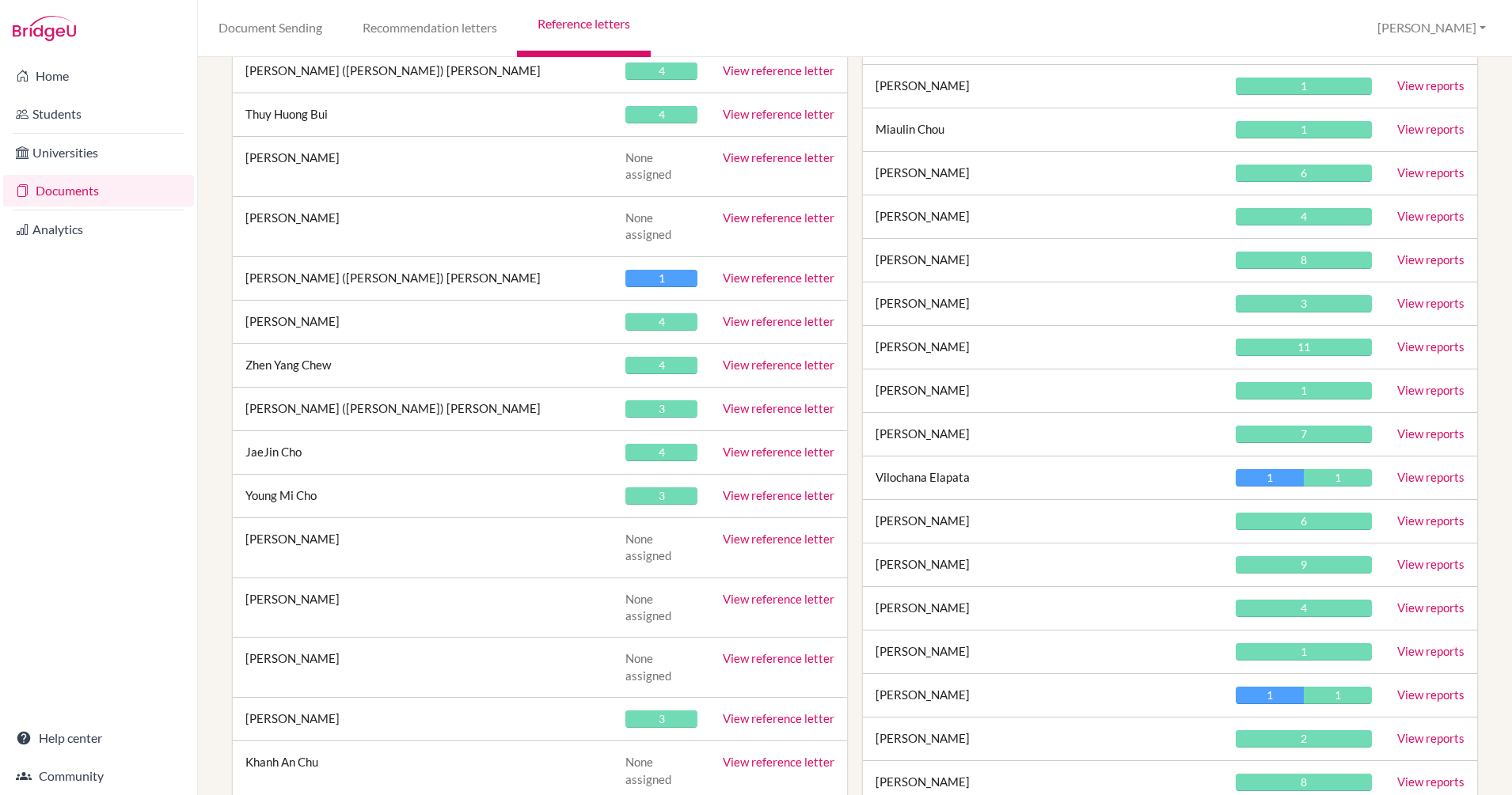
click at [1407, 568] on link "View reports" at bounding box center [1431, 564] width 67 height 14
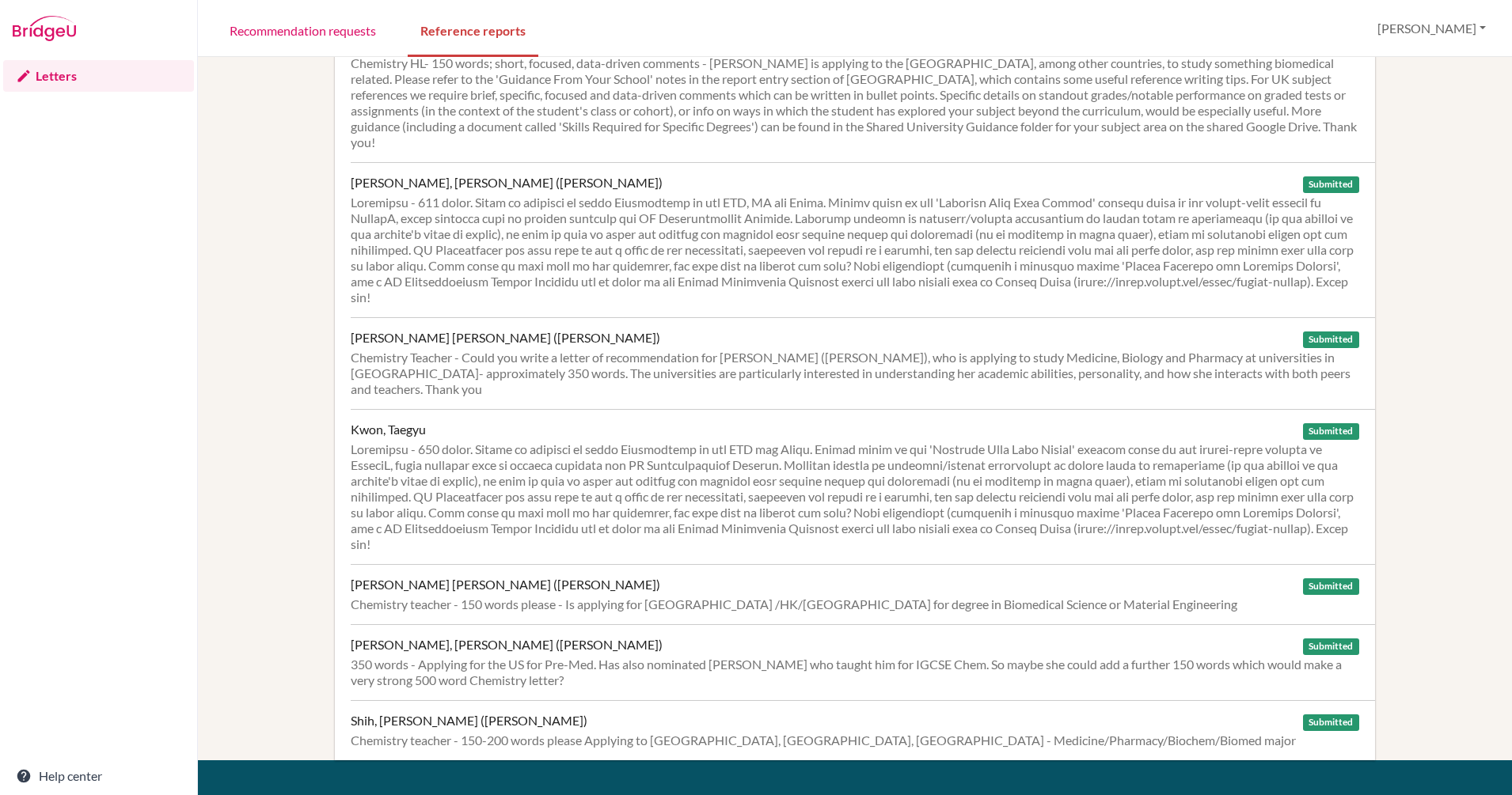
scroll to position [364, 0]
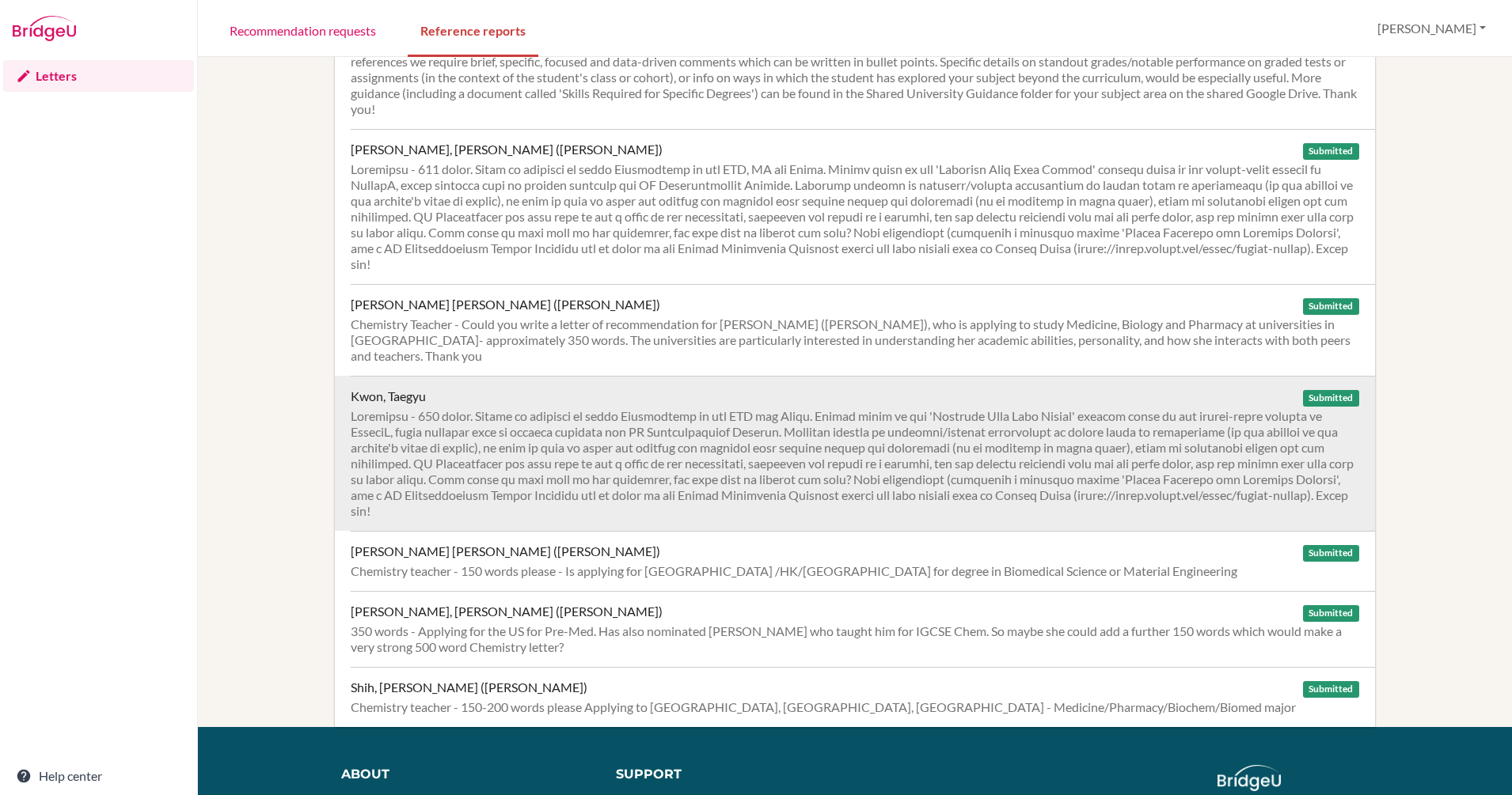
click at [962, 437] on div at bounding box center [855, 463] width 1008 height 111
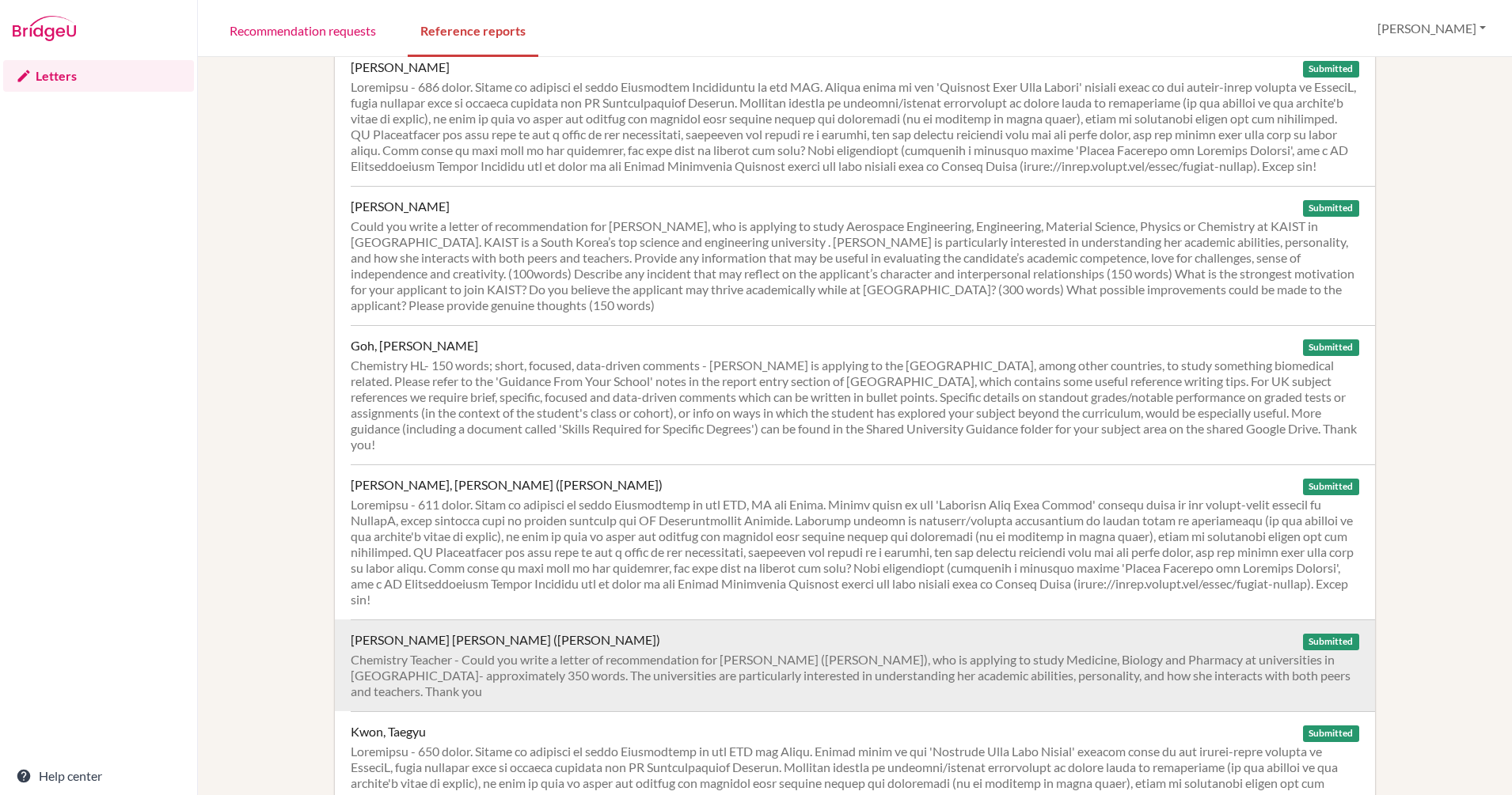
scroll to position [27, 0]
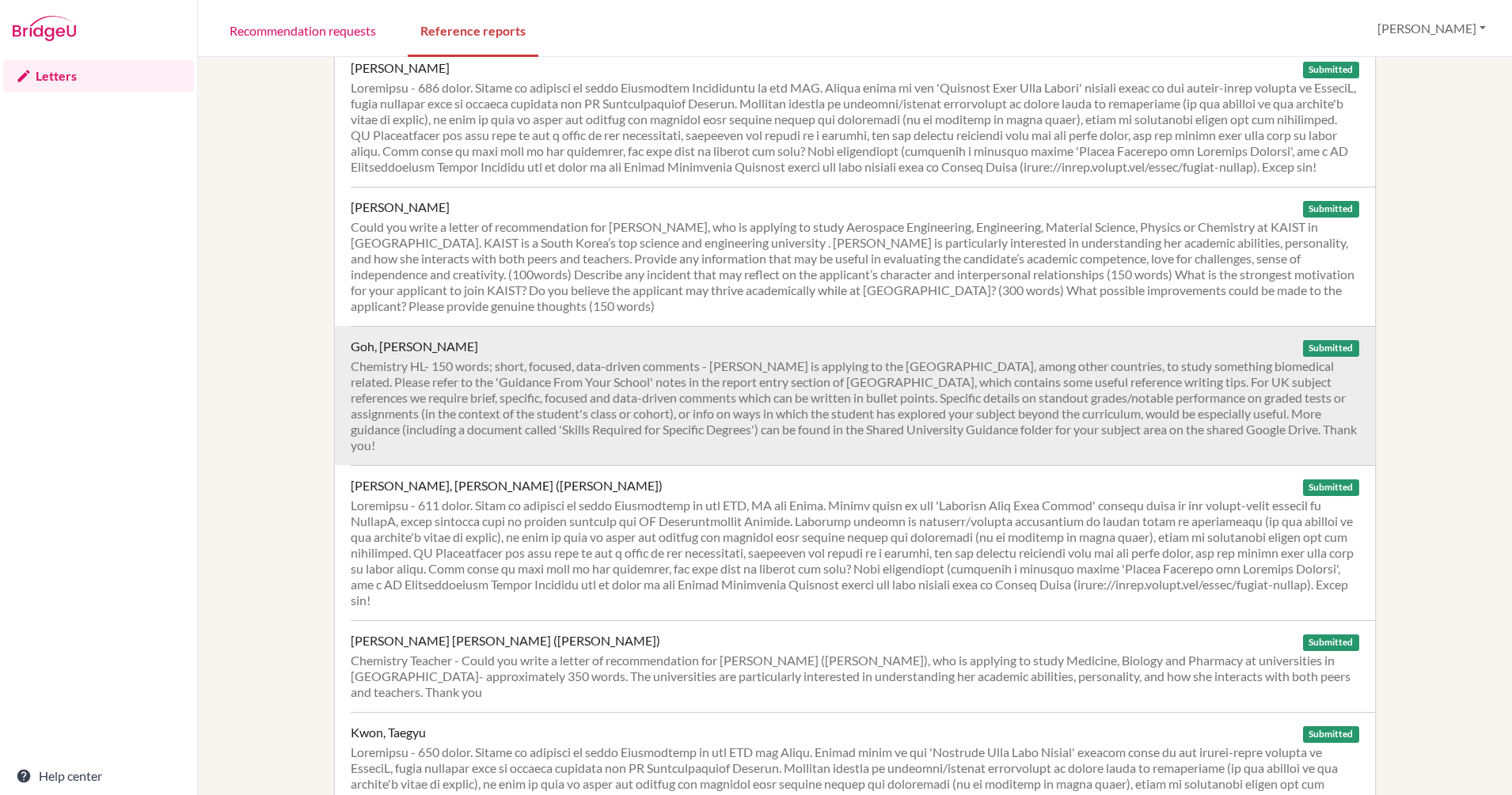
click at [556, 413] on div "Chemistry HL- 150 words; short, focused, data-driven comments - [PERSON_NAME] i…" at bounding box center [855, 405] width 1008 height 95
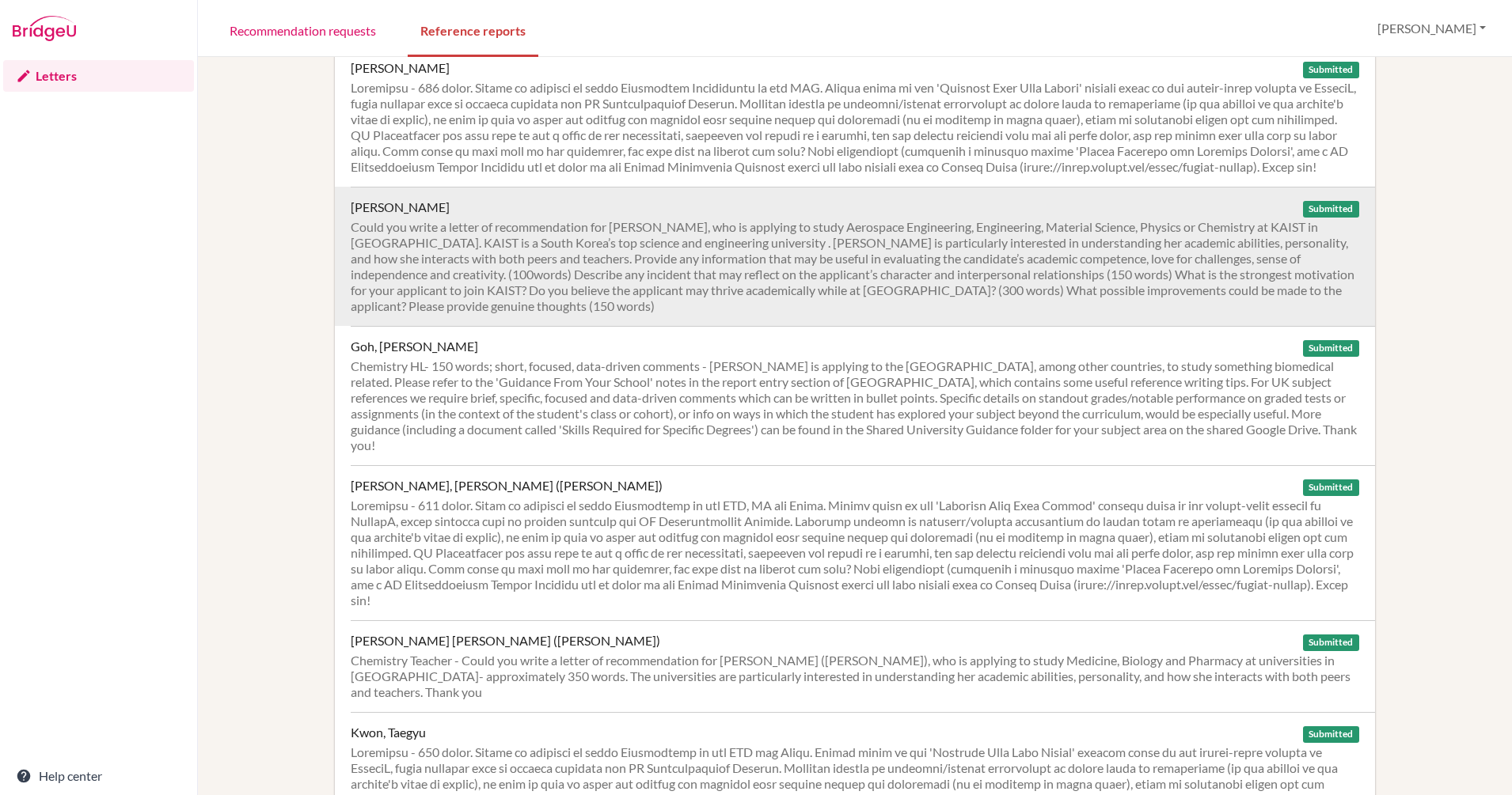
scroll to position [0, 0]
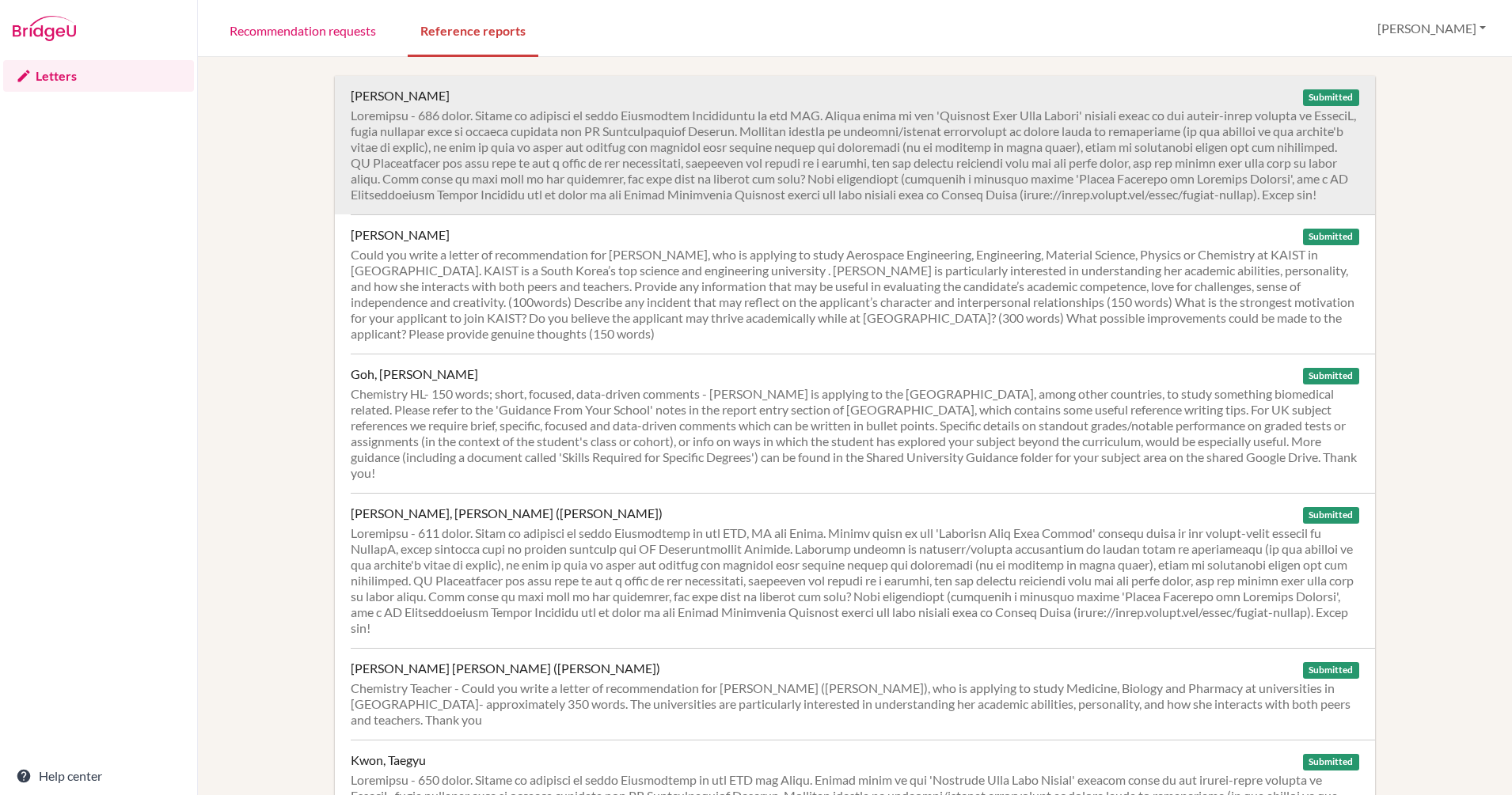
click at [588, 162] on div at bounding box center [855, 155] width 1008 height 95
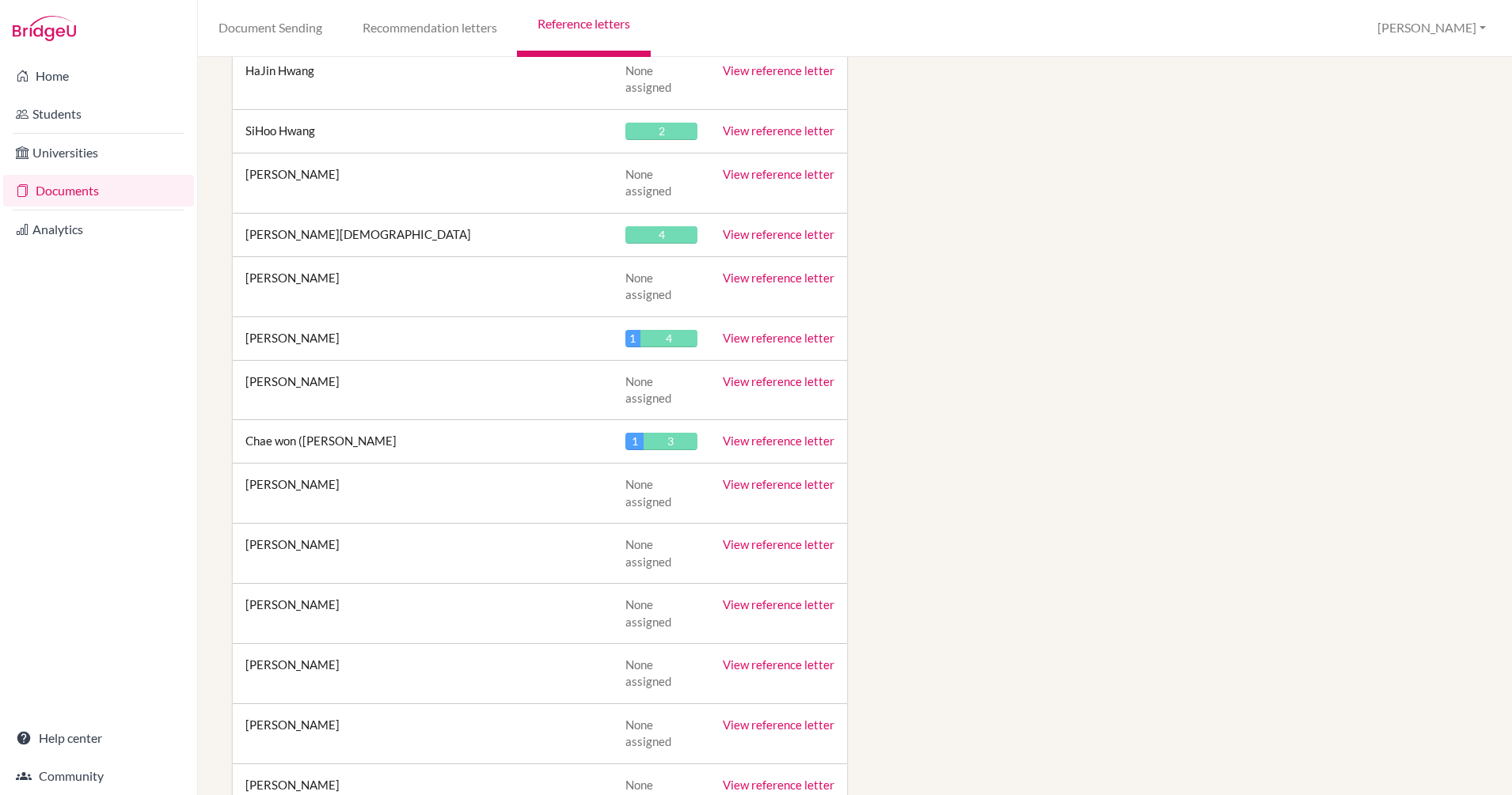
scroll to position [9089, 0]
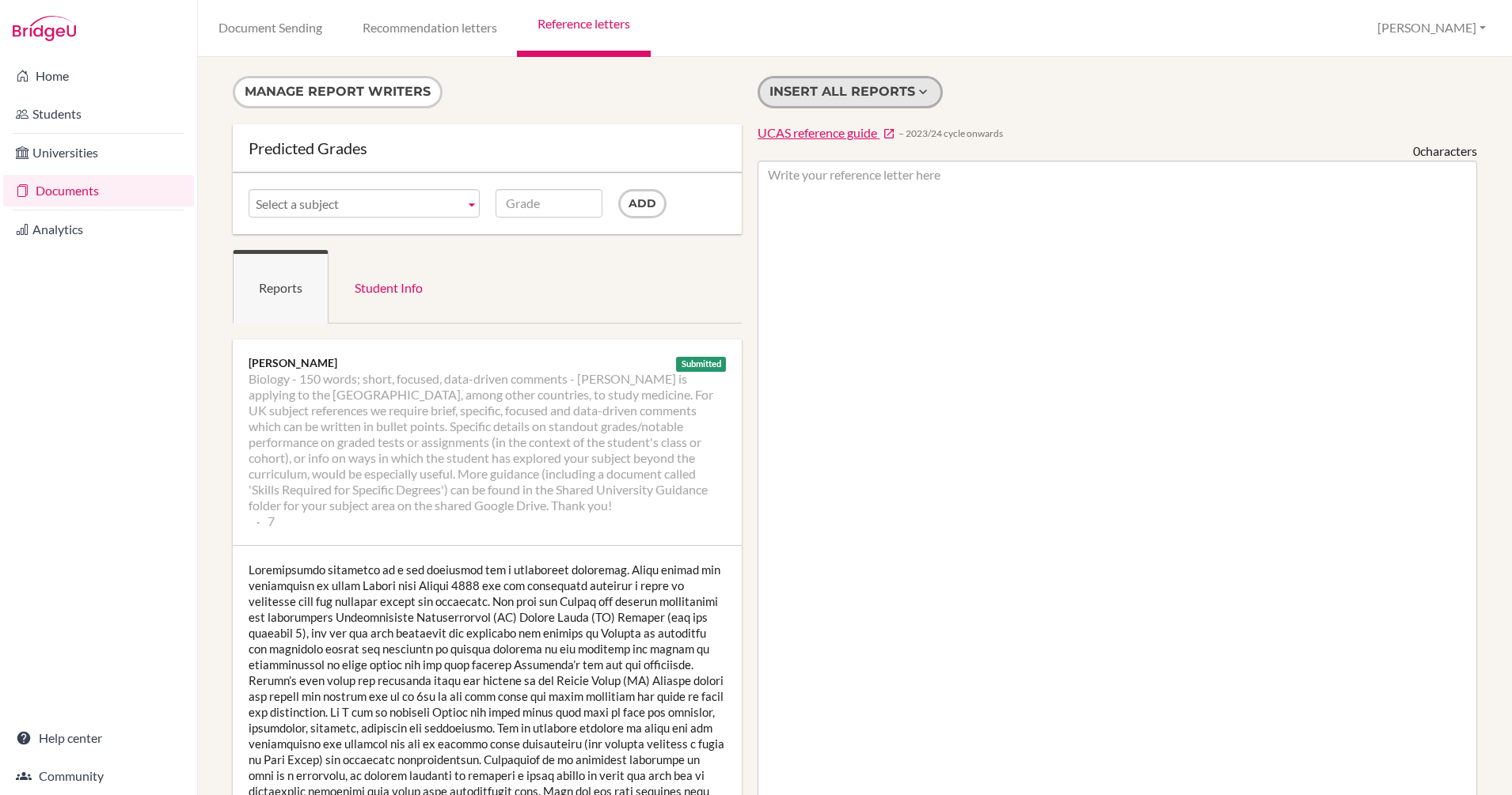
click at [852, 96] on button "Insert all reports" at bounding box center [849, 92] width 185 height 33
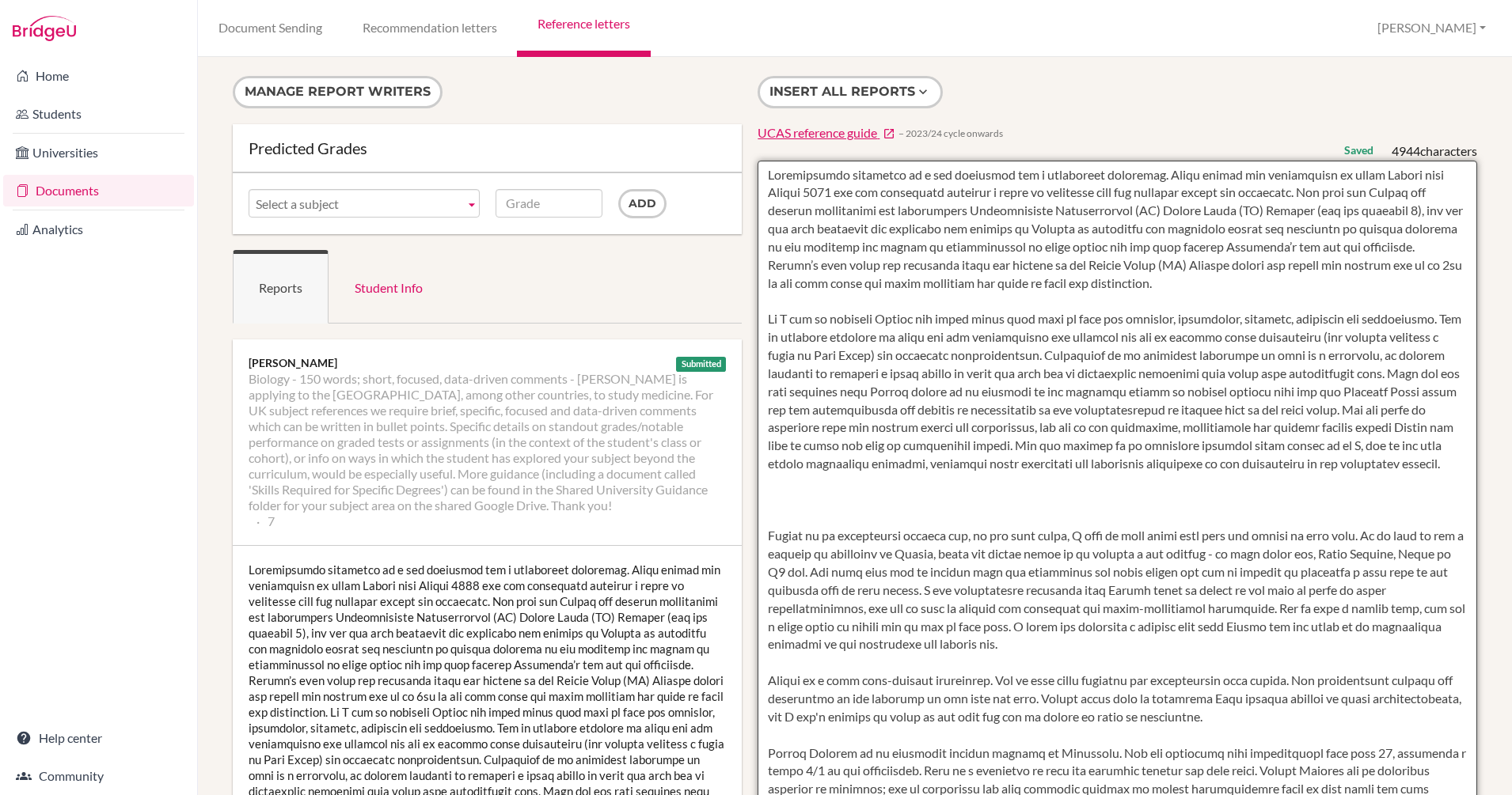
click at [759, 177] on textarea at bounding box center [1117, 617] width 719 height 915
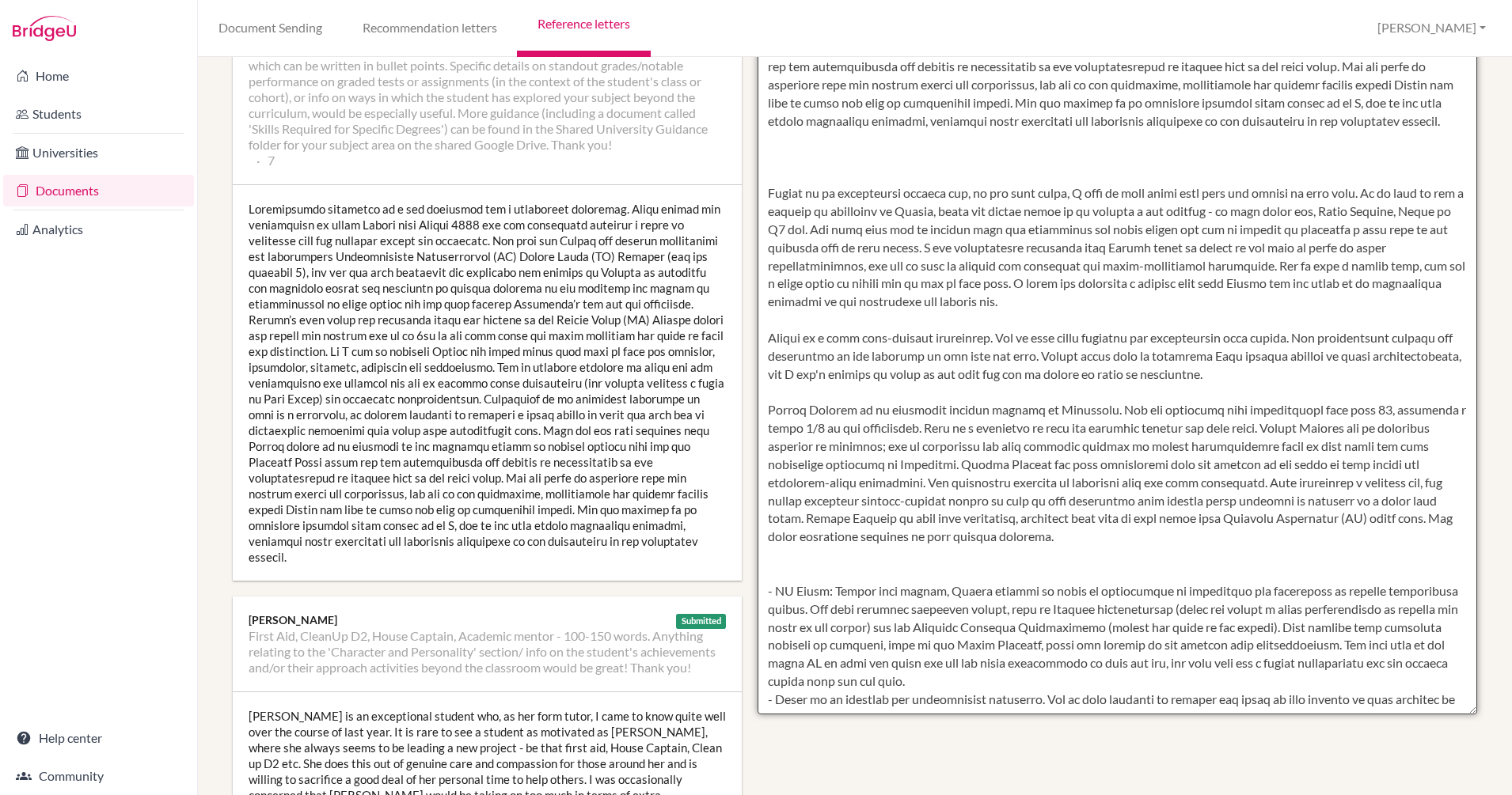
scroll to position [265, 0]
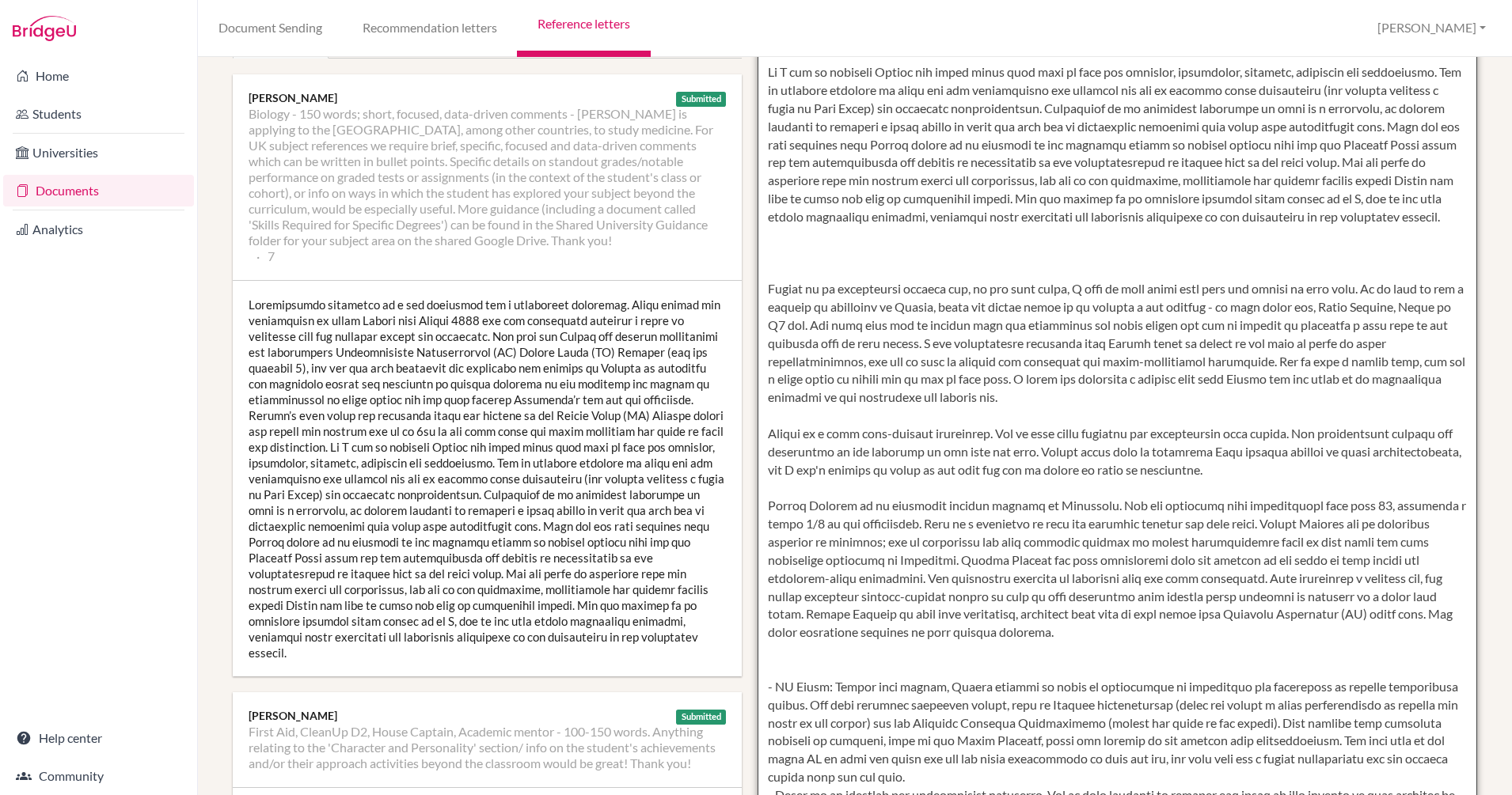
click at [793, 294] on textarea at bounding box center [1117, 352] width 719 height 915
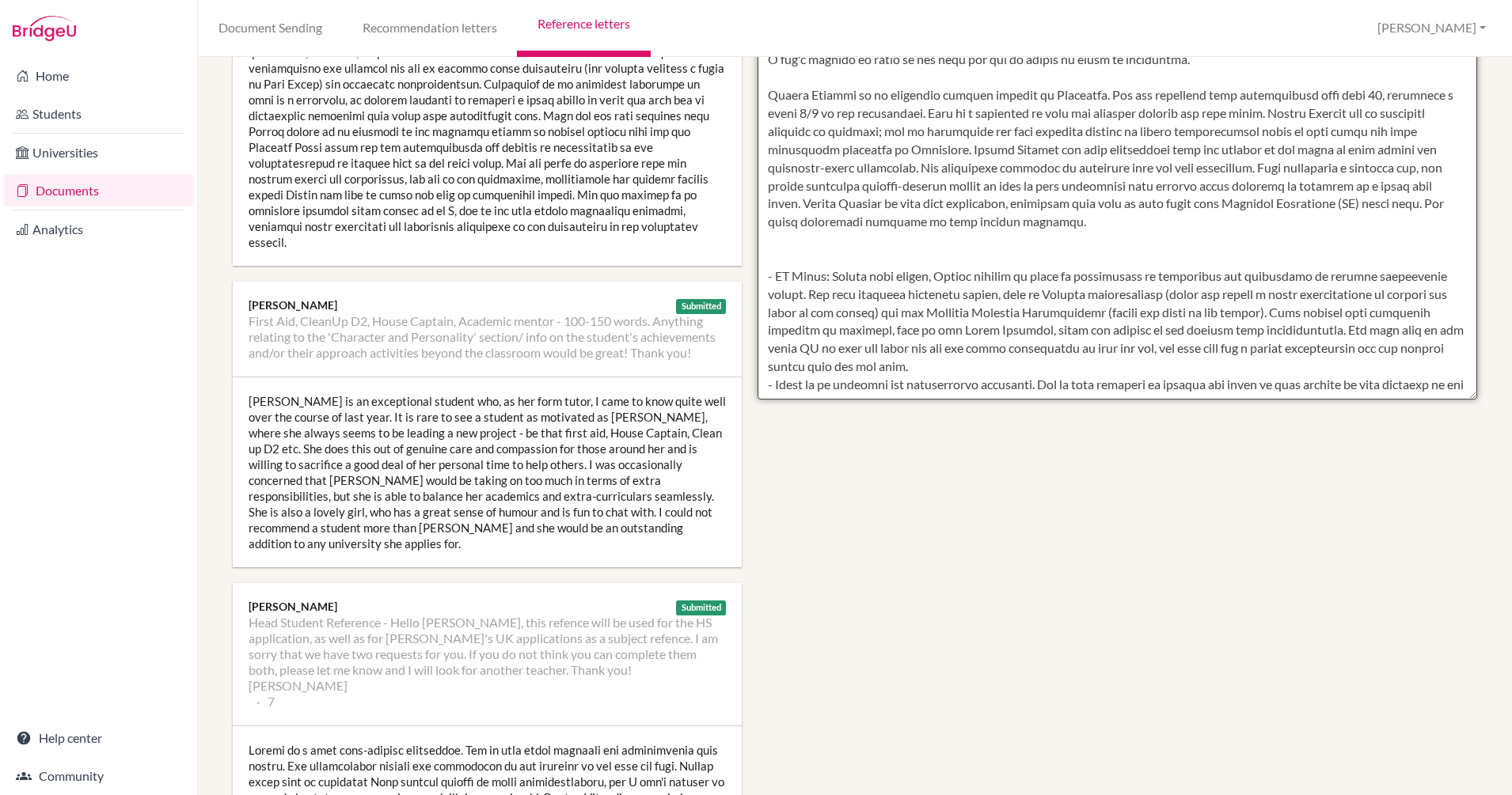
scroll to position [474, 0]
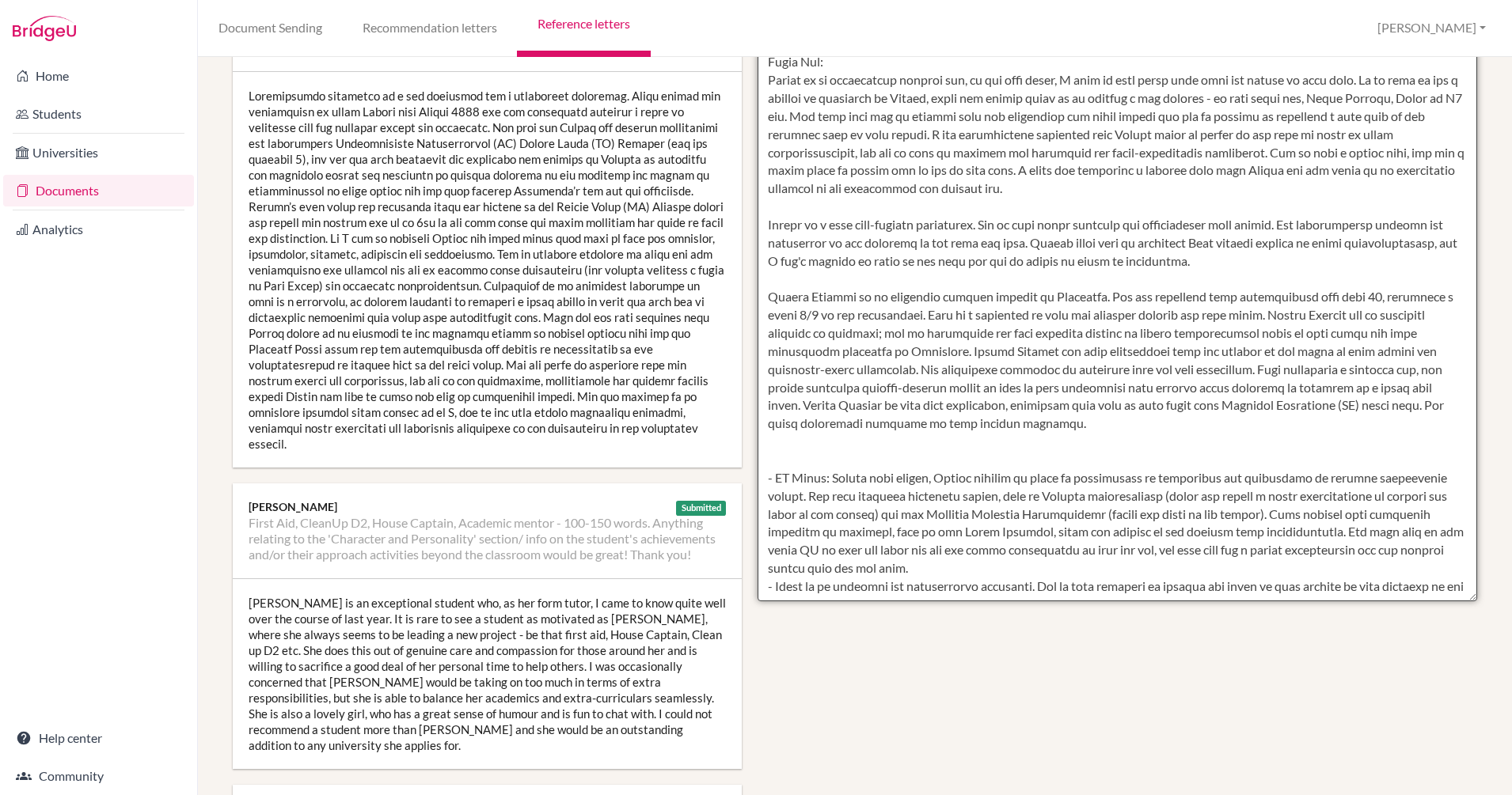
click at [784, 228] on textarea at bounding box center [1117, 143] width 719 height 915
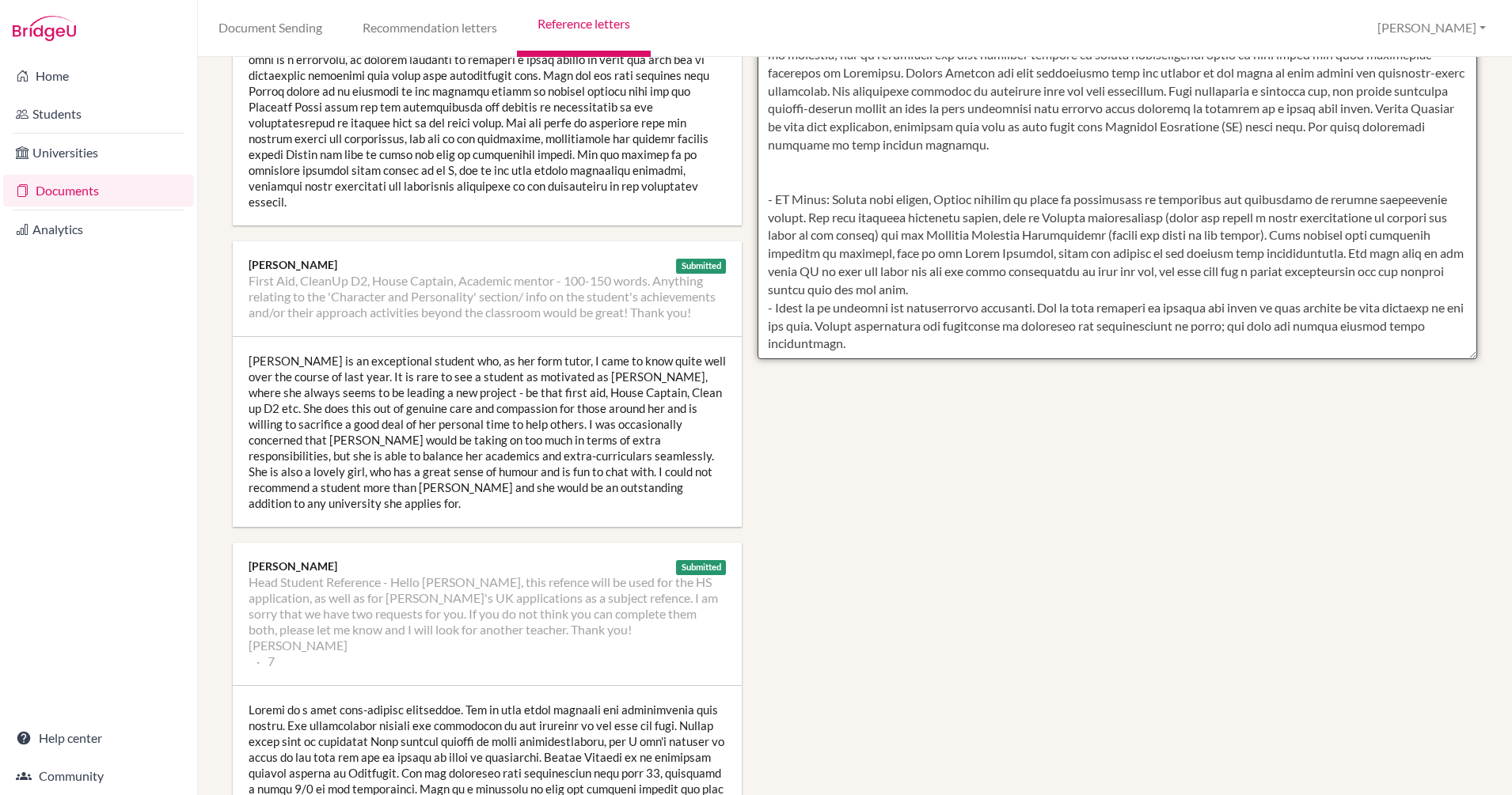
scroll to position [665, 0]
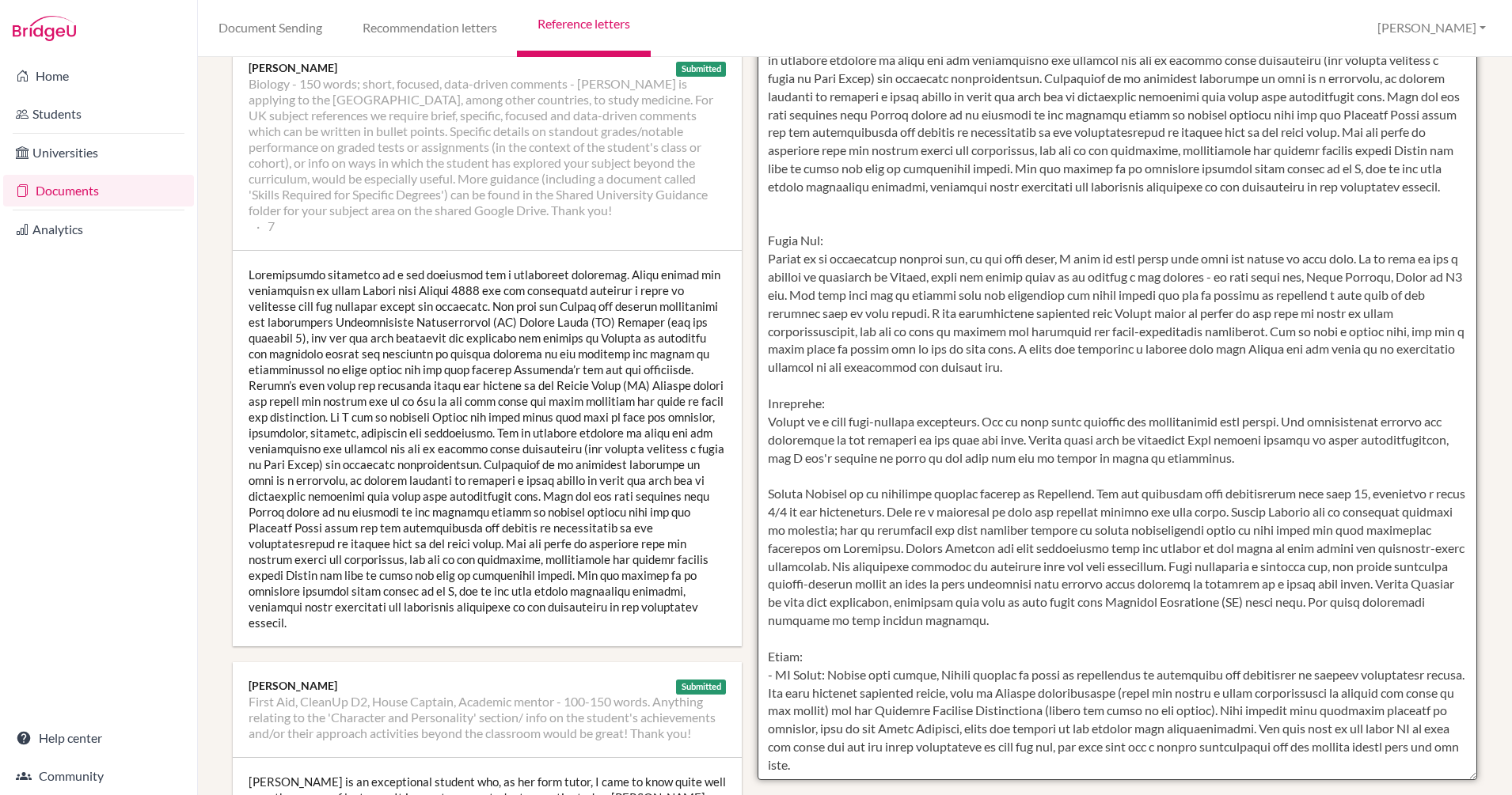
scroll to position [293, 0]
drag, startPoint x: 1353, startPoint y: 281, endPoint x: 563, endPoint y: 282, distance: 790.0
click at [563, 282] on div "Manage report writers Predicted Grades Subject Biology - 150 words; short, focu…" at bounding box center [855, 794] width 1260 height 2023
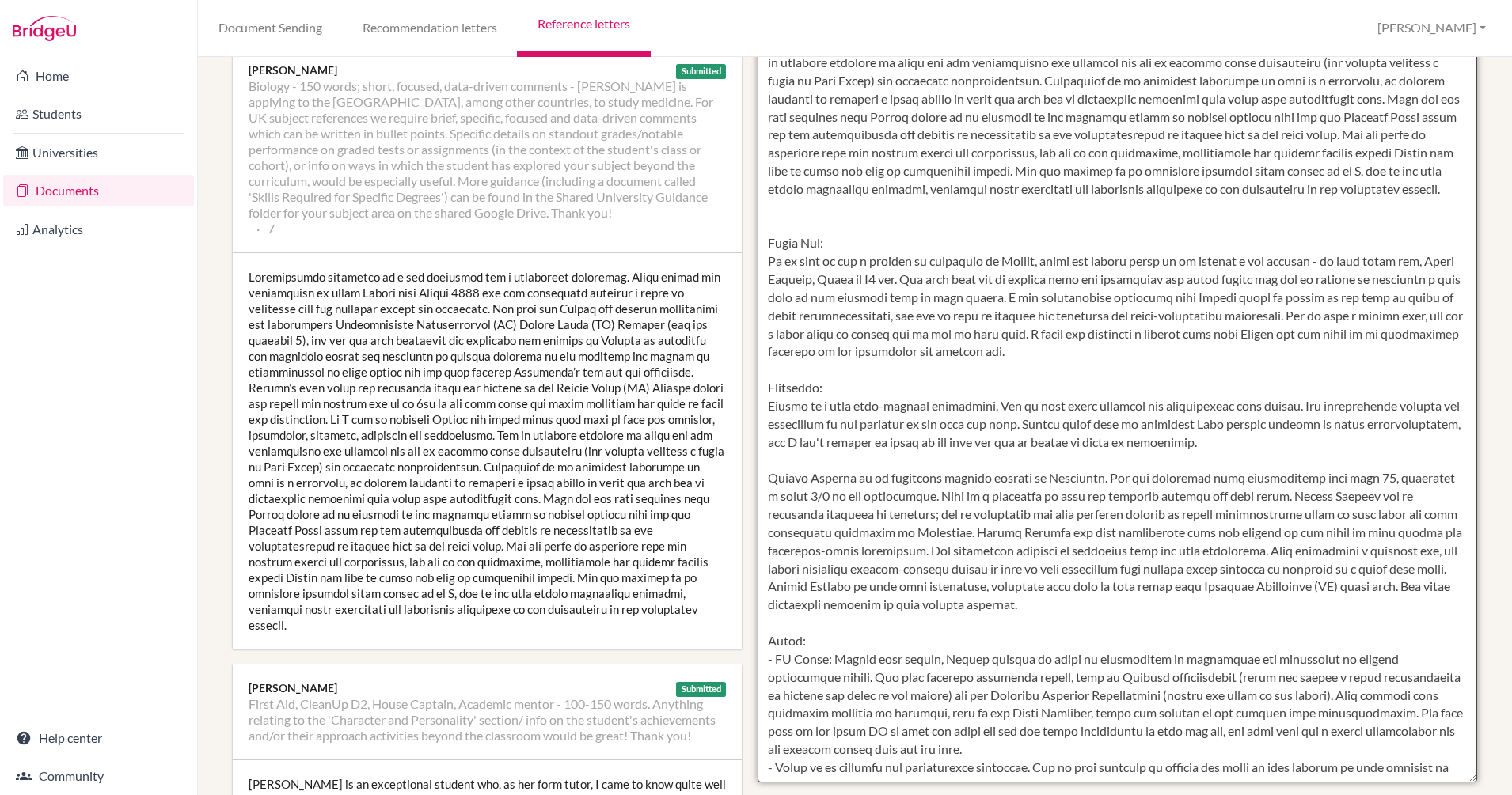
drag, startPoint x: 1182, startPoint y: 364, endPoint x: 1068, endPoint y: 320, distance: 122.2
click at [1068, 320] on textarea at bounding box center [1117, 325] width 719 height 915
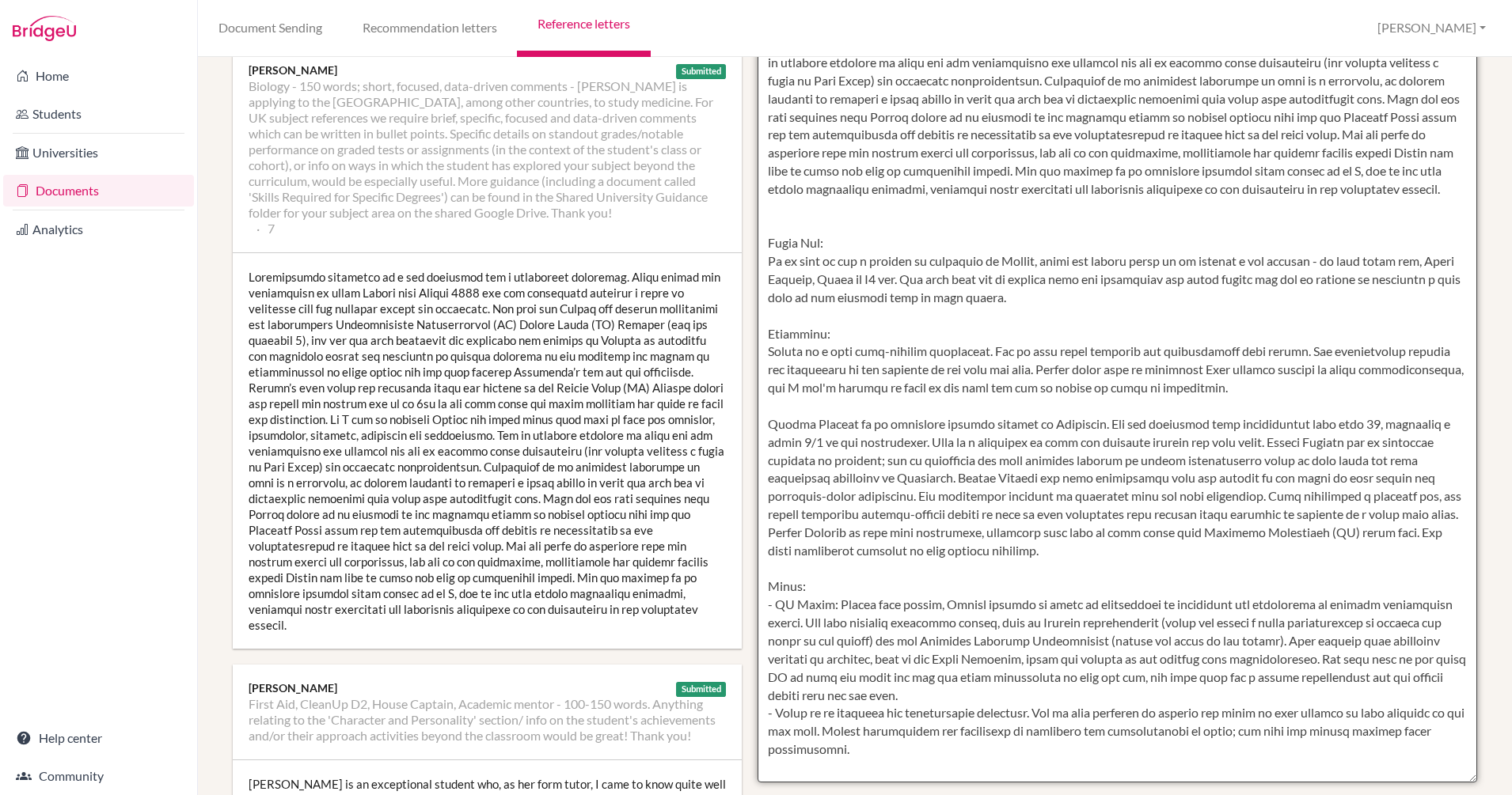
scroll to position [389, 0]
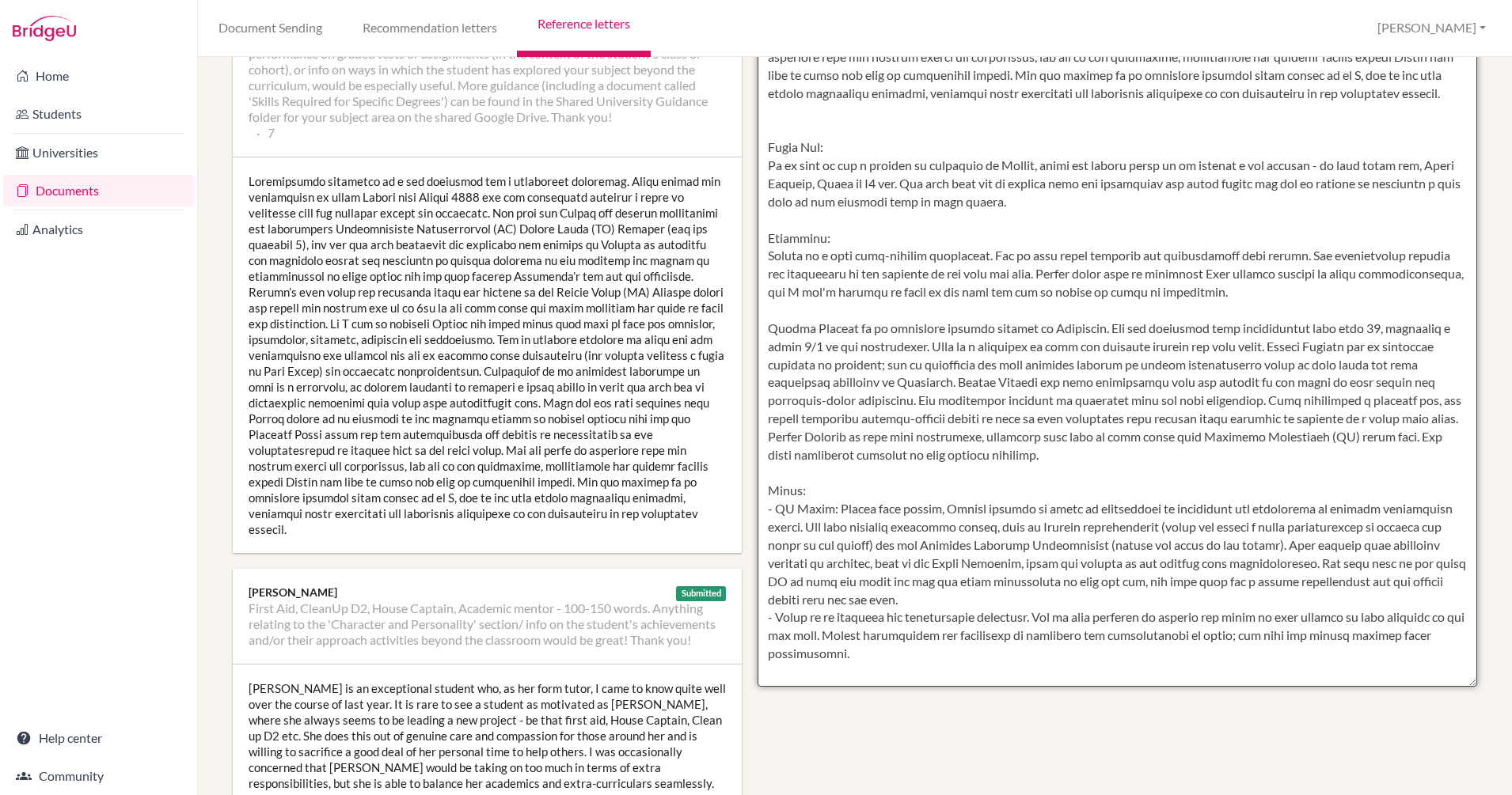
click at [1244, 274] on textarea at bounding box center [1117, 229] width 719 height 915
click at [1393, 274] on textarea at bounding box center [1117, 229] width 719 height 915
drag, startPoint x: 1311, startPoint y: 293, endPoint x: 851, endPoint y: 294, distance: 460.0
click at [851, 294] on textarea at bounding box center [1117, 229] width 719 height 915
click at [1123, 258] on textarea at bounding box center [1117, 229] width 719 height 915
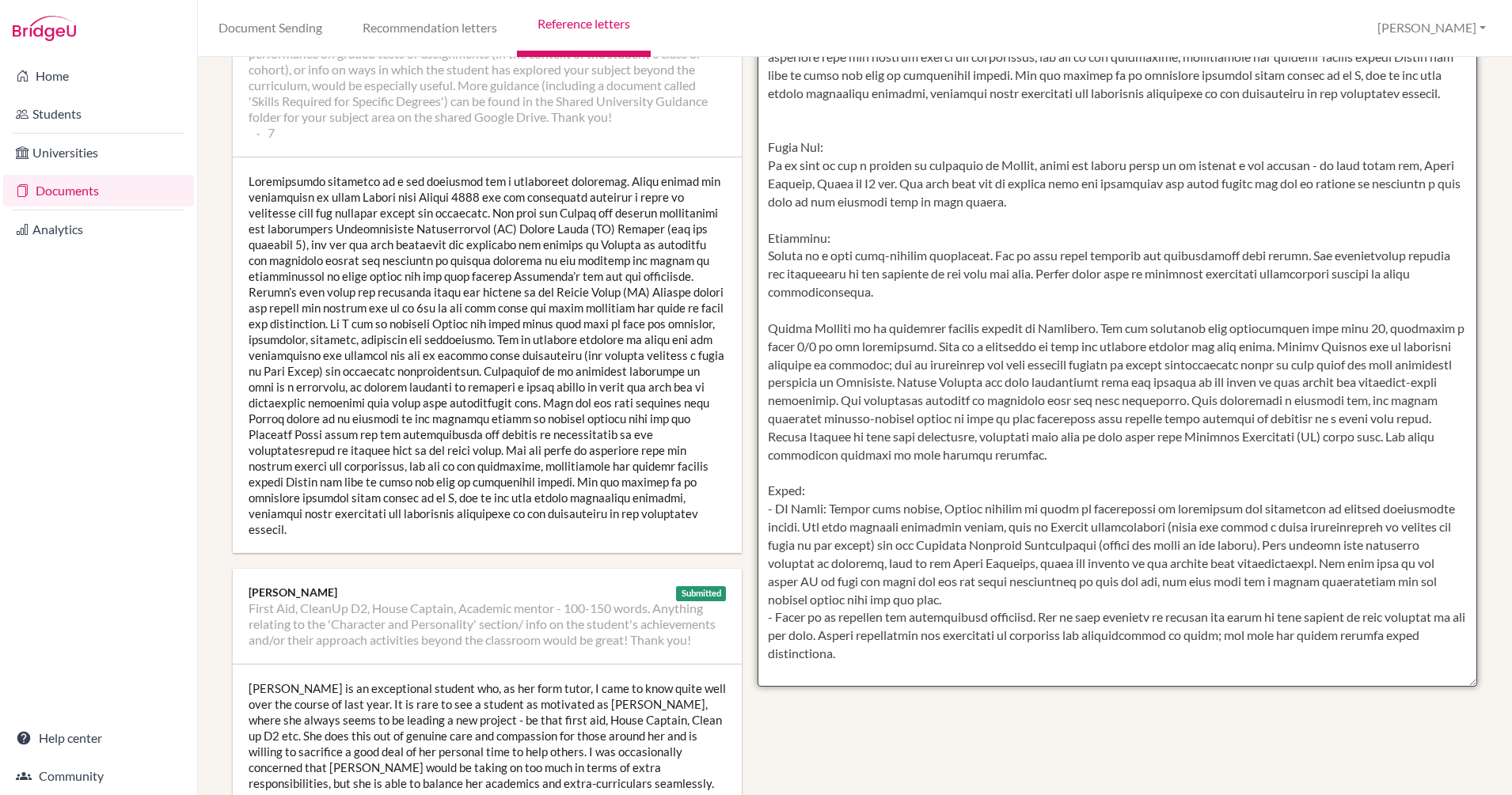
click at [1153, 256] on textarea at bounding box center [1117, 229] width 719 height 915
click at [1292, 252] on textarea at bounding box center [1117, 229] width 719 height 915
click at [1266, 262] on textarea at bounding box center [1117, 229] width 719 height 915
click at [975, 257] on textarea at bounding box center [1117, 229] width 719 height 915
click at [981, 257] on textarea at bounding box center [1117, 229] width 719 height 915
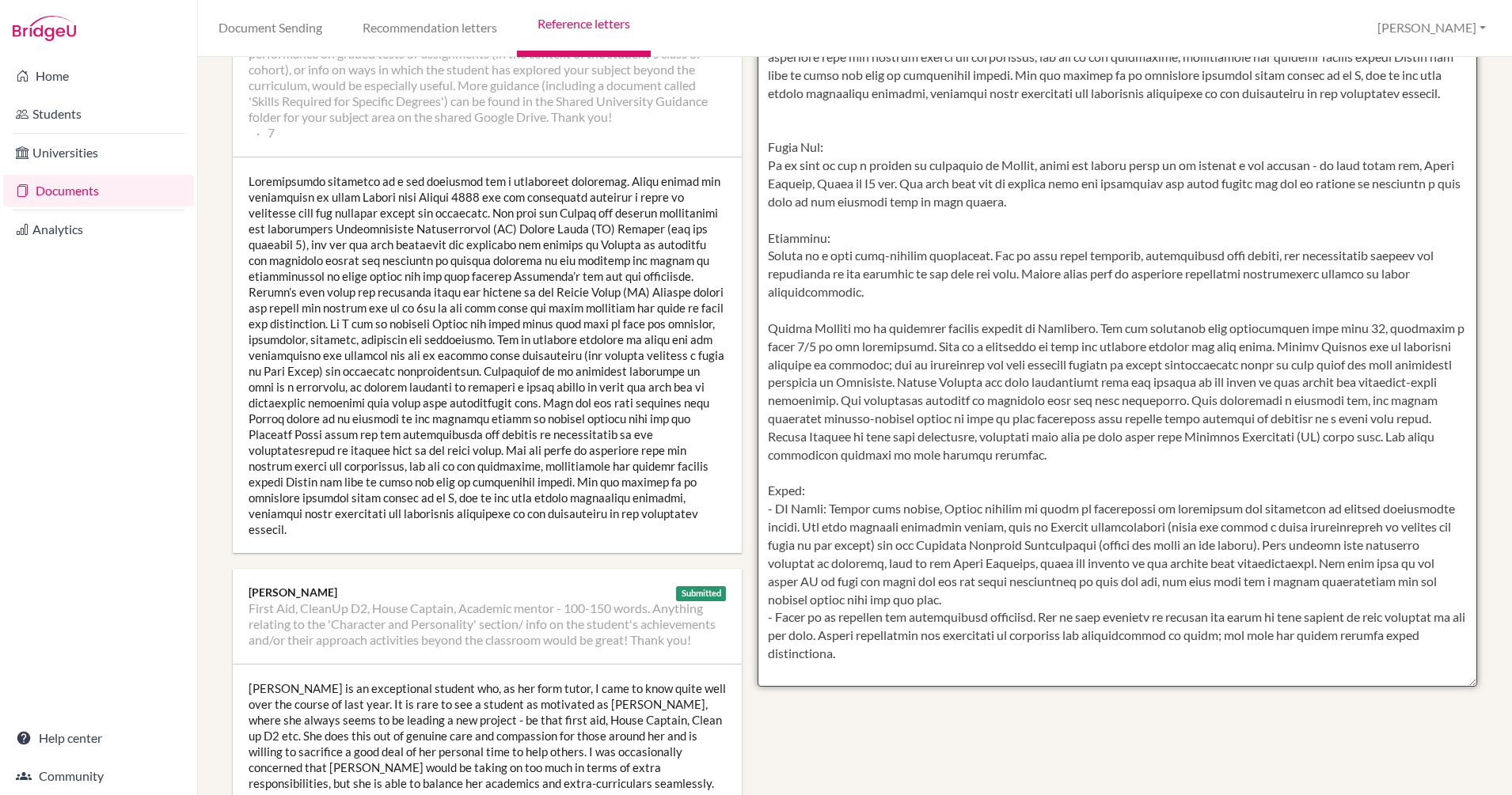
drag, startPoint x: 1001, startPoint y: 257, endPoint x: 802, endPoint y: 259, distance: 199.0
click at [802, 259] on textarea at bounding box center [1117, 229] width 719 height 915
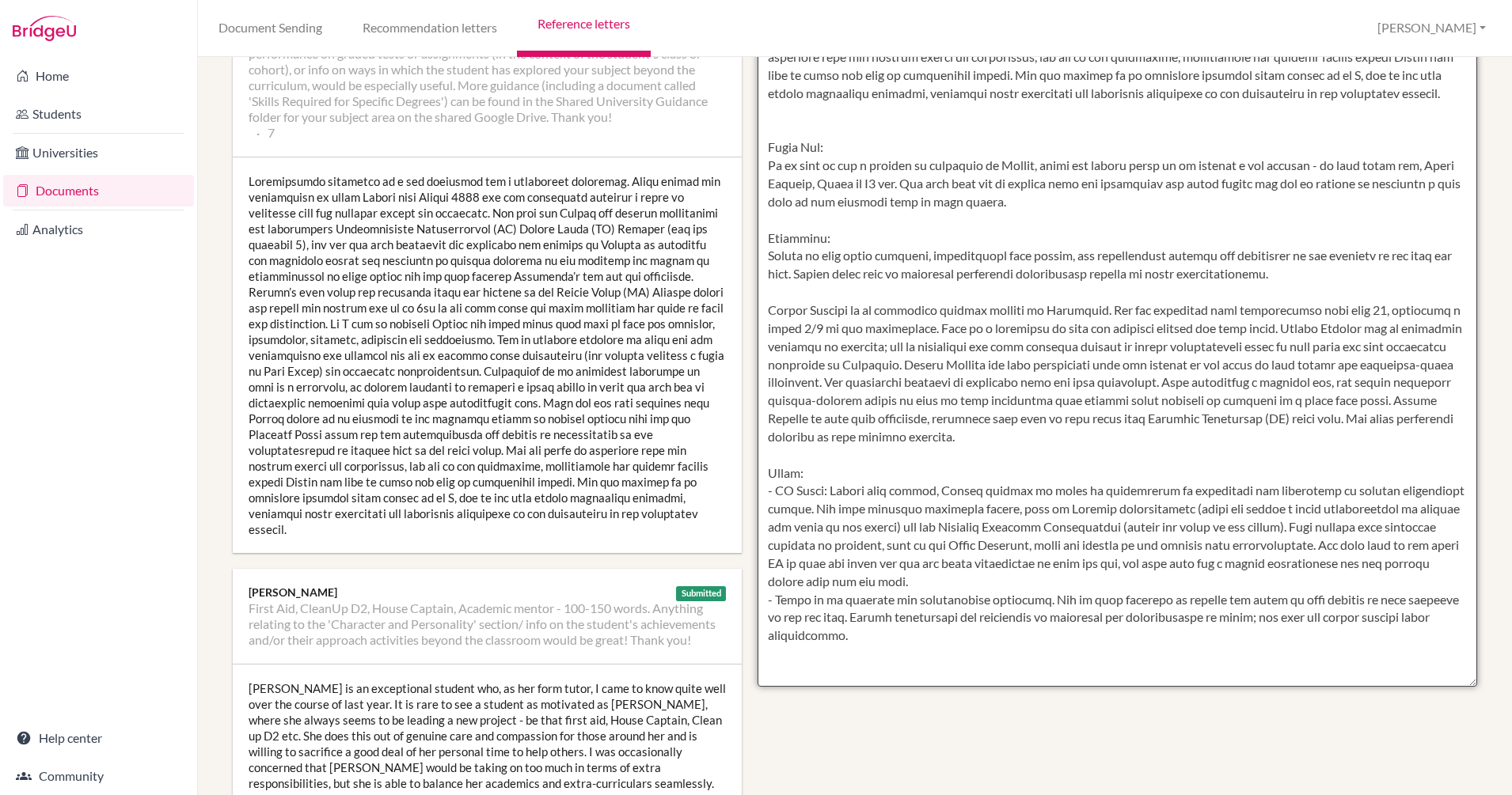
click at [808, 294] on textarea at bounding box center [1117, 229] width 719 height 915
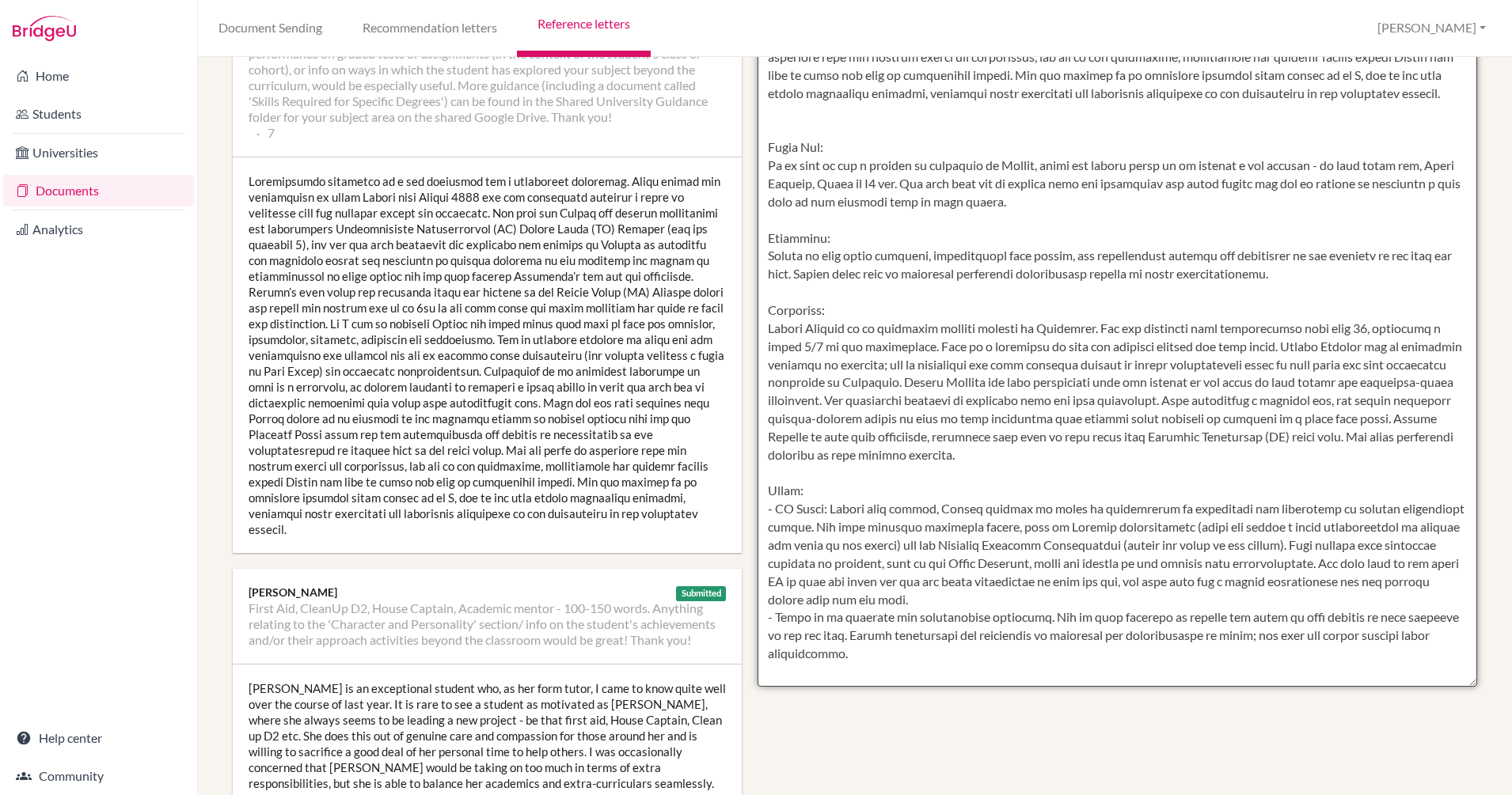
drag, startPoint x: 841, startPoint y: 243, endPoint x: 713, endPoint y: 242, distance: 128.0
click at [713, 242] on div "Manage report writers Predicted Grades Subject Biology - 150 words; short, focu…" at bounding box center [855, 699] width 1260 height 2023
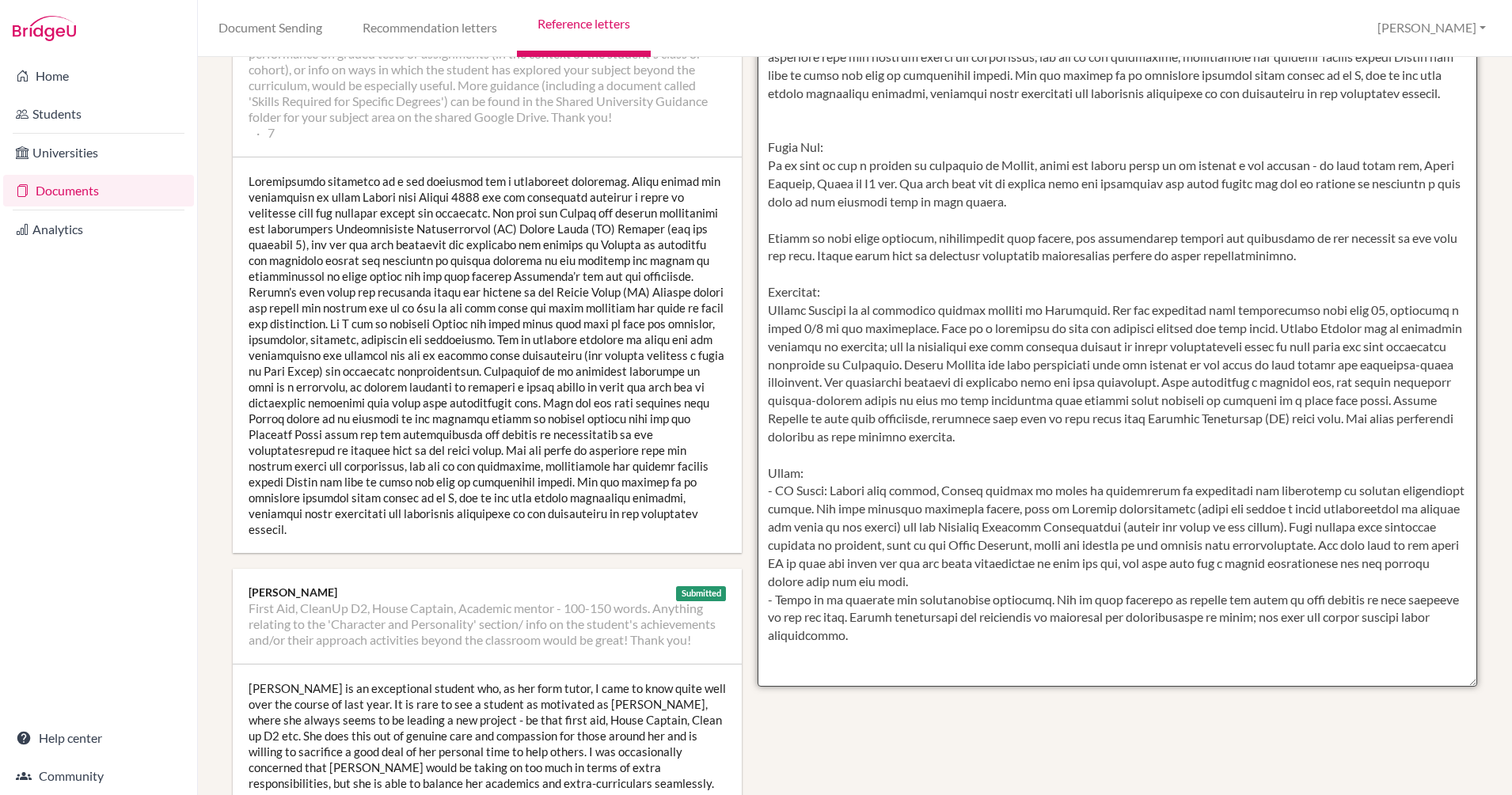
click at [760, 293] on textarea at bounding box center [1117, 229] width 719 height 915
click at [833, 575] on textarea at bounding box center [1117, 229] width 719 height 915
click at [854, 509] on textarea at bounding box center [1117, 229] width 719 height 915
click at [928, 584] on textarea at bounding box center [1117, 229] width 719 height 915
drag, startPoint x: 839, startPoint y: 618, endPoint x: 1040, endPoint y: 603, distance: 201.6
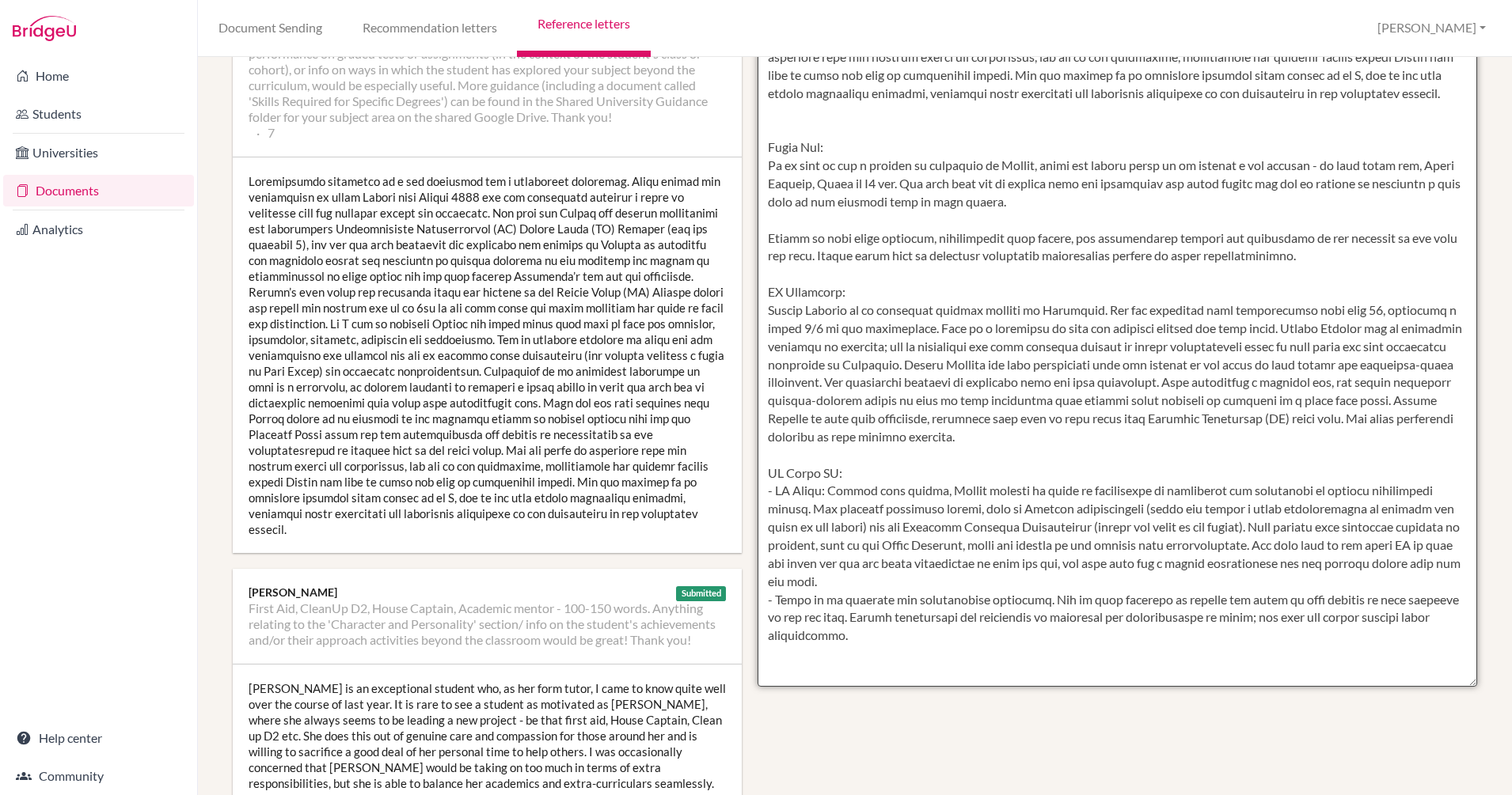
click at [1040, 603] on textarea at bounding box center [1117, 229] width 719 height 915
click at [1152, 479] on textarea at bounding box center [1117, 229] width 719 height 915
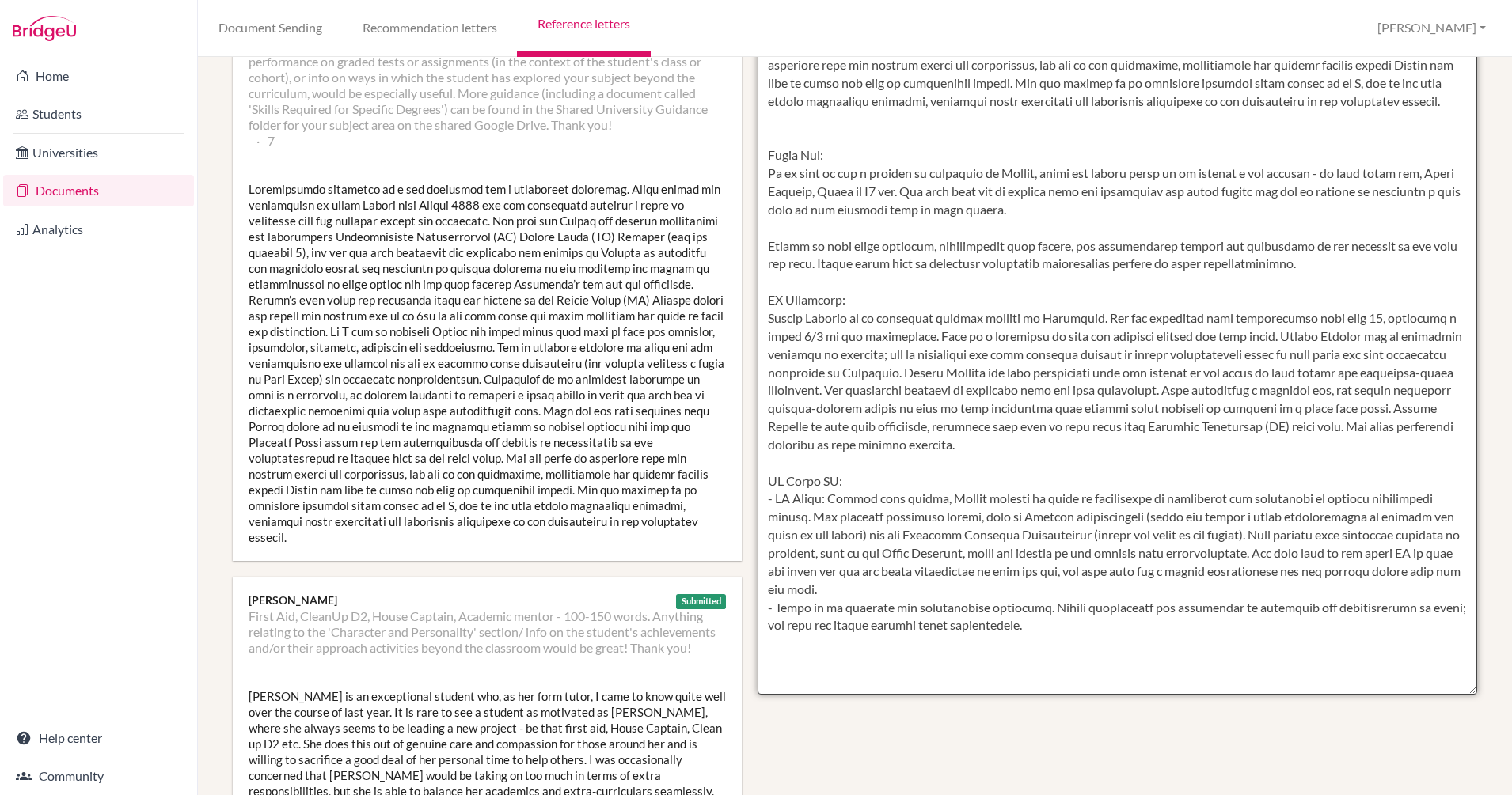
scroll to position [379, 0]
click at [1098, 635] on textarea at bounding box center [1117, 238] width 719 height 915
click at [766, 502] on textarea at bounding box center [1117, 238] width 719 height 915
click at [769, 611] on textarea at bounding box center [1117, 238] width 719 height 915
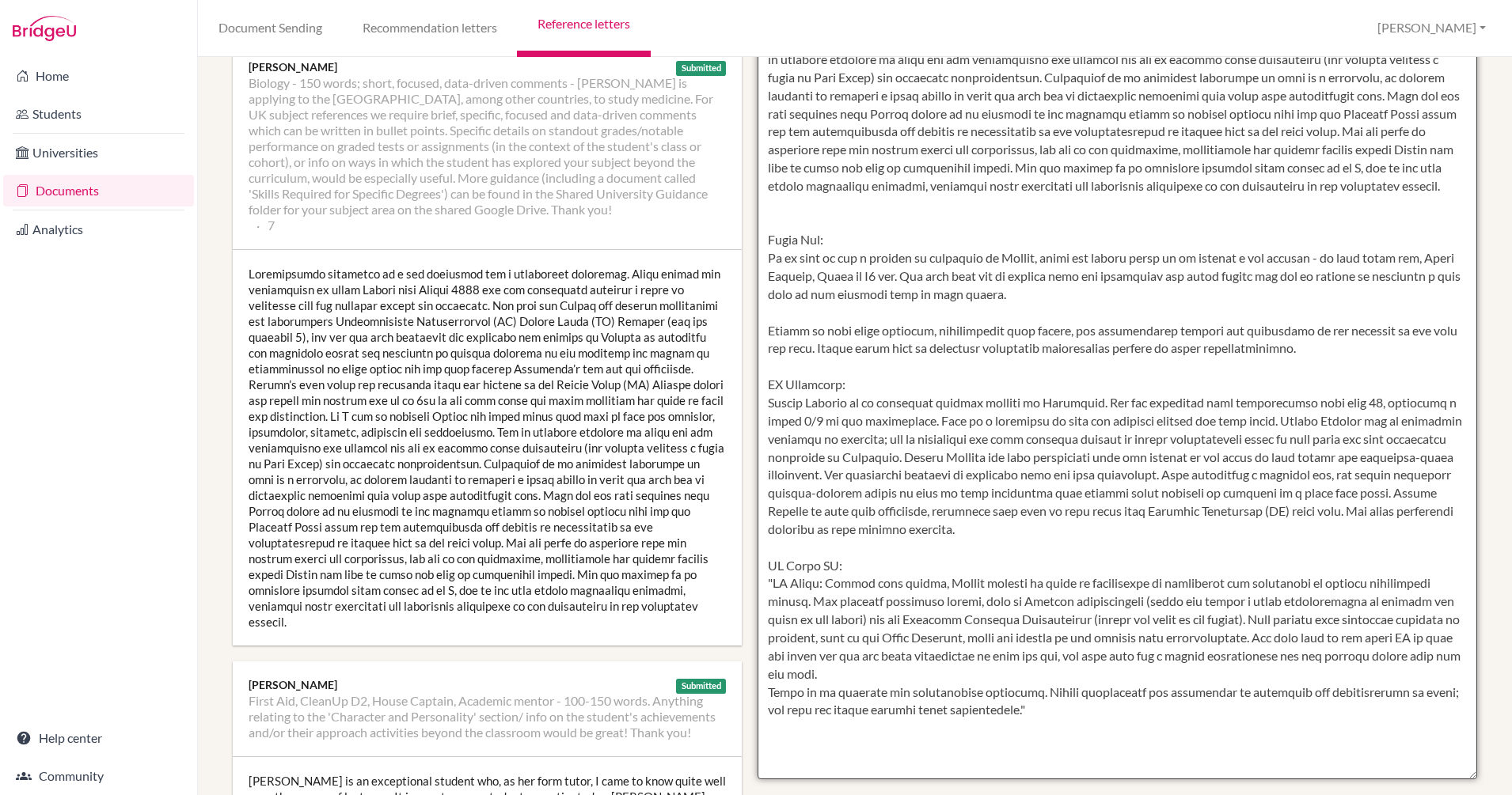
scroll to position [294, 0]
click at [1349, 427] on textarea at bounding box center [1117, 324] width 719 height 915
click at [838, 518] on textarea at bounding box center [1117, 324] width 719 height 915
click at [982, 464] on textarea at bounding box center [1117, 324] width 719 height 915
drag, startPoint x: 919, startPoint y: 426, endPoint x: 1089, endPoint y: 406, distance: 171.2
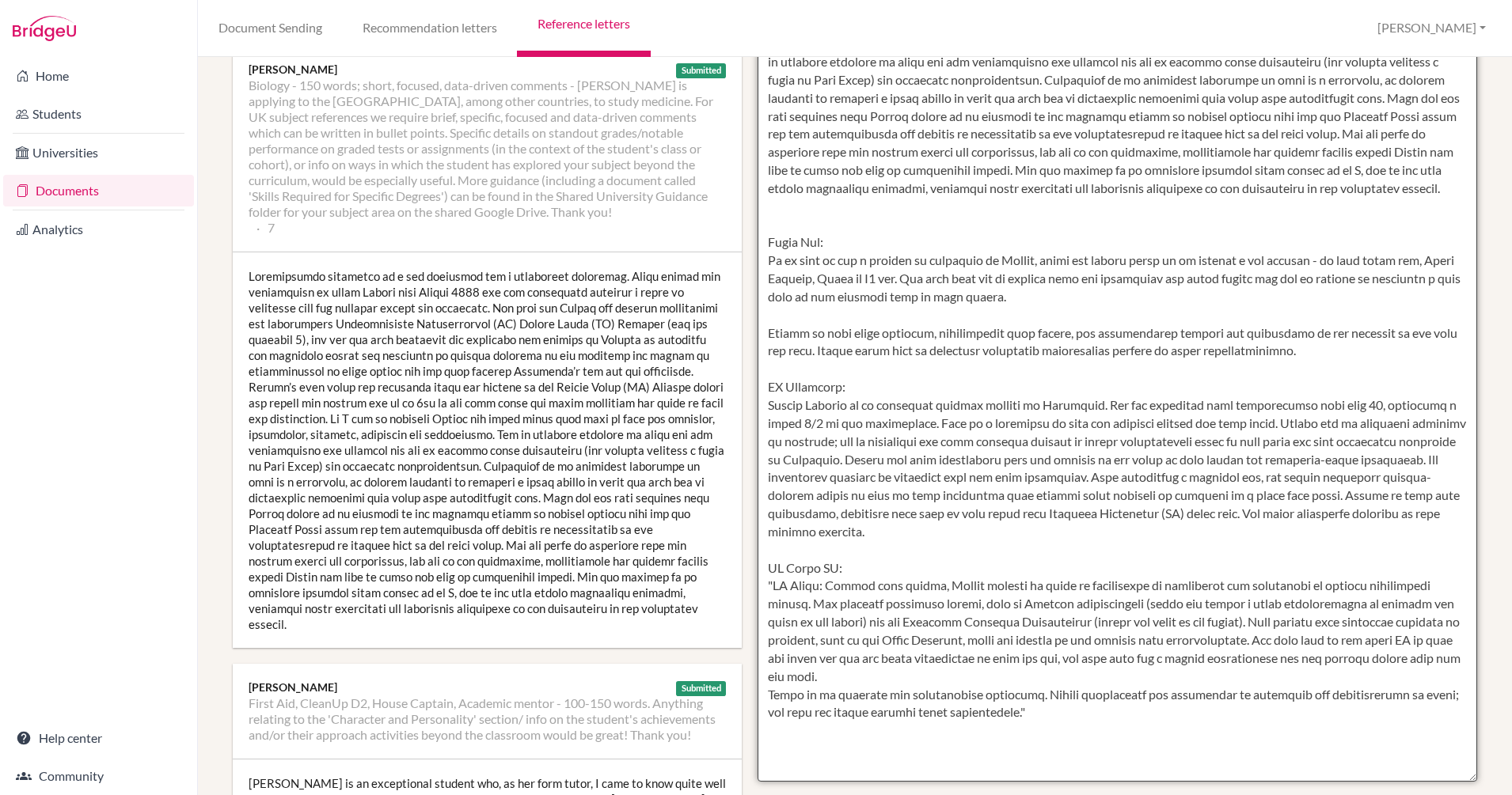
click at [1089, 406] on textarea at bounding box center [1117, 324] width 719 height 915
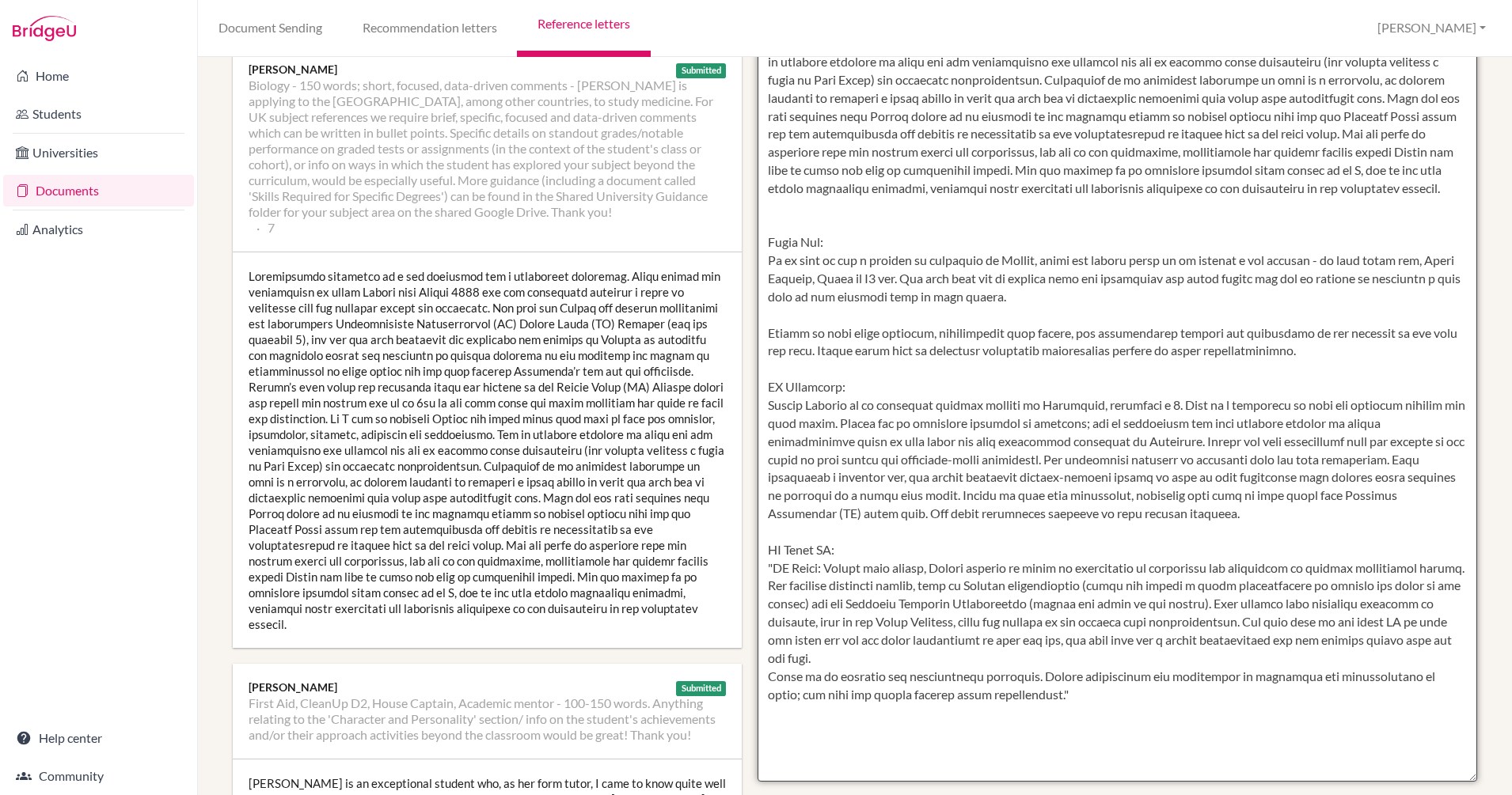
click at [1148, 443] on textarea at bounding box center [1117, 324] width 719 height 915
click at [1160, 443] on textarea at bounding box center [1117, 324] width 719 height 915
click at [1052, 703] on textarea at bounding box center [1117, 324] width 719 height 915
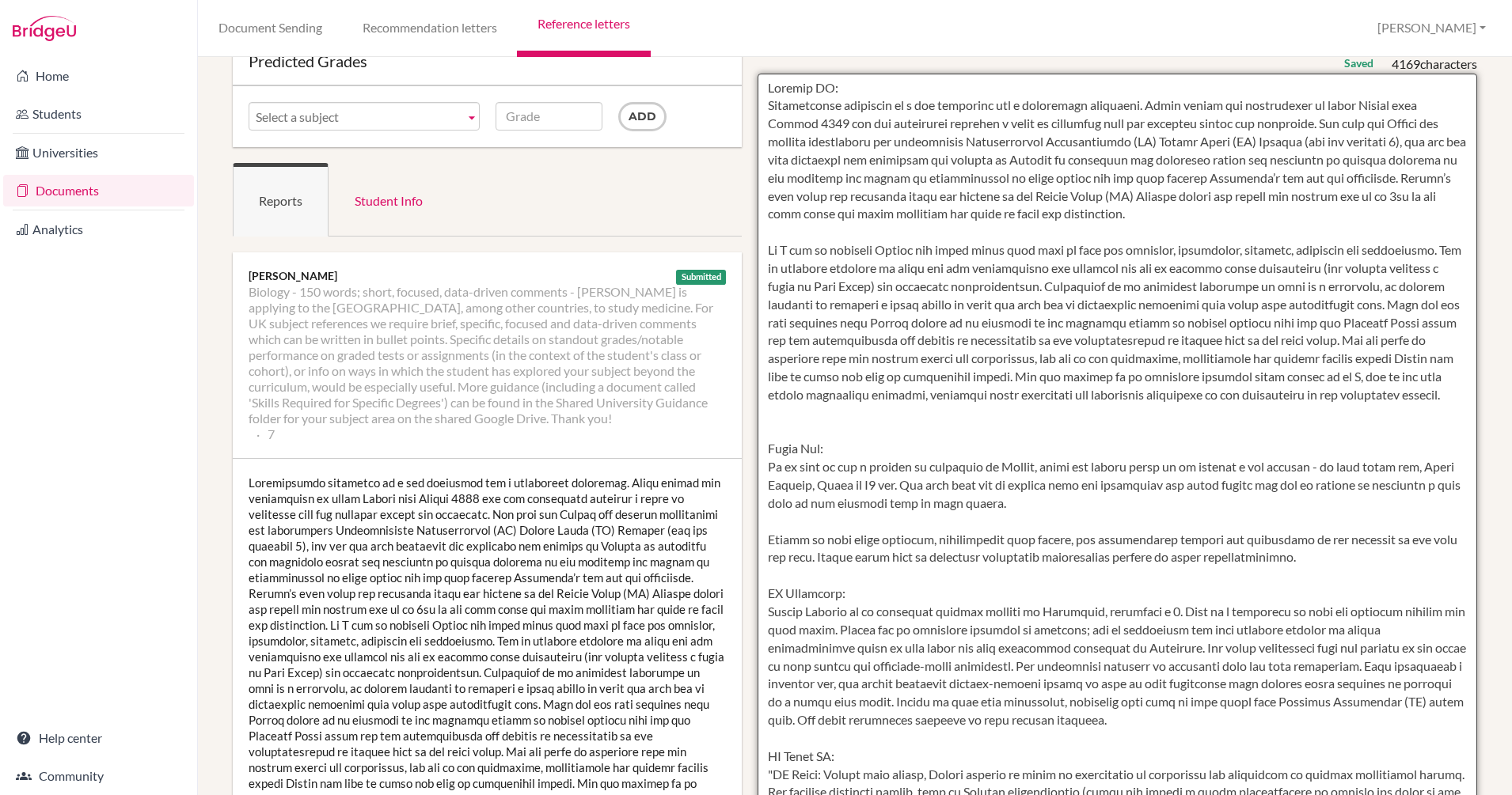
scroll to position [0, 0]
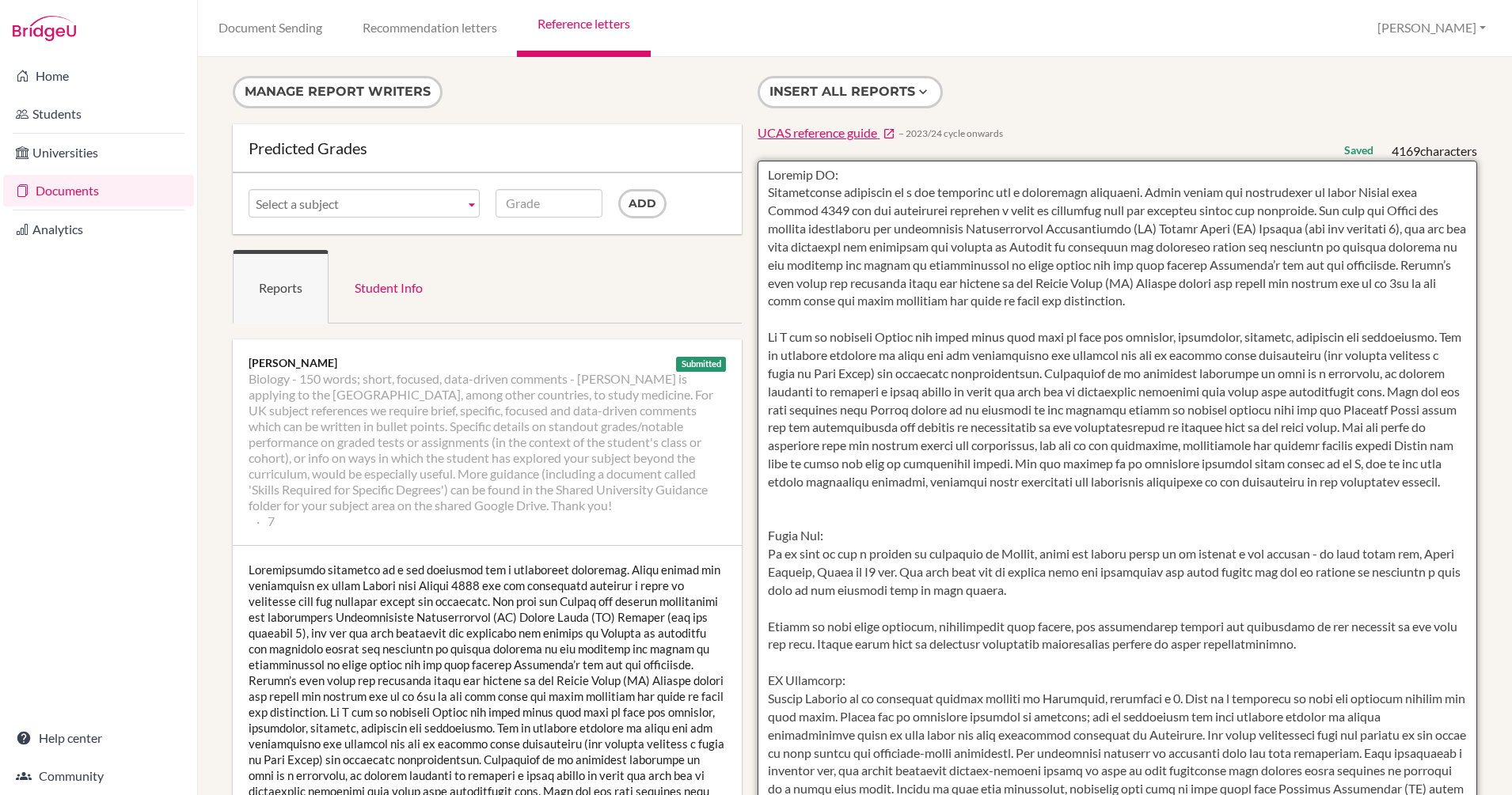
drag, startPoint x: 1052, startPoint y: 703, endPoint x: 727, endPoint y: 154, distance: 638.0
type textarea "Biology HL: Intellectual curiosity is a key attribute for a successful scientis…"
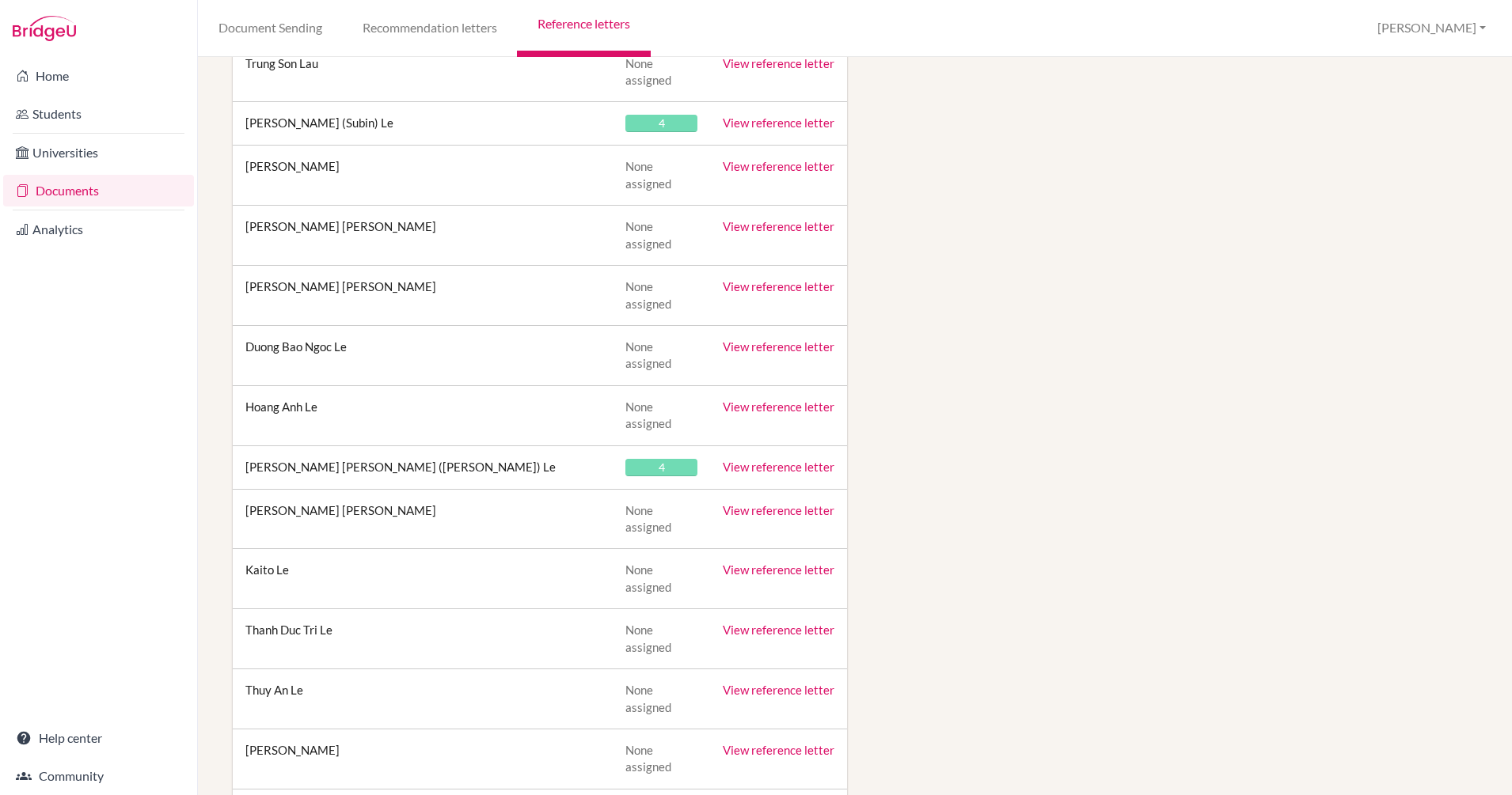
scroll to position [4257, 0]
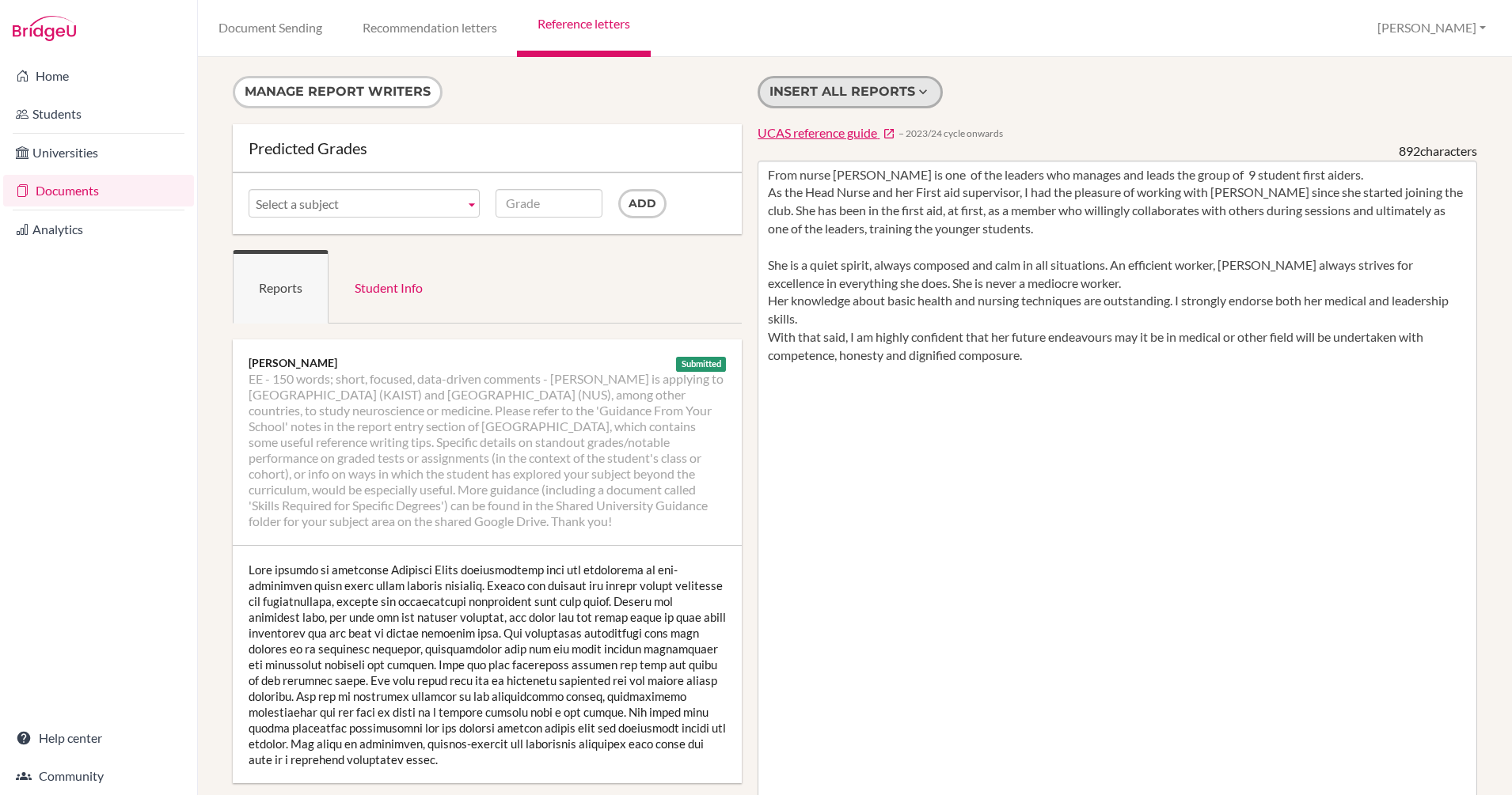
click at [844, 90] on button "Insert all reports" at bounding box center [849, 92] width 185 height 33
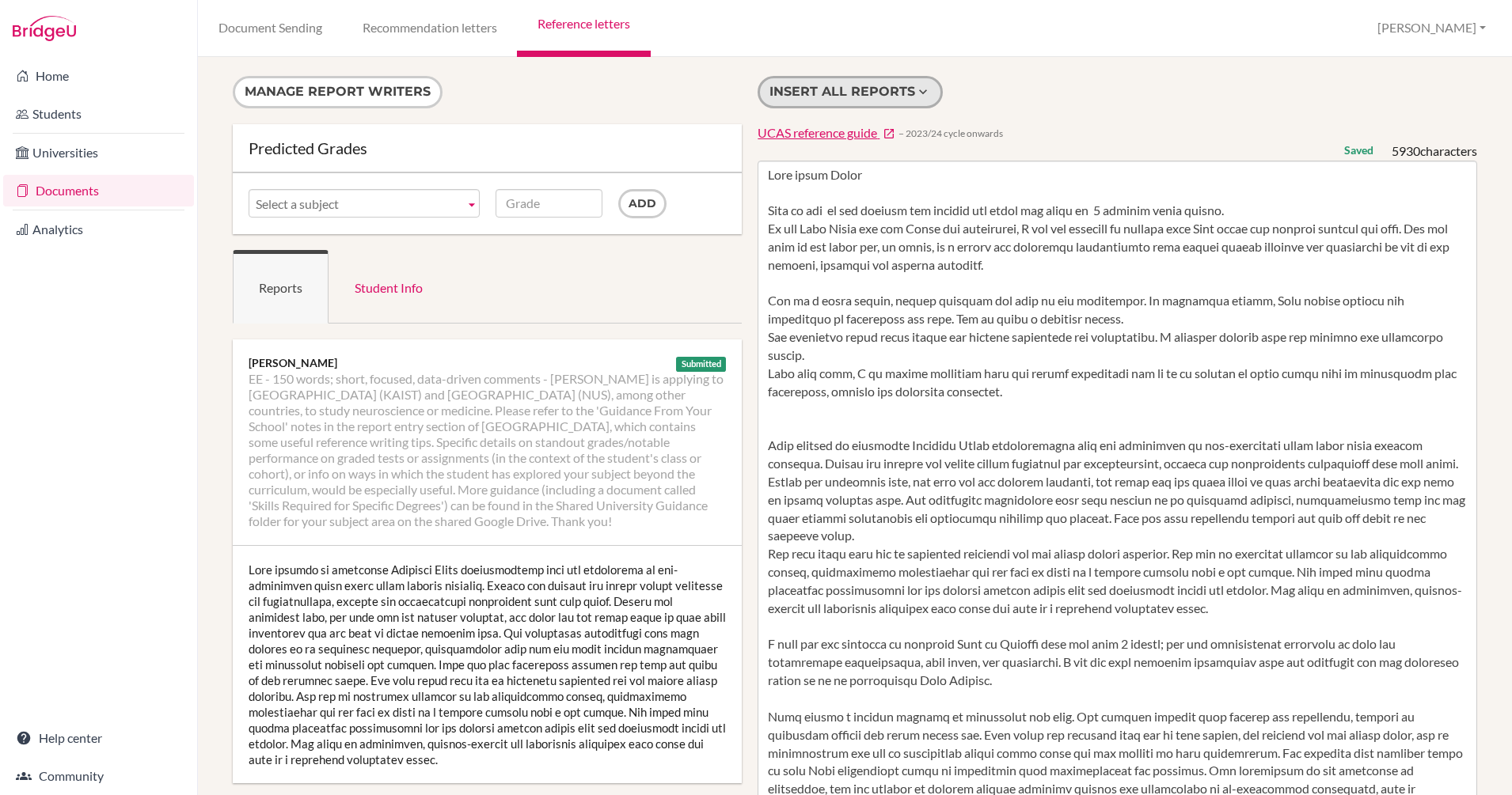
scroll to position [220, 0]
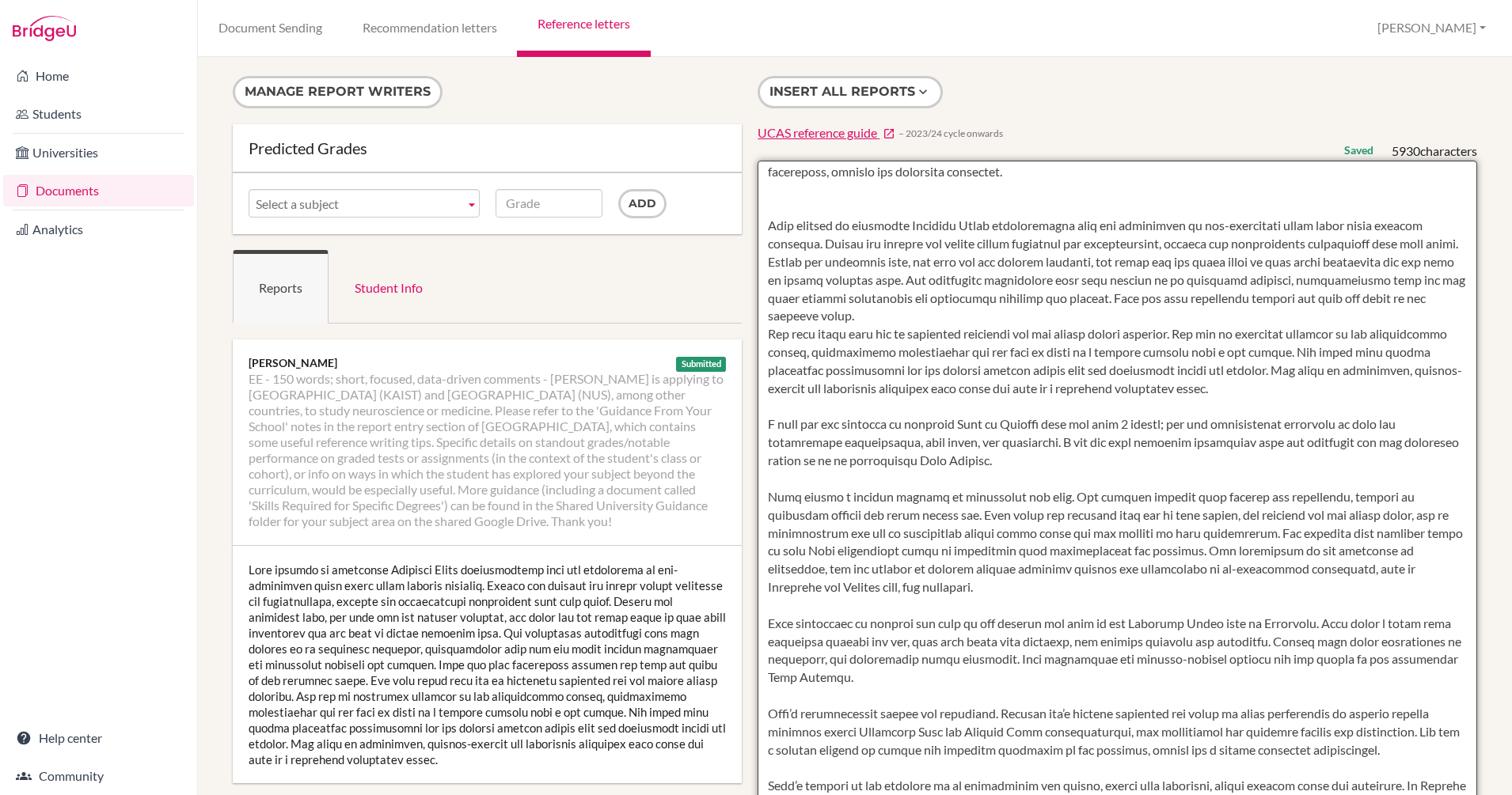
click at [773, 204] on textarea "From nurse [PERSON_NAME] is one of the leaders who manages and leads the group …" at bounding box center [1117, 617] width 719 height 915
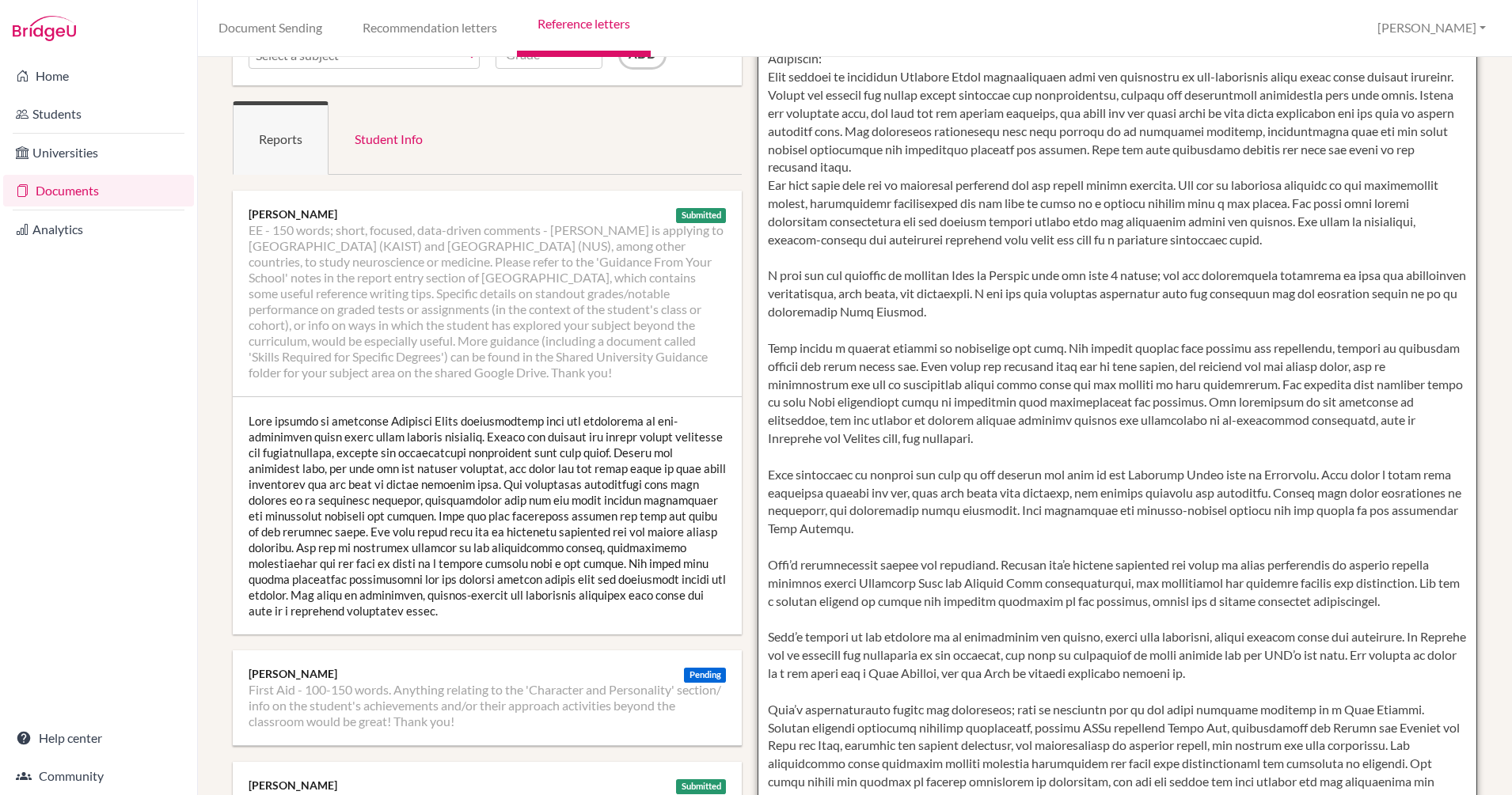
scroll to position [0, 0]
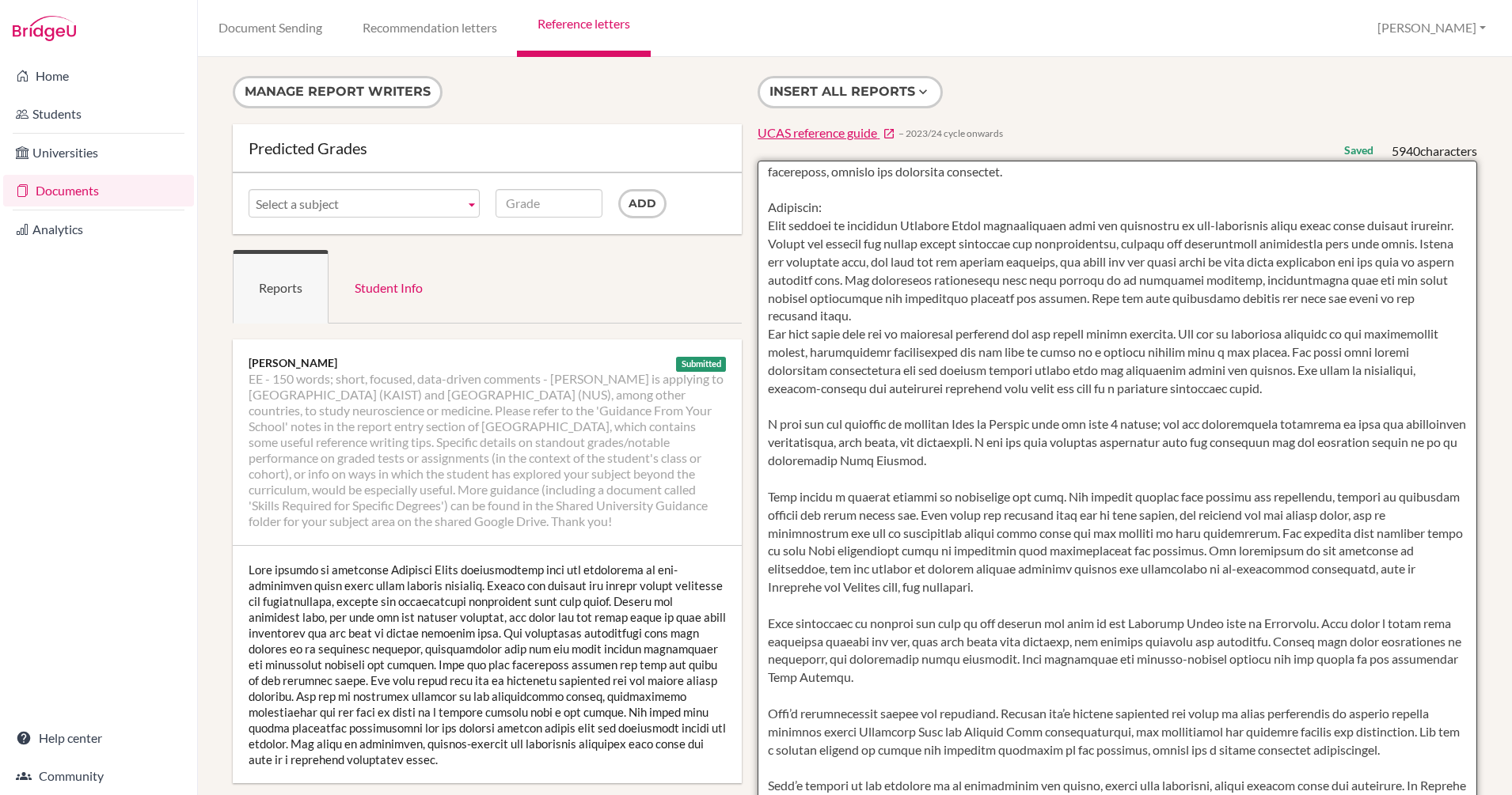
click at [780, 411] on textarea "From nurse [PERSON_NAME] is one of the leaders who manages and leads the group …" at bounding box center [1117, 617] width 719 height 915
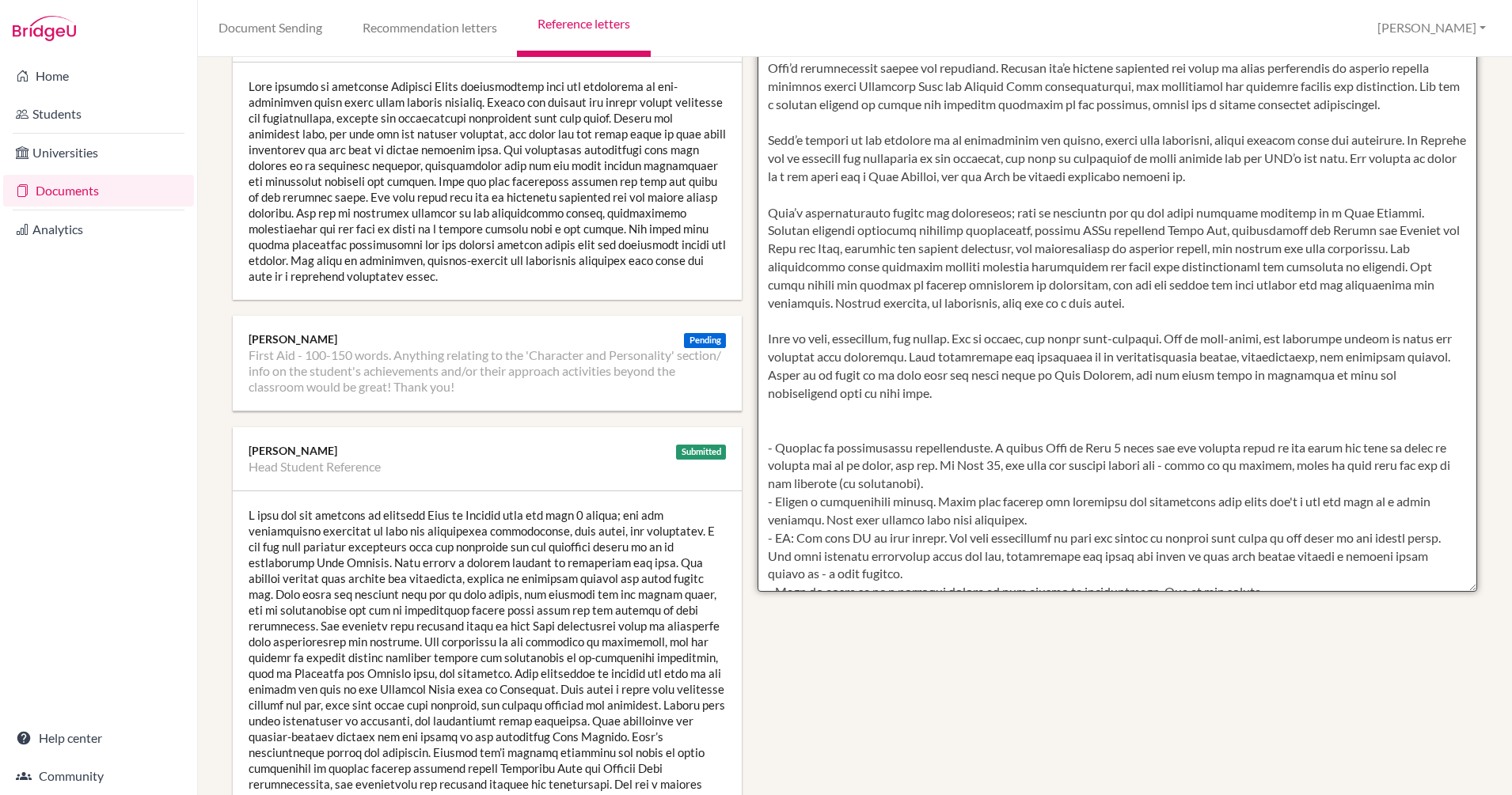
scroll to position [415, 0]
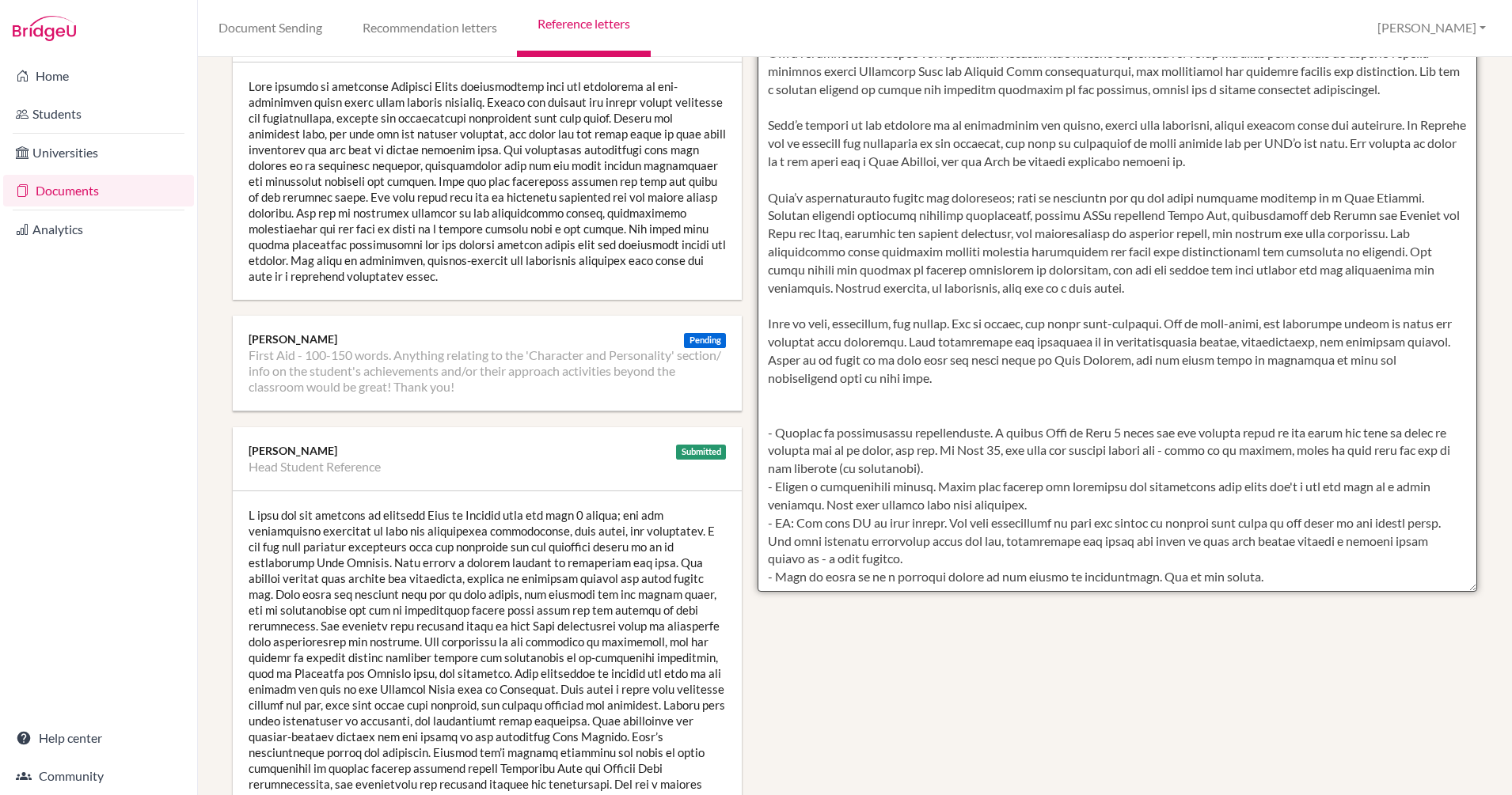
click at [845, 413] on textarea "From nurse [PERSON_NAME] is one of the leaders who manages and leads the group …" at bounding box center [1117, 134] width 719 height 915
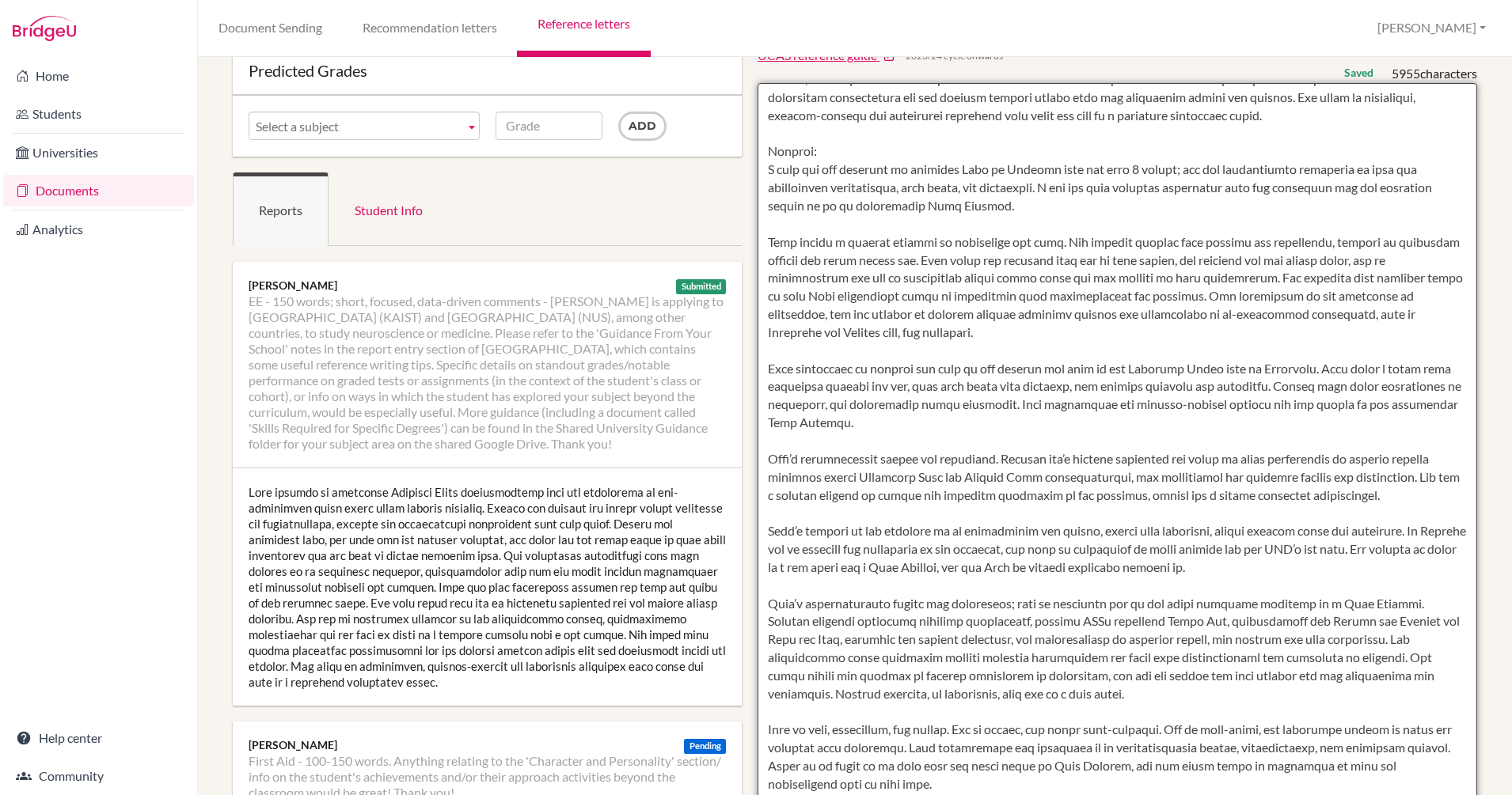
scroll to position [0, 0]
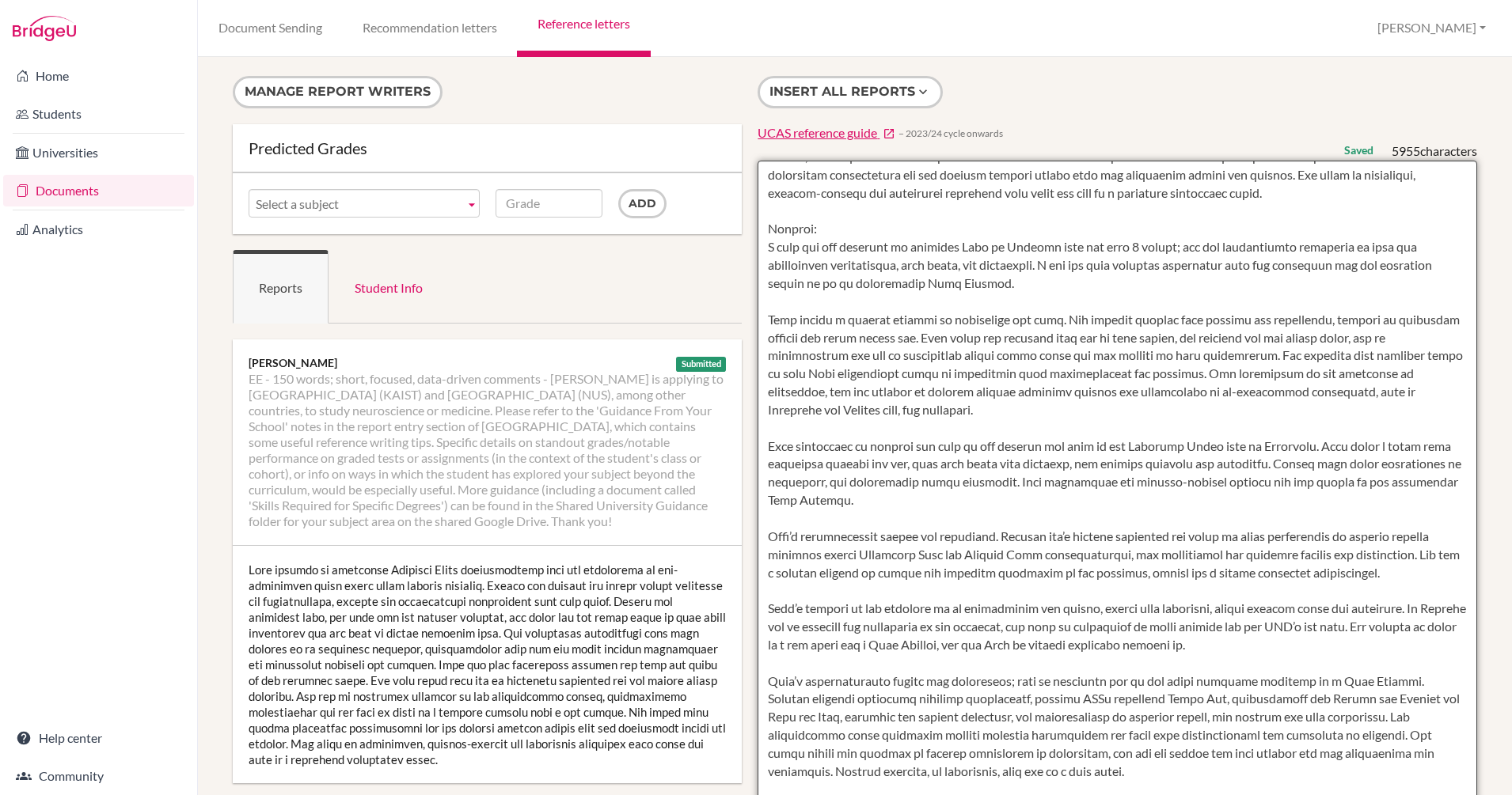
type textarea "From nurse [PERSON_NAME] is one of the leaders who manages and leads the group …"
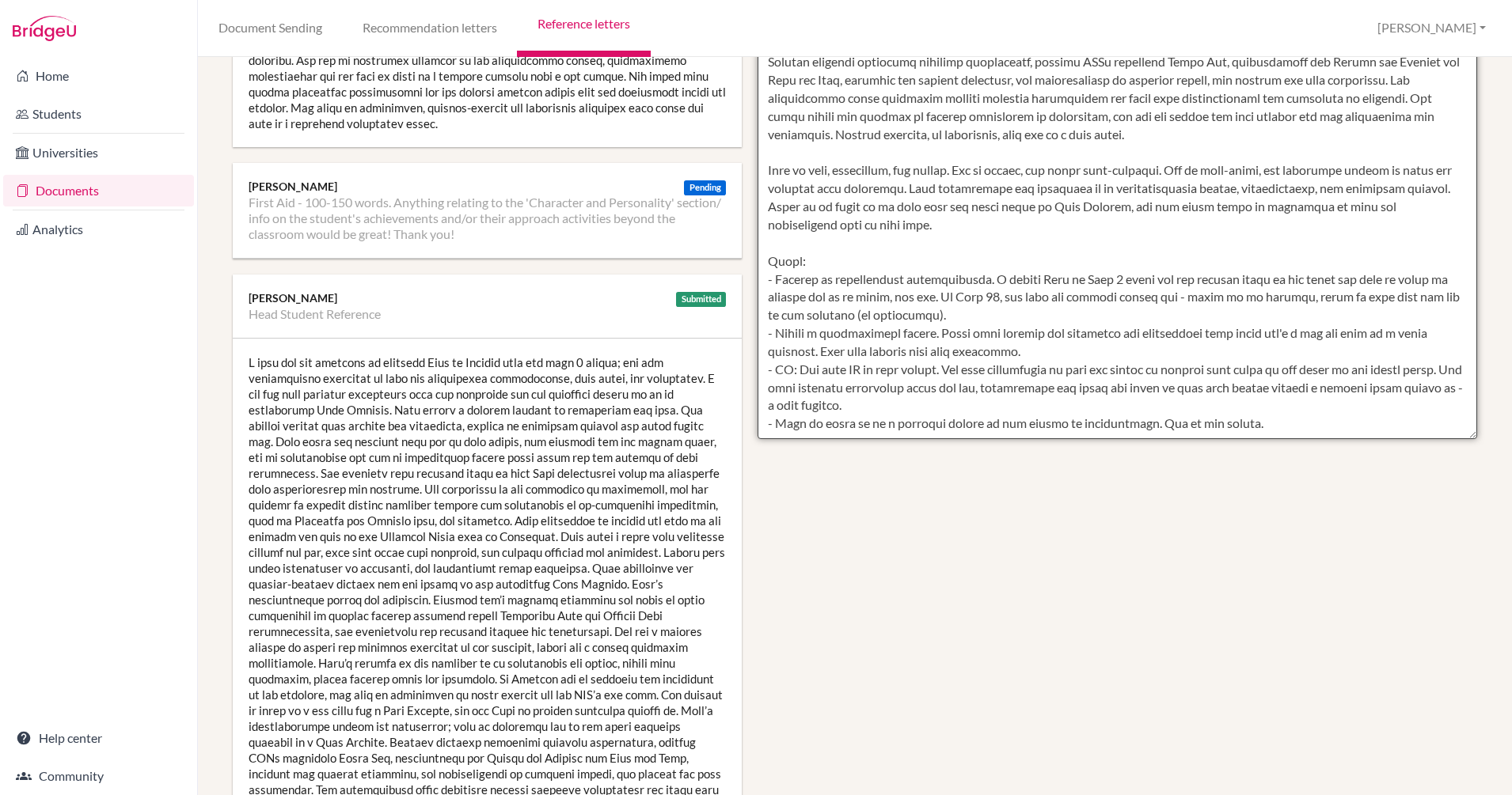
scroll to position [458, 0]
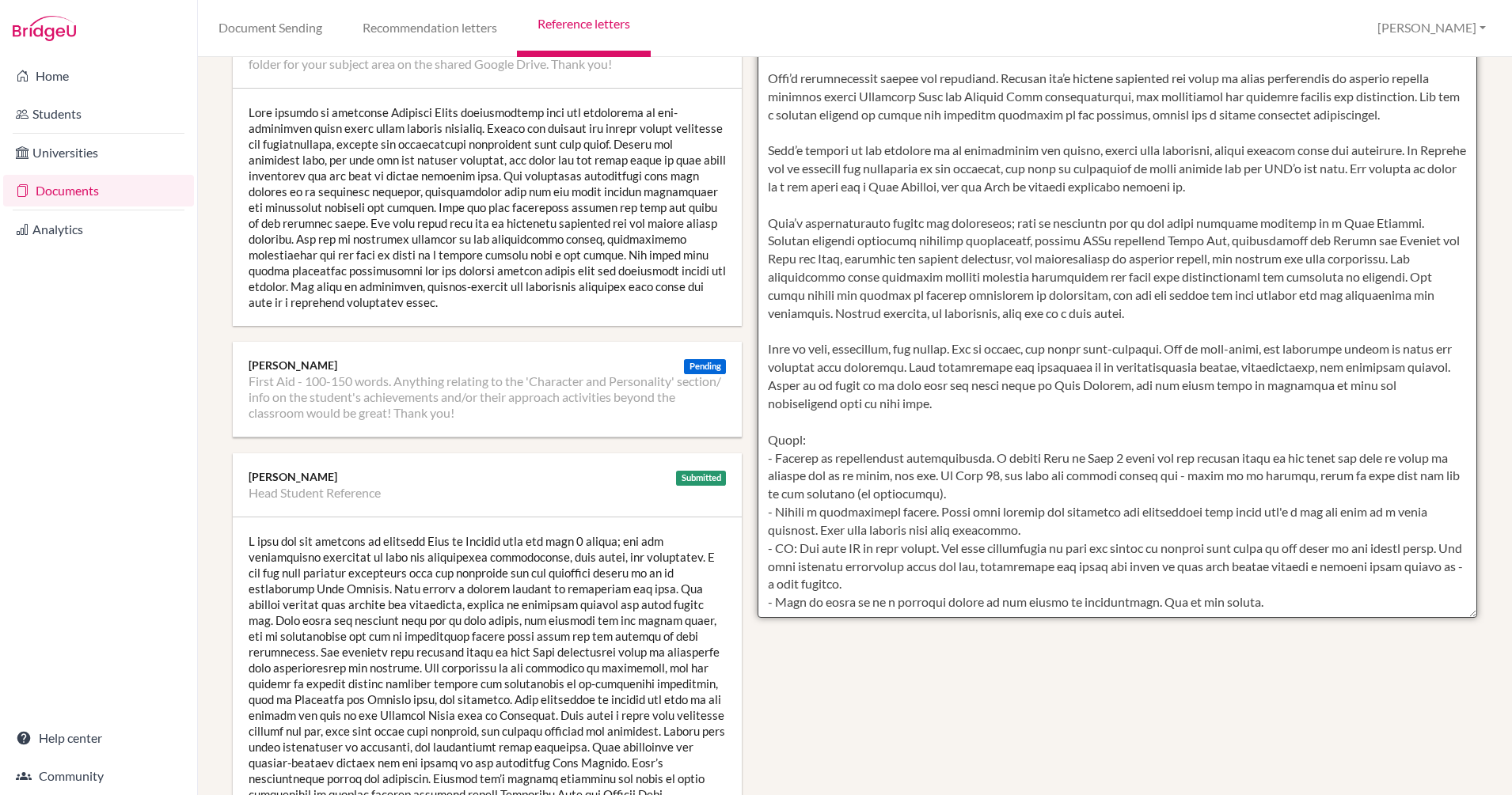
drag, startPoint x: 761, startPoint y: 428, endPoint x: 1320, endPoint y: 631, distance: 594.7
click at [1320, 631] on div "Manage report writers Predicted Grades Subject EE - 150 words; short, focused, …" at bounding box center [855, 598] width 1260 height 1960
